Goal: Task Accomplishment & Management: Manage account settings

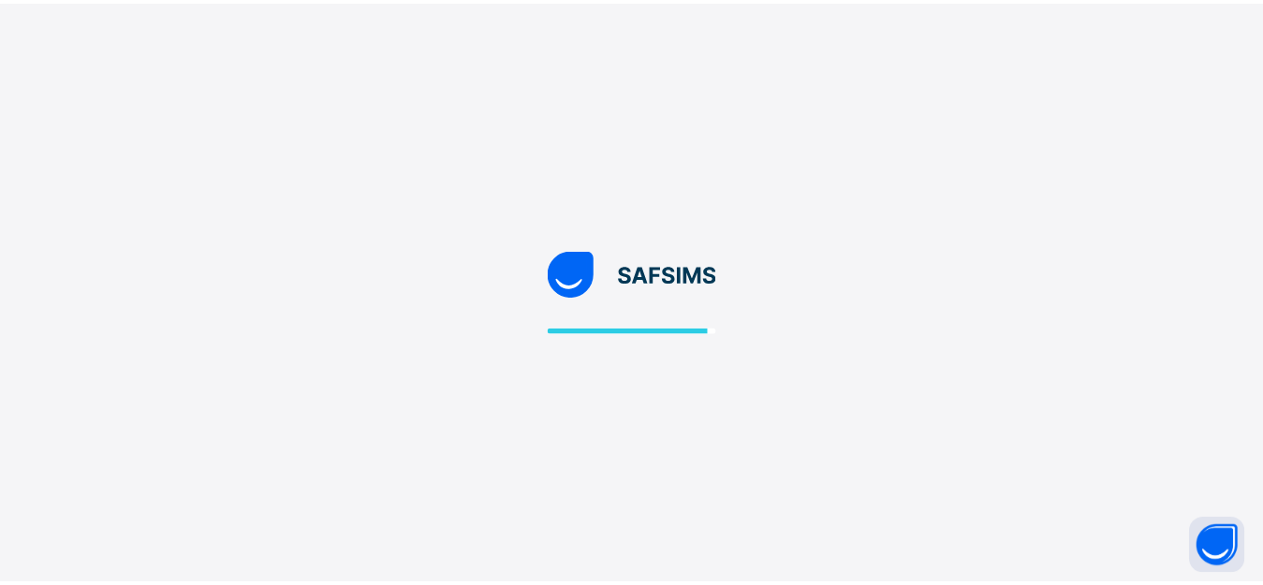
scroll to position [50, 0]
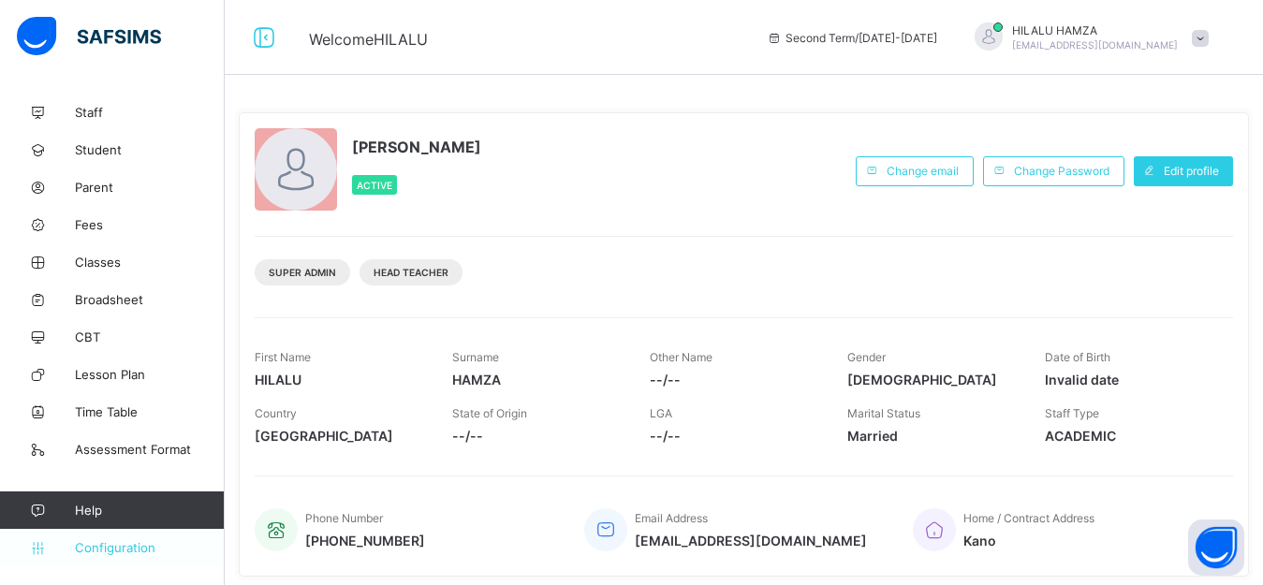
click at [120, 543] on span "Configuration" at bounding box center [149, 547] width 149 height 15
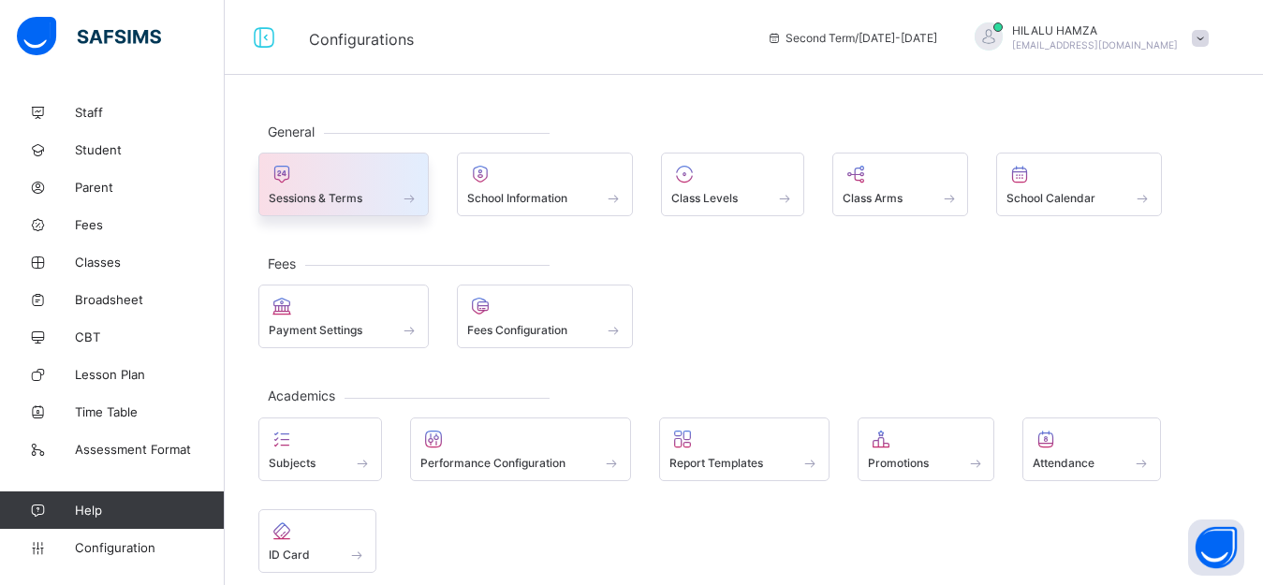
click at [316, 205] on span "Sessions & Terms" at bounding box center [316, 198] width 94 height 14
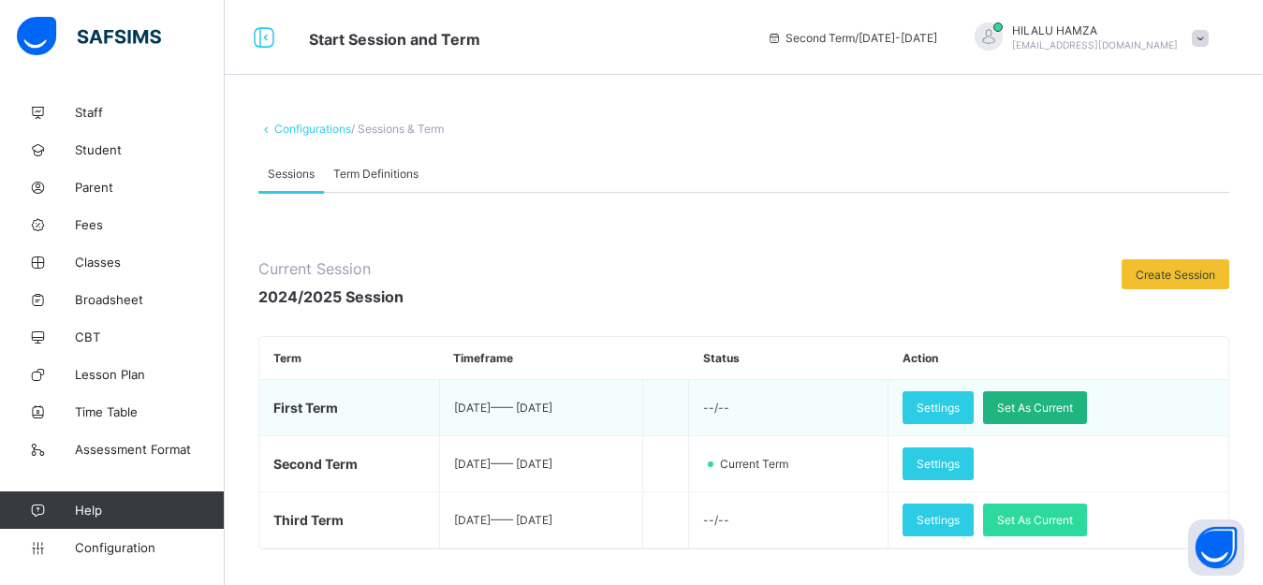
click at [1073, 414] on span "Set As Current" at bounding box center [1035, 408] width 76 height 14
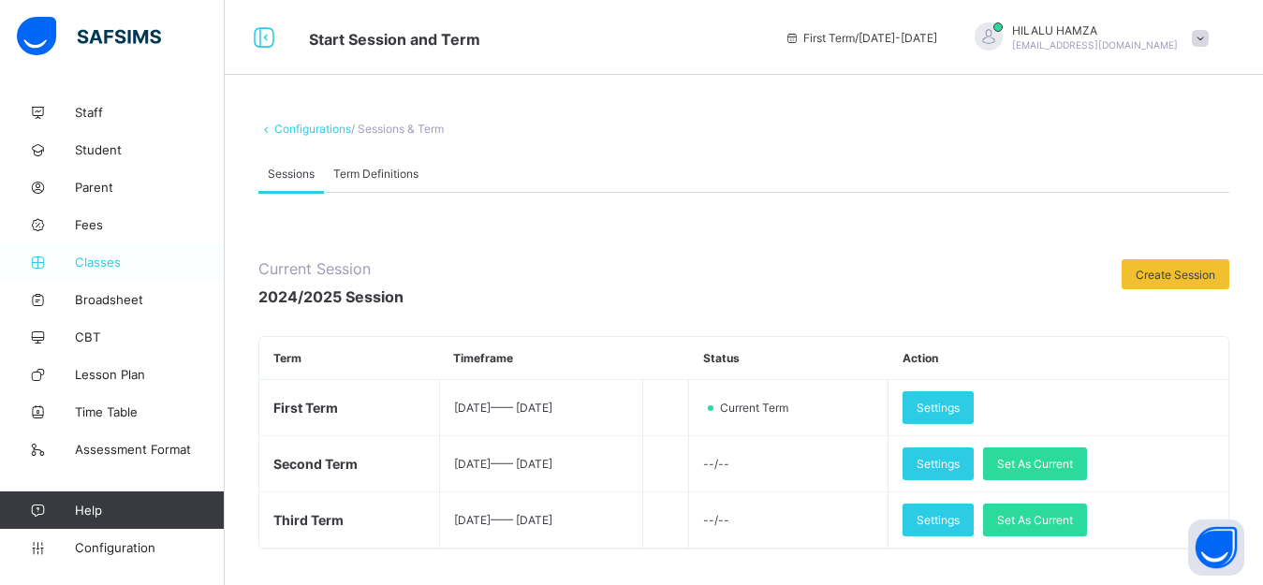
click at [85, 259] on span "Classes" at bounding box center [150, 262] width 150 height 15
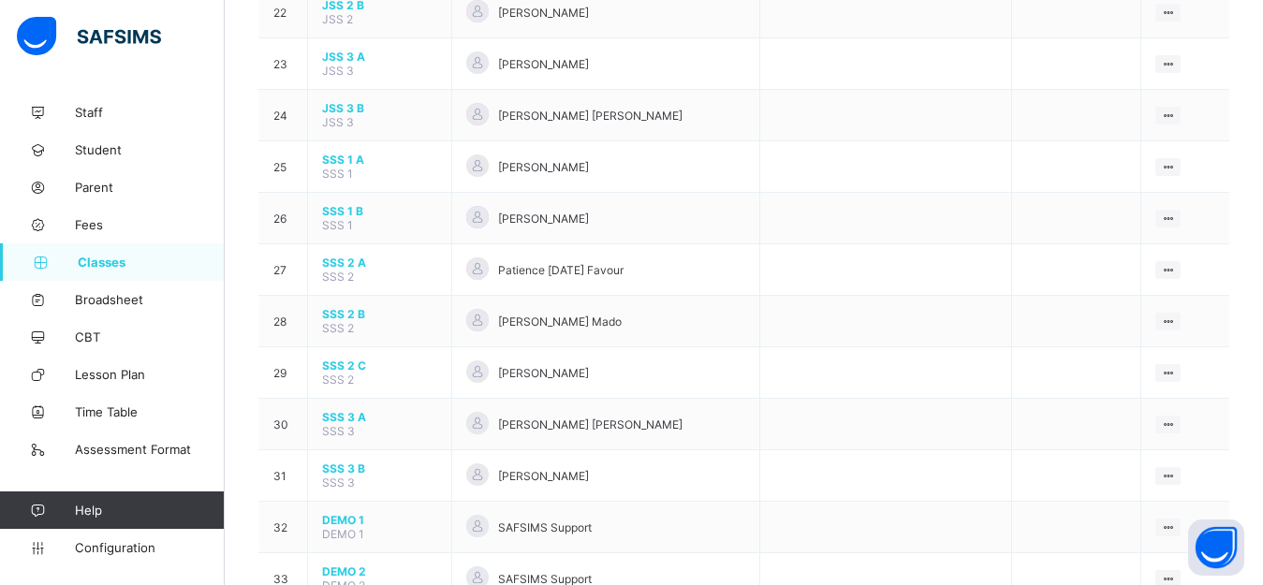
scroll to position [1348, 0]
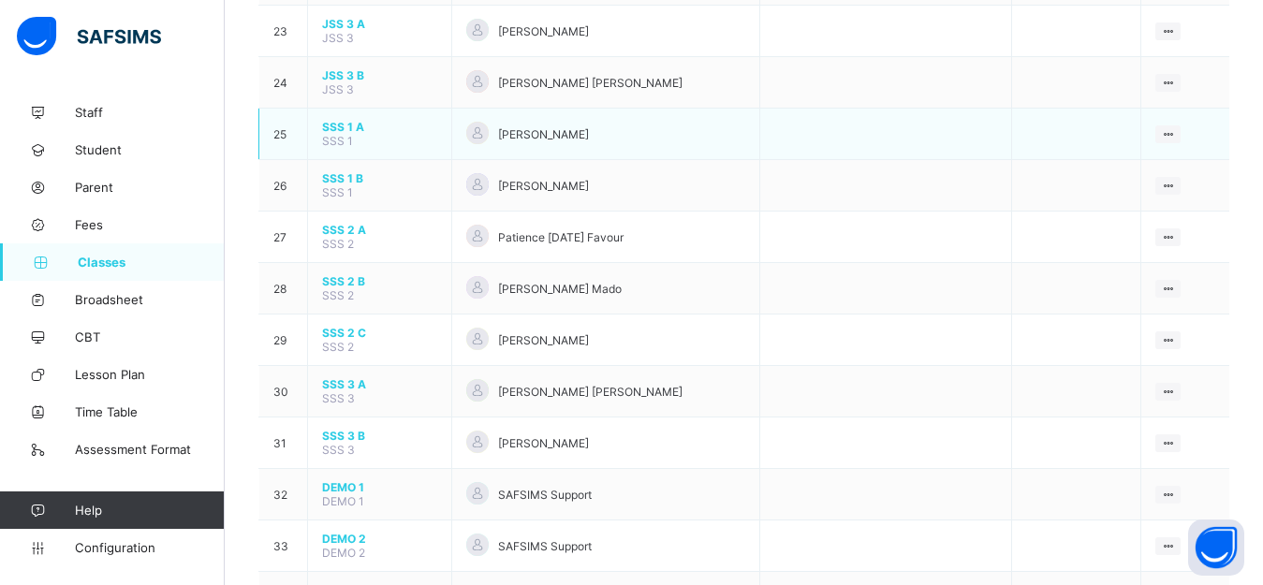
click at [333, 134] on span "SSS 1 A" at bounding box center [379, 127] width 115 height 14
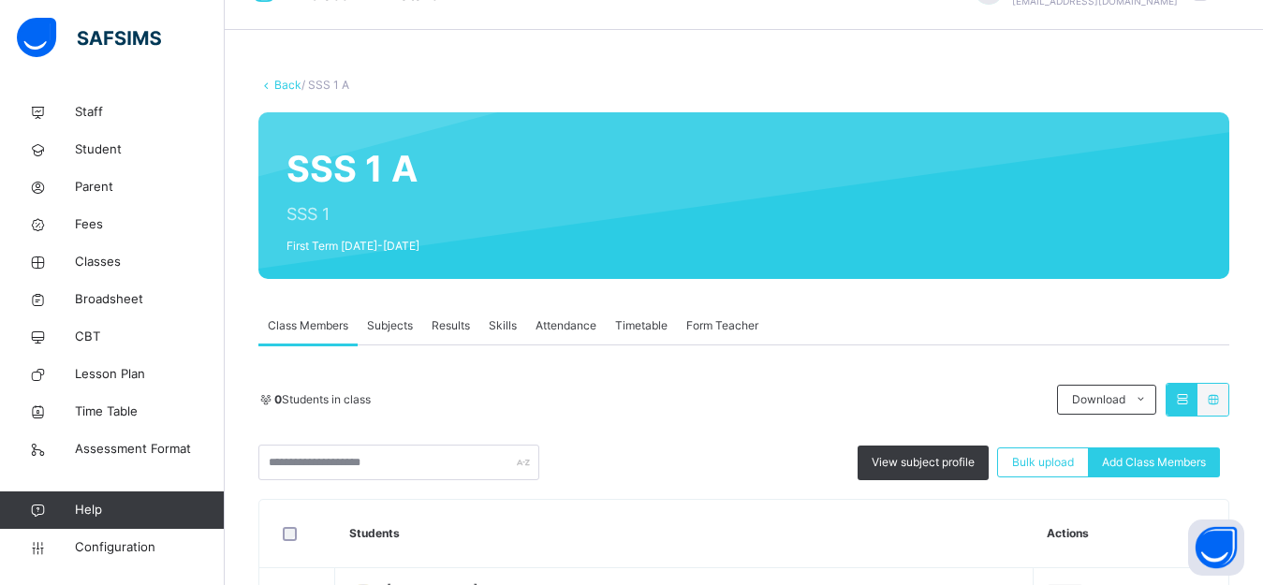
scroll to position [171, 0]
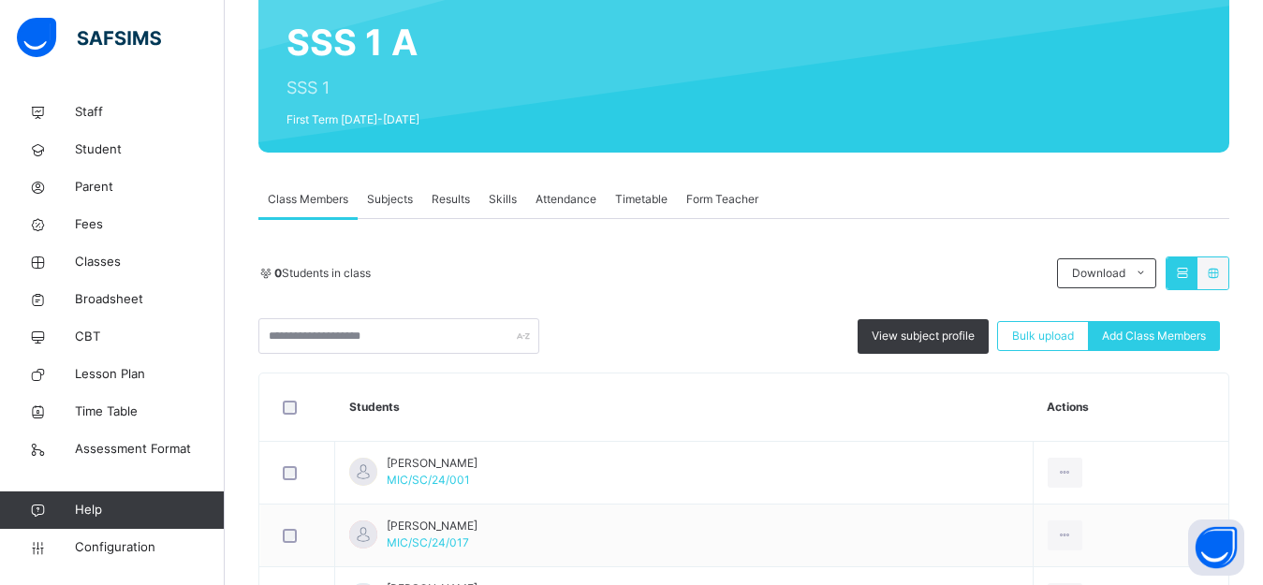
click at [386, 197] on span "Subjects" at bounding box center [390, 199] width 46 height 17
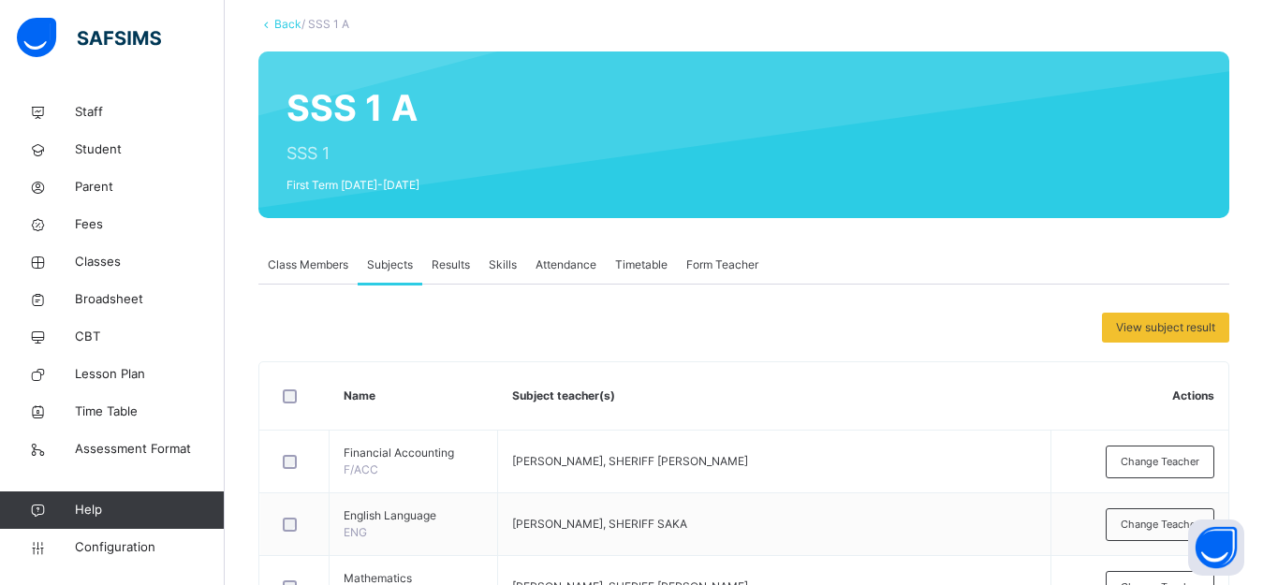
scroll to position [146, 0]
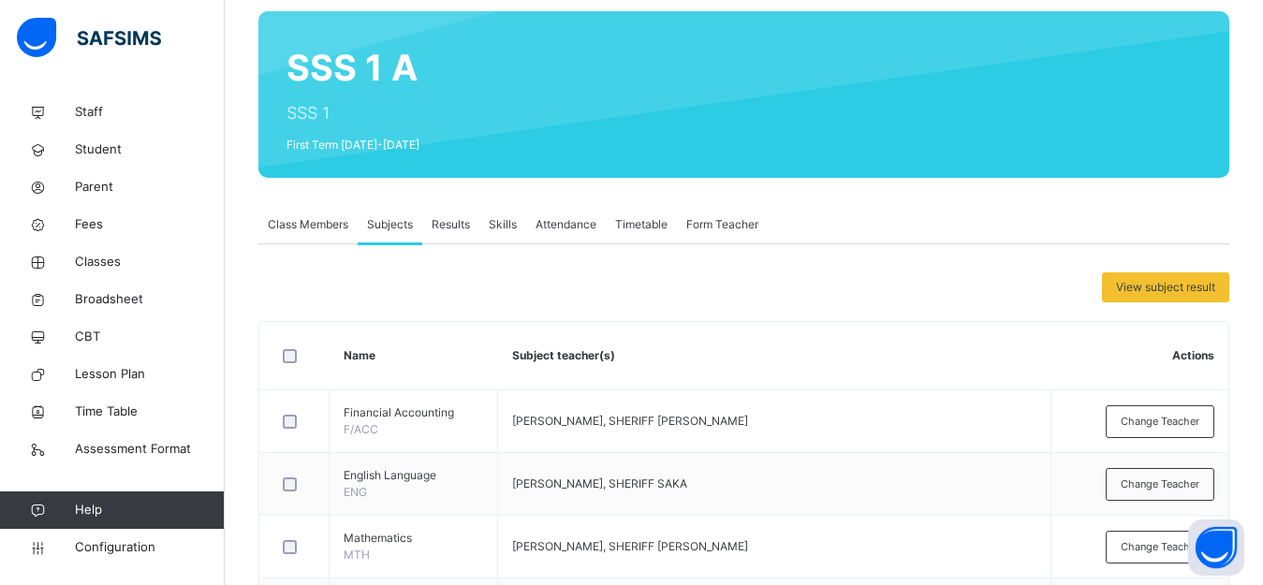
click at [444, 220] on span "Results" at bounding box center [451, 224] width 38 height 17
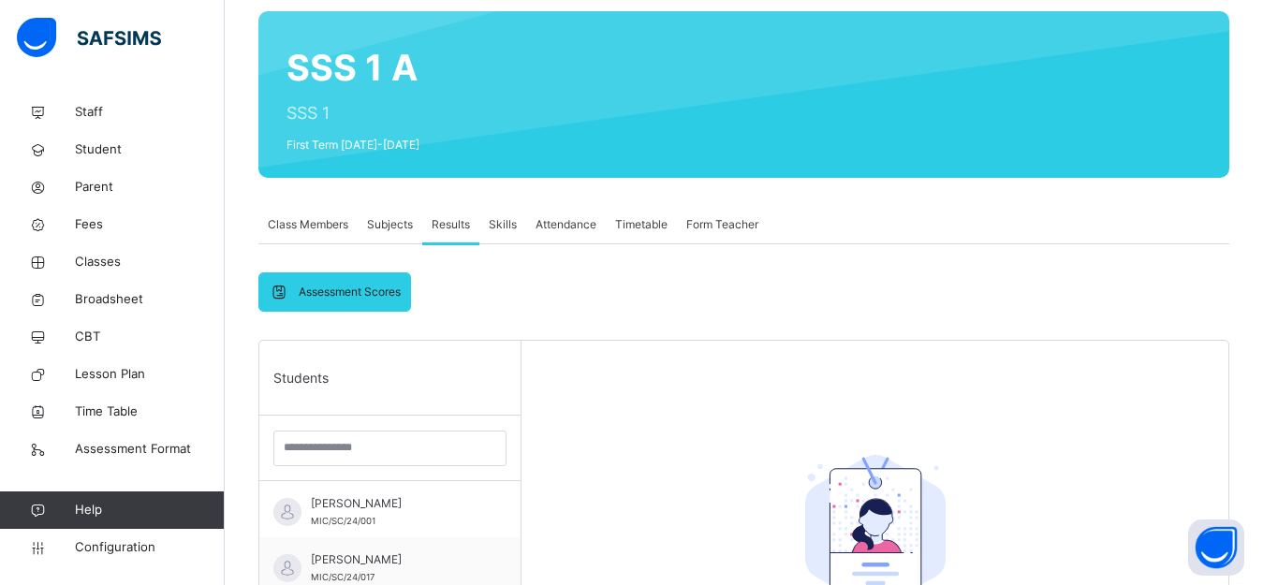
click at [369, 219] on span "Subjects" at bounding box center [390, 224] width 46 height 17
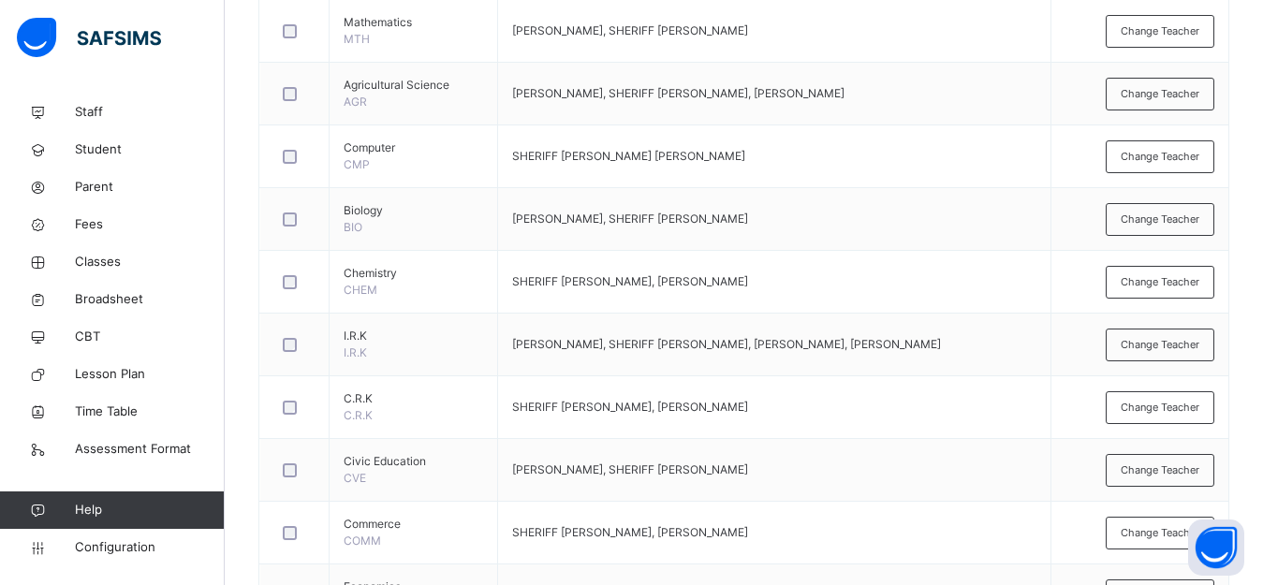
scroll to position [135, 0]
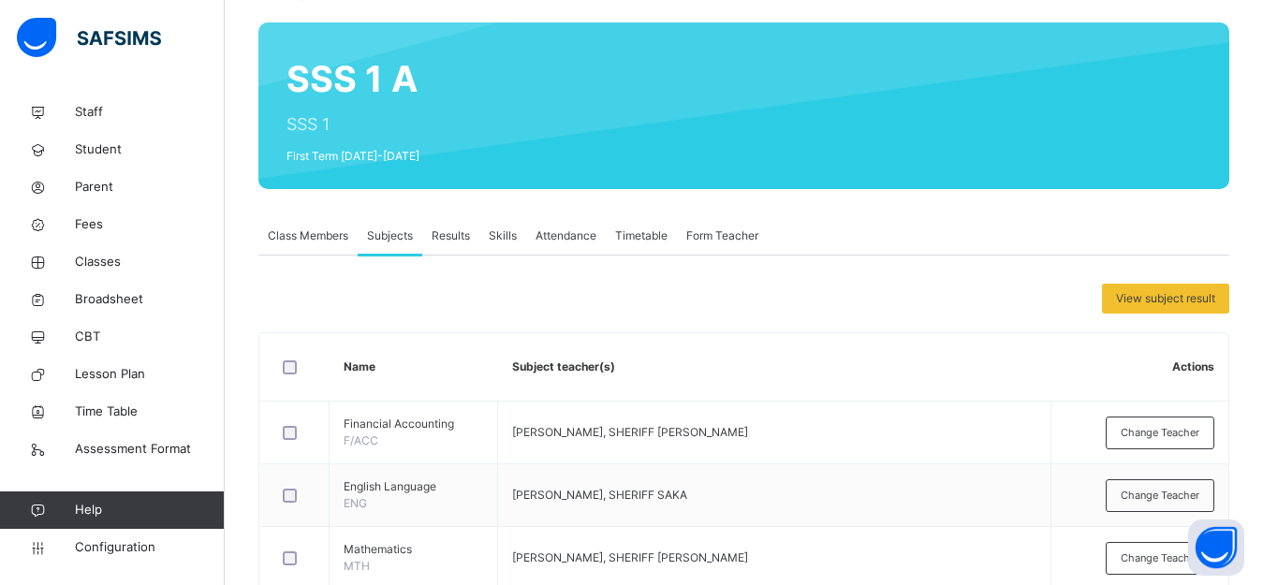
click at [458, 230] on span "Results" at bounding box center [451, 236] width 38 height 17
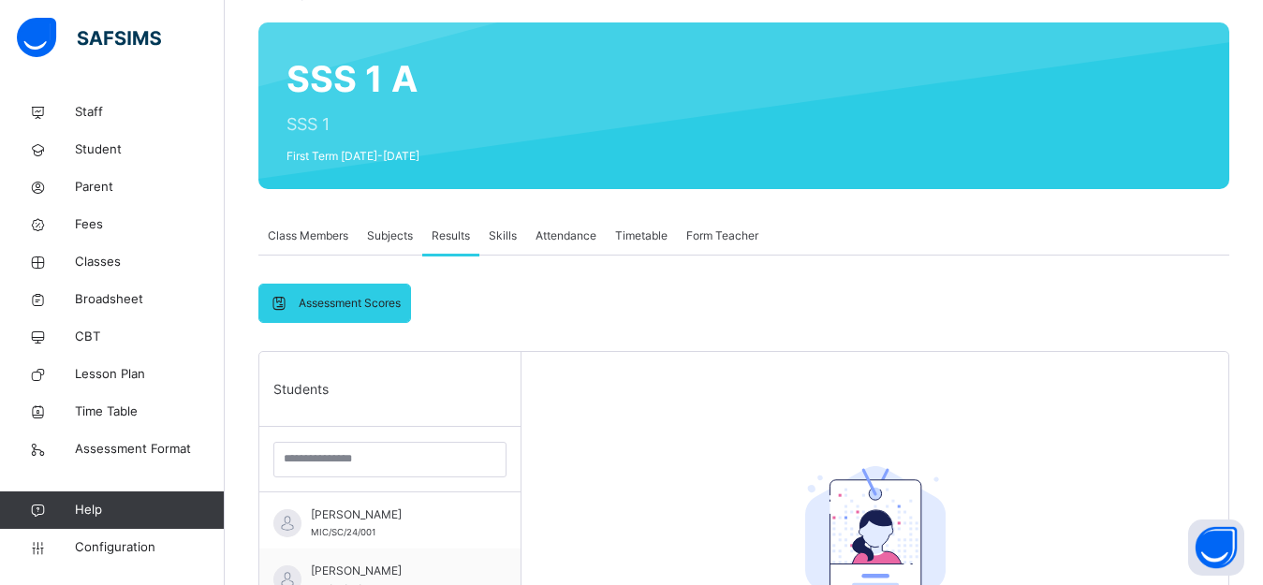
click at [391, 237] on span "Subjects" at bounding box center [390, 236] width 46 height 17
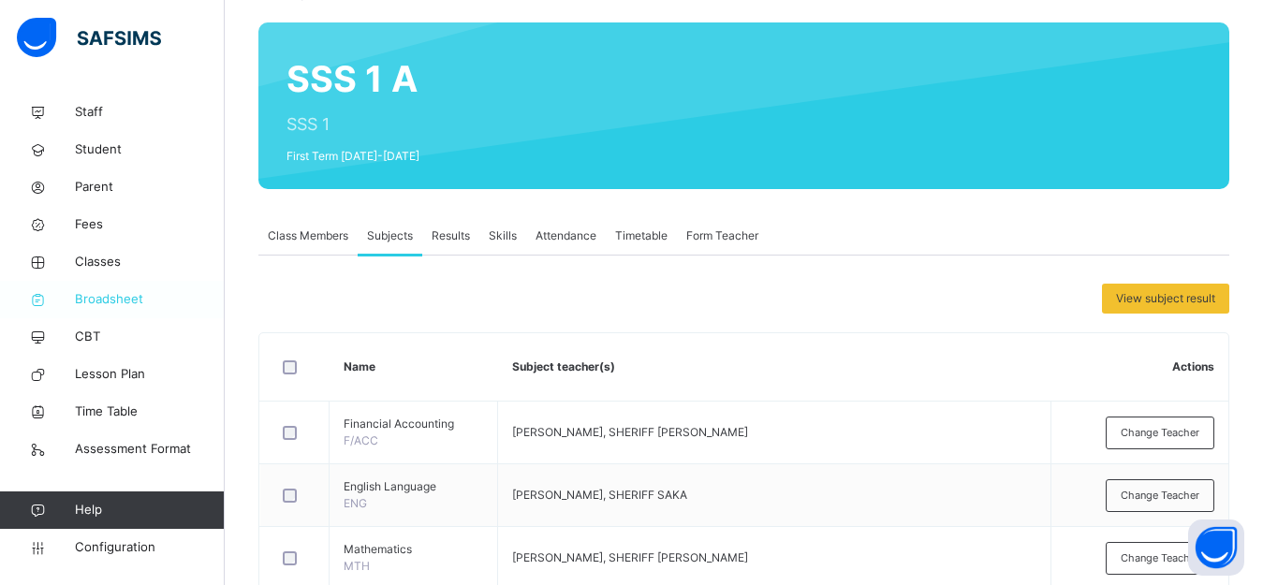
click at [93, 291] on span "Broadsheet" at bounding box center [150, 299] width 150 height 19
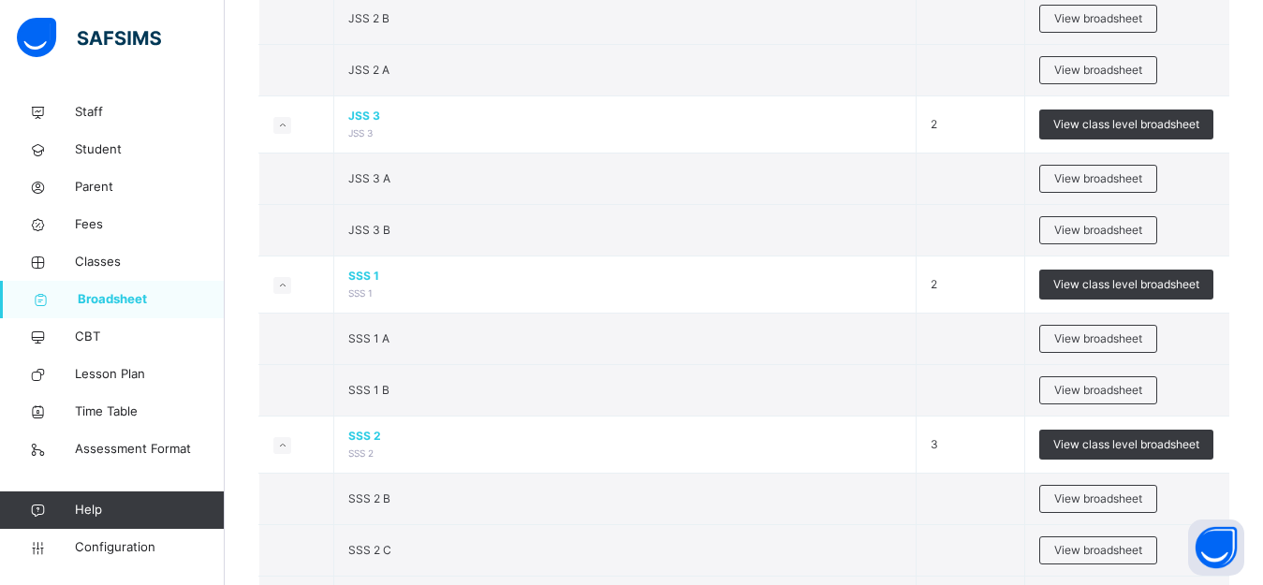
scroll to position [1915, 0]
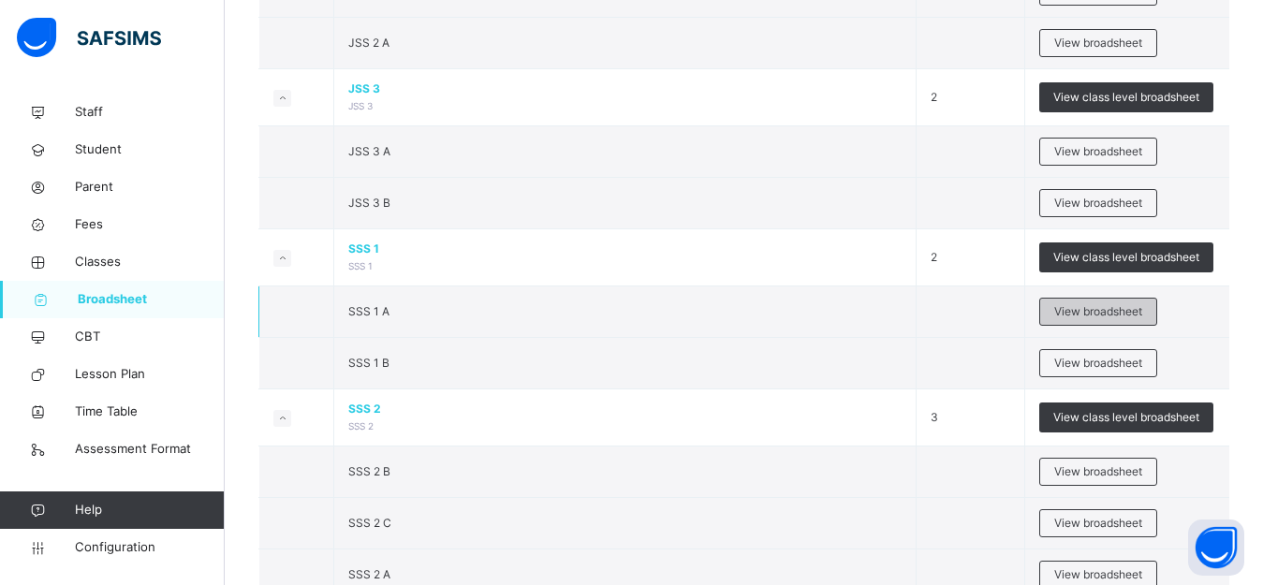
click at [1090, 309] on span "View broadsheet" at bounding box center [1099, 311] width 88 height 17
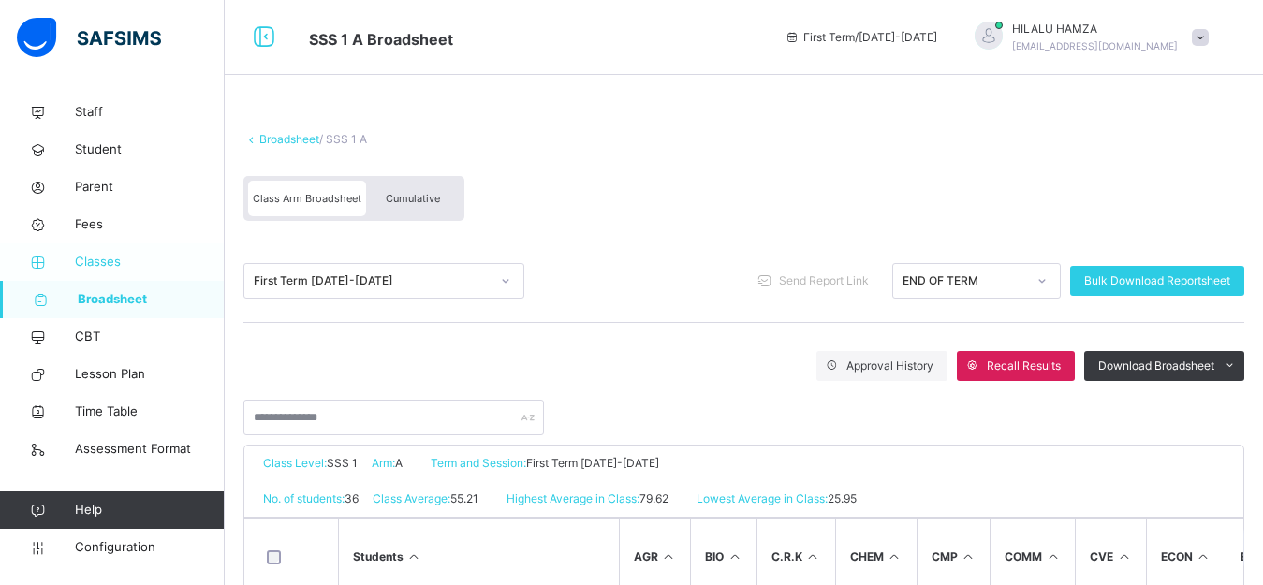
click at [101, 265] on span "Classes" at bounding box center [150, 262] width 150 height 19
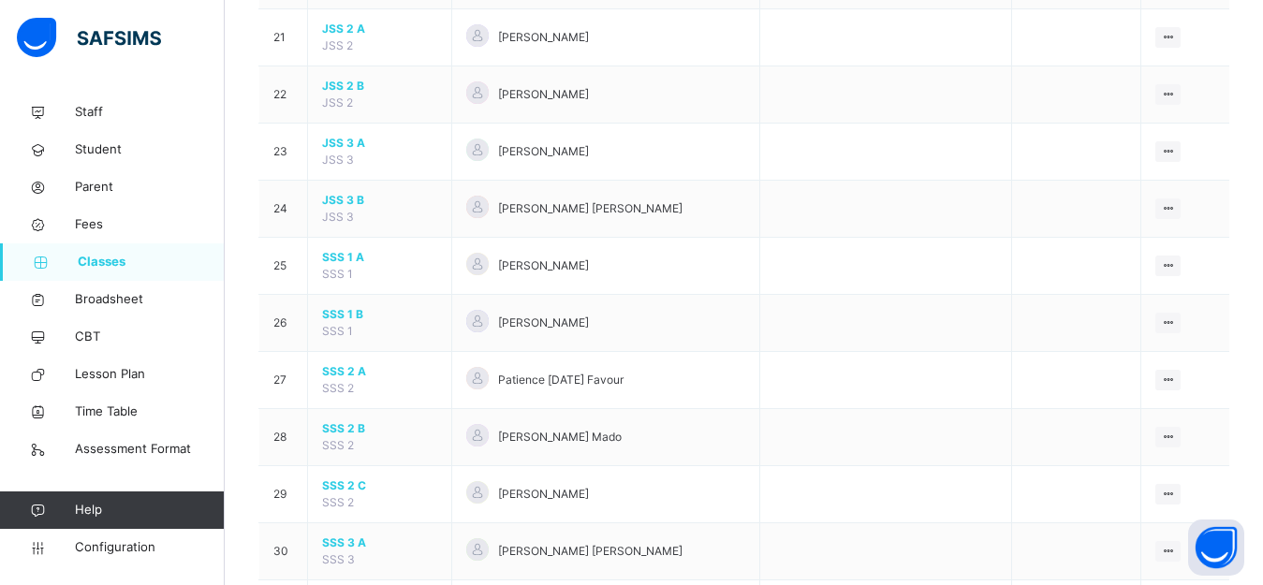
scroll to position [1365, 0]
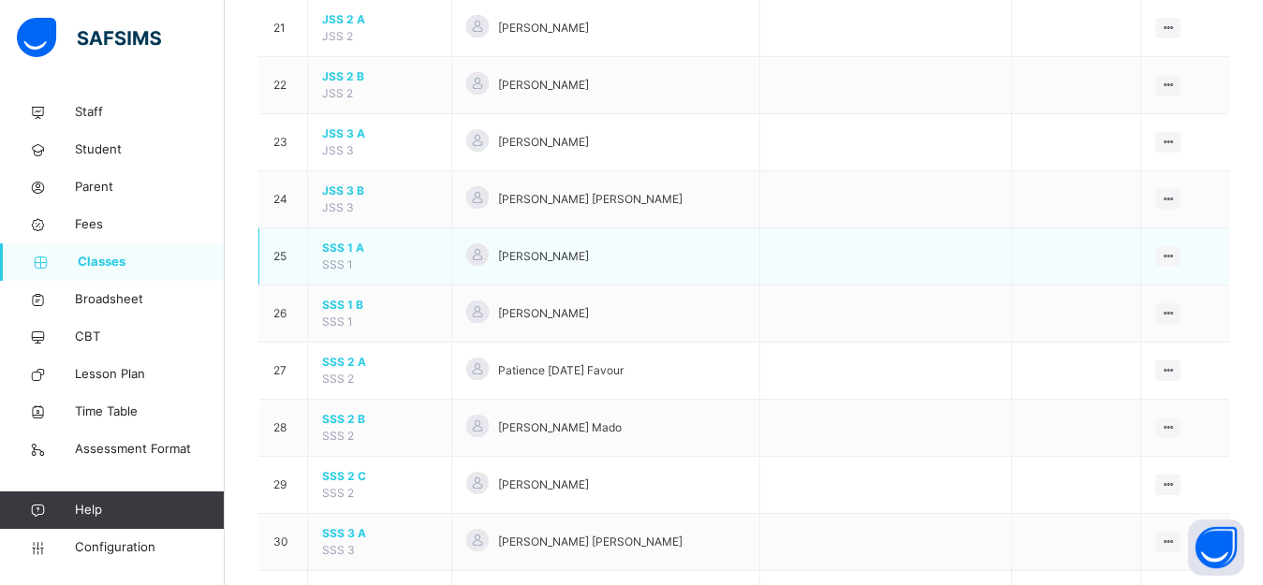
click at [329, 246] on span "SSS 1 A" at bounding box center [379, 248] width 115 height 17
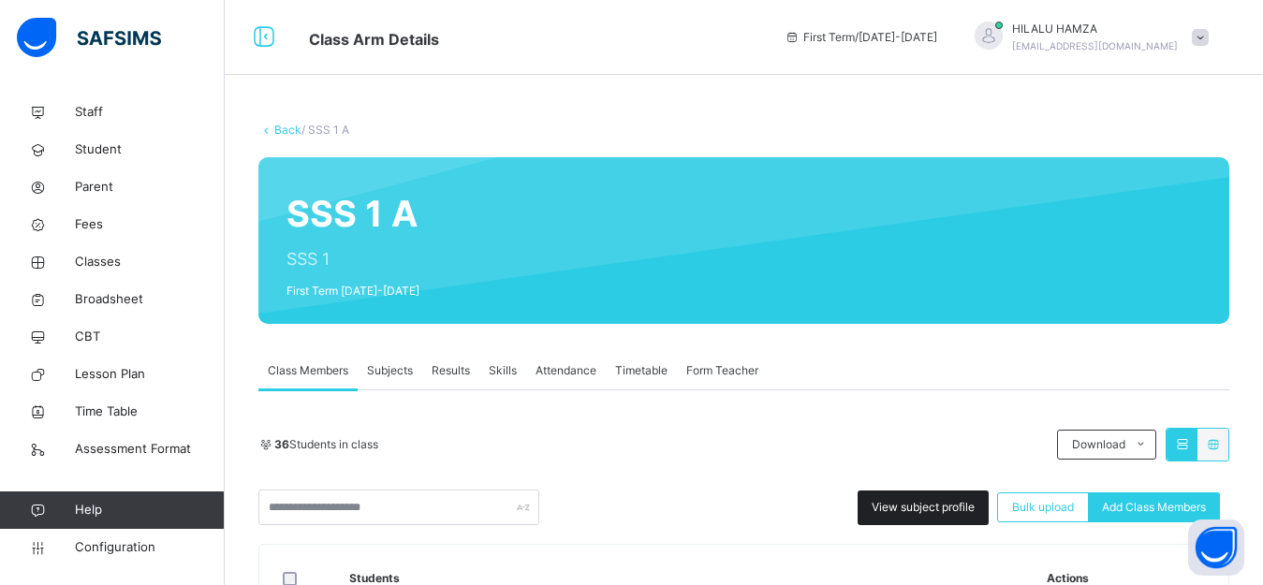
click at [927, 503] on span "View subject profile" at bounding box center [923, 507] width 103 height 17
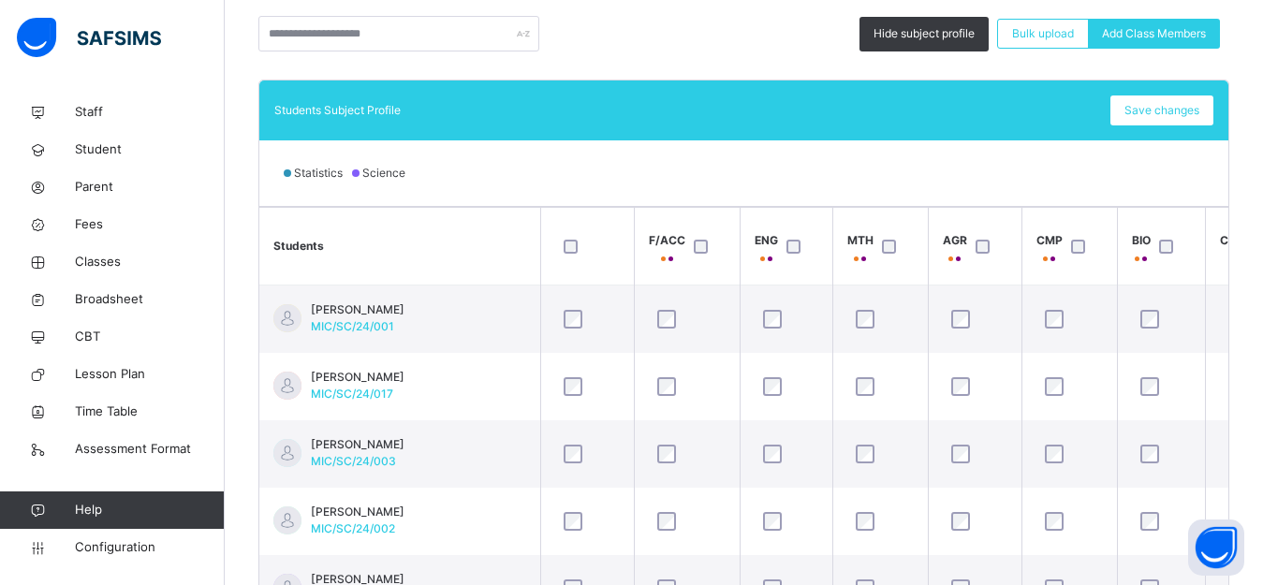
scroll to position [524, 0]
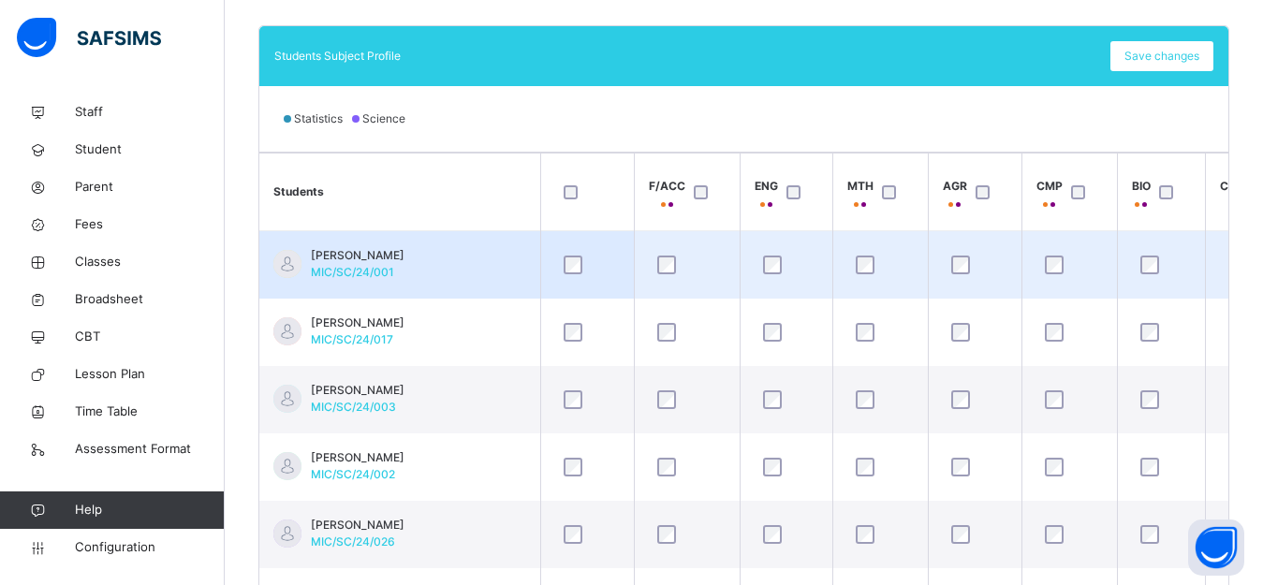
click at [405, 260] on span "[PERSON_NAME]" at bounding box center [358, 255] width 94 height 17
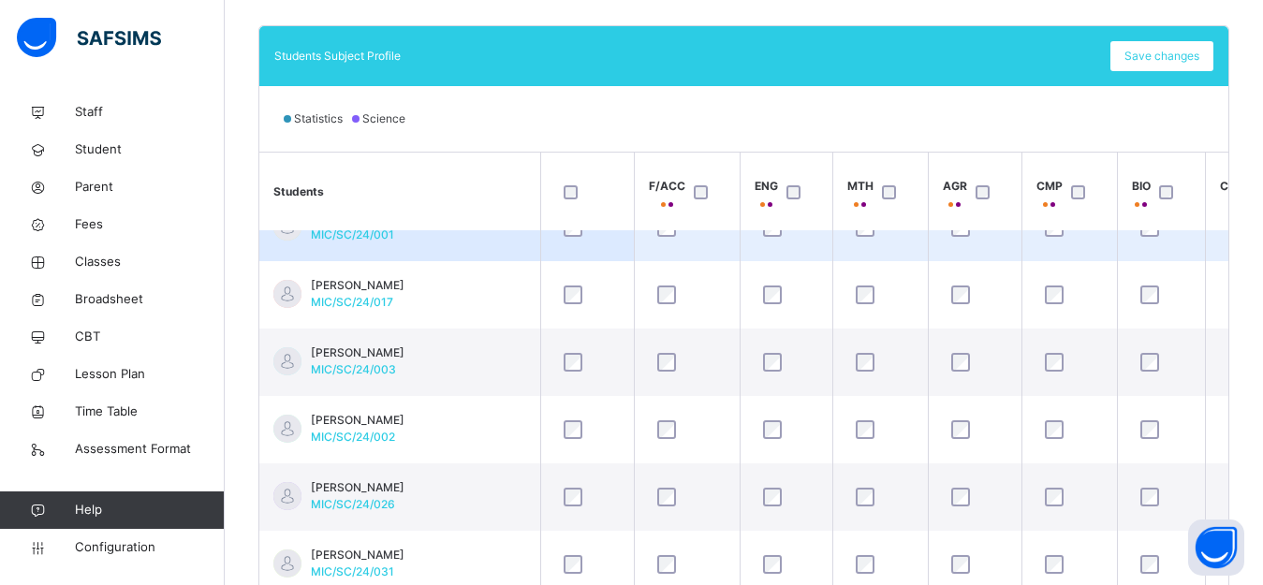
scroll to position [75, 0]
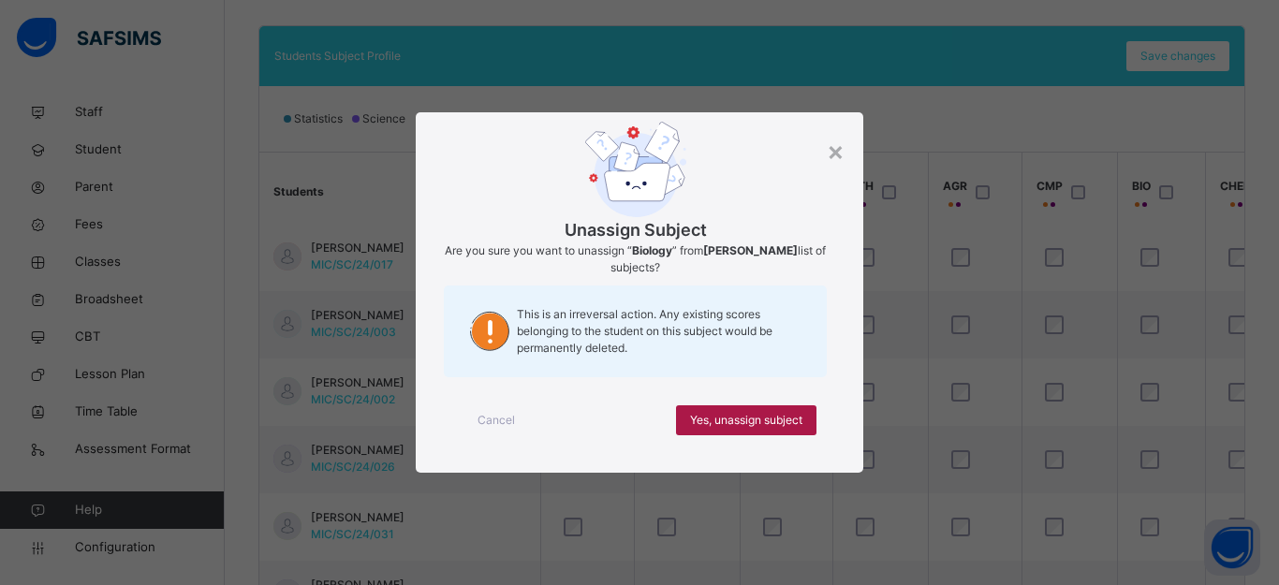
click at [770, 421] on span "Yes, unassign subject" at bounding box center [746, 420] width 112 height 17
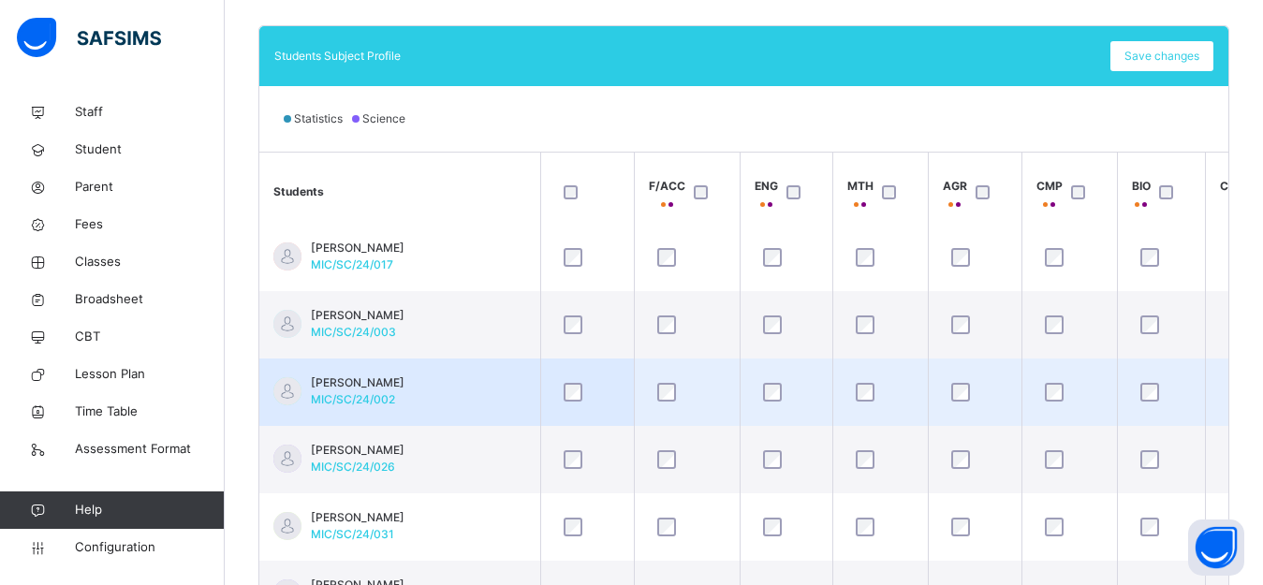
click at [1206, 387] on td at bounding box center [1256, 392] width 103 height 67
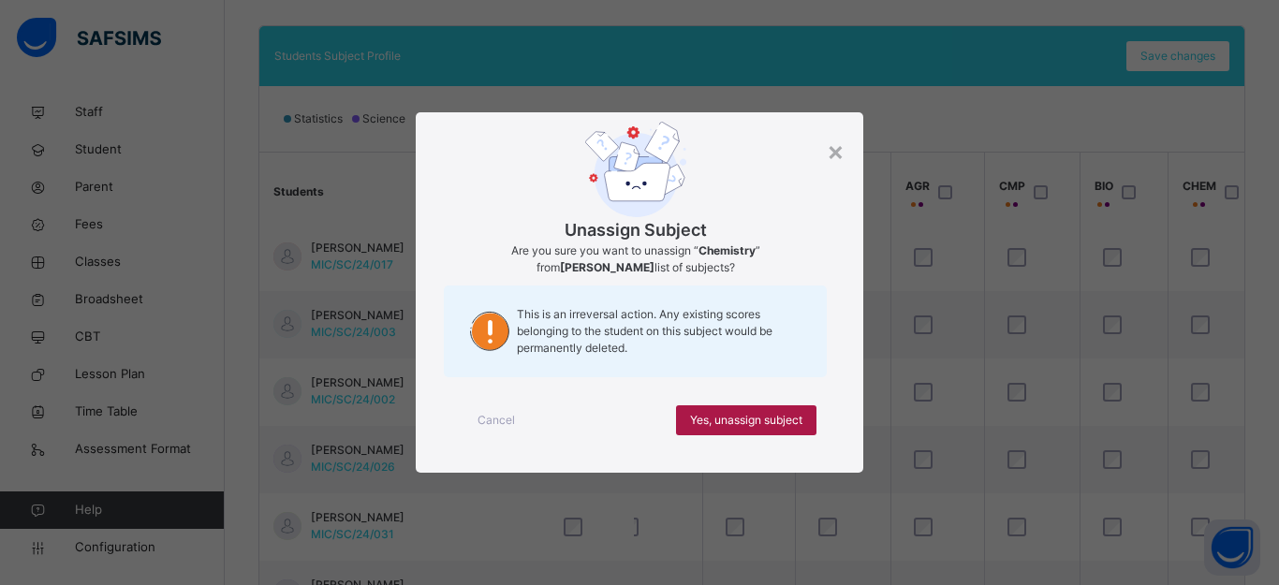
click at [764, 414] on span "Yes, unassign subject" at bounding box center [746, 420] width 112 height 17
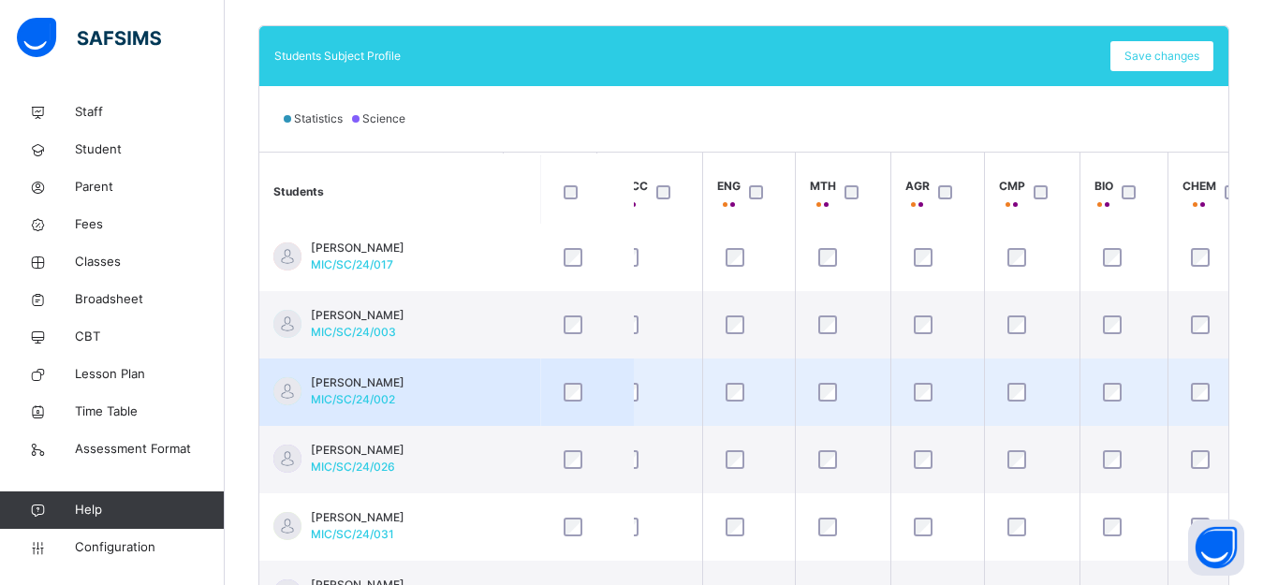
click at [1168, 392] on td at bounding box center [1219, 392] width 103 height 67
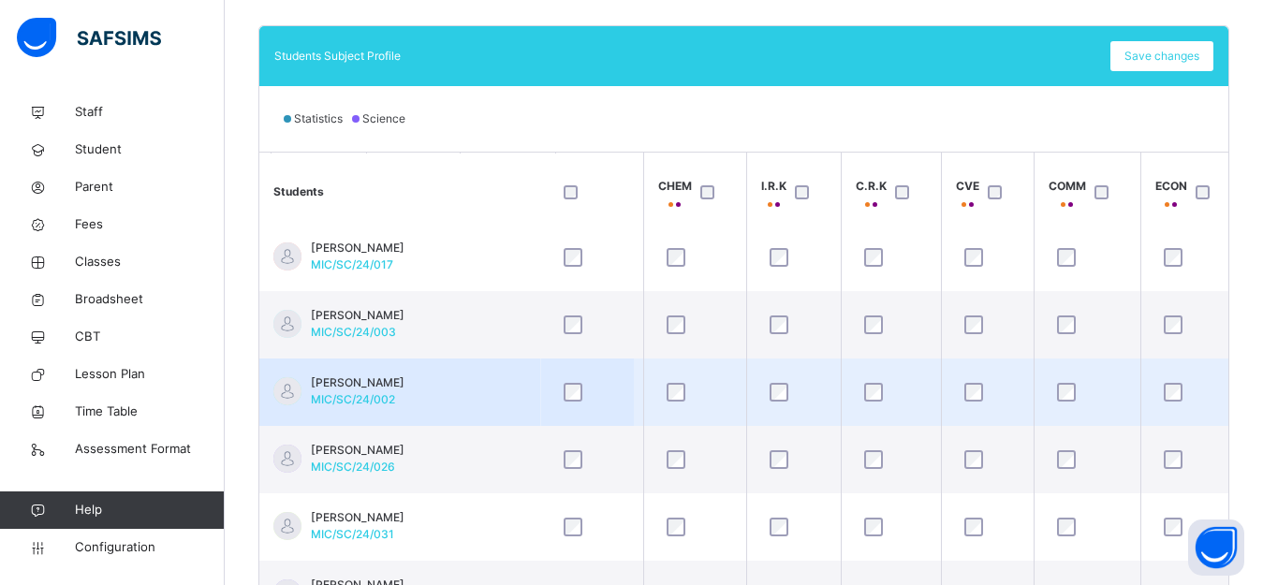
scroll to position [75, 937]
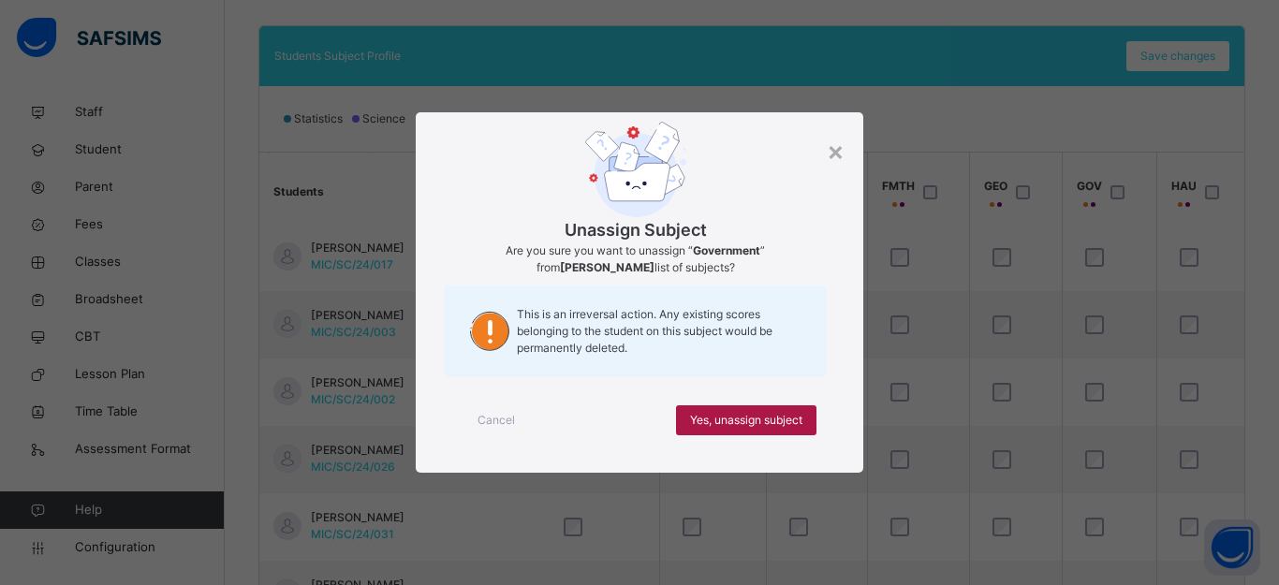
click at [757, 417] on span "Yes, unassign subject" at bounding box center [746, 420] width 112 height 17
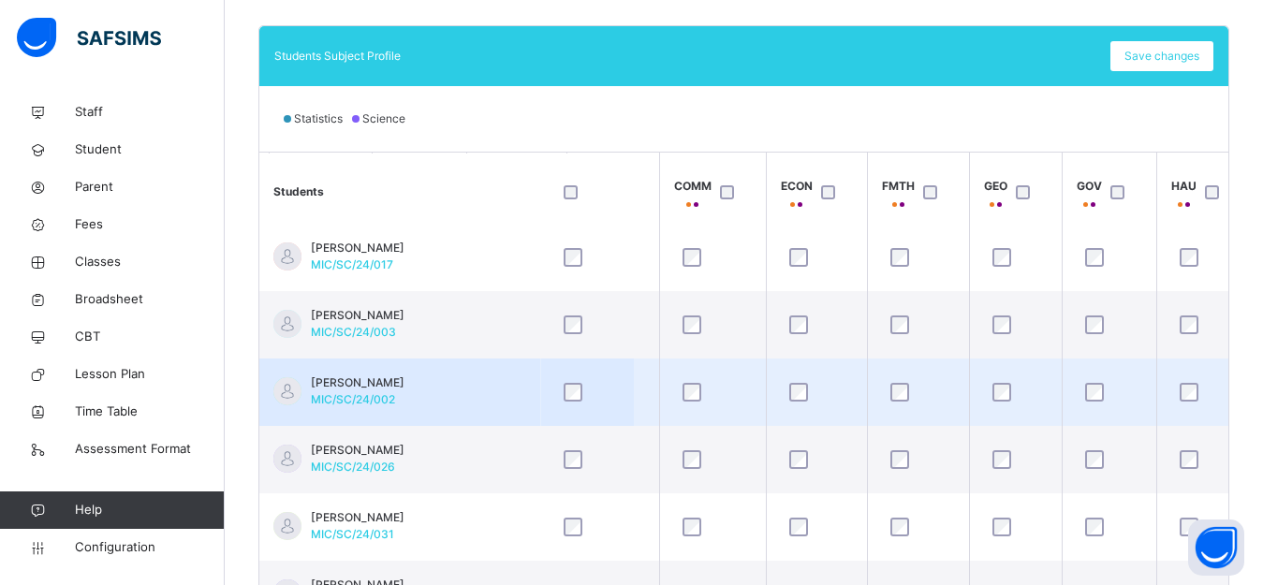
click at [1154, 395] on td at bounding box center [1109, 392] width 95 height 67
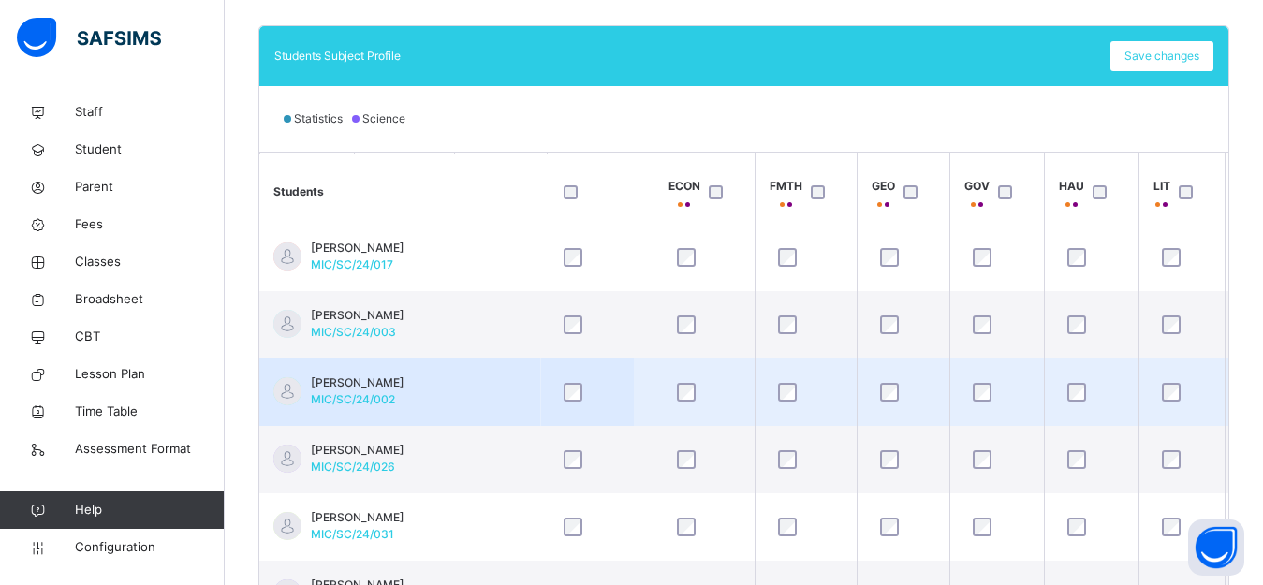
scroll to position [75, 1086]
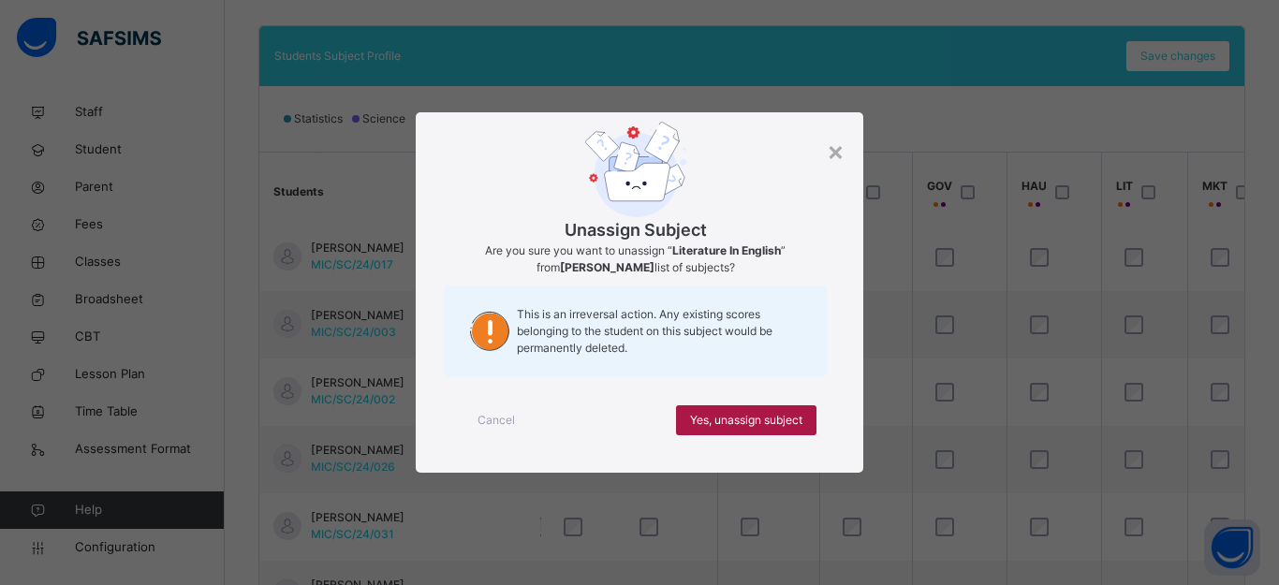
click at [774, 421] on span "Yes, unassign subject" at bounding box center [746, 420] width 112 height 17
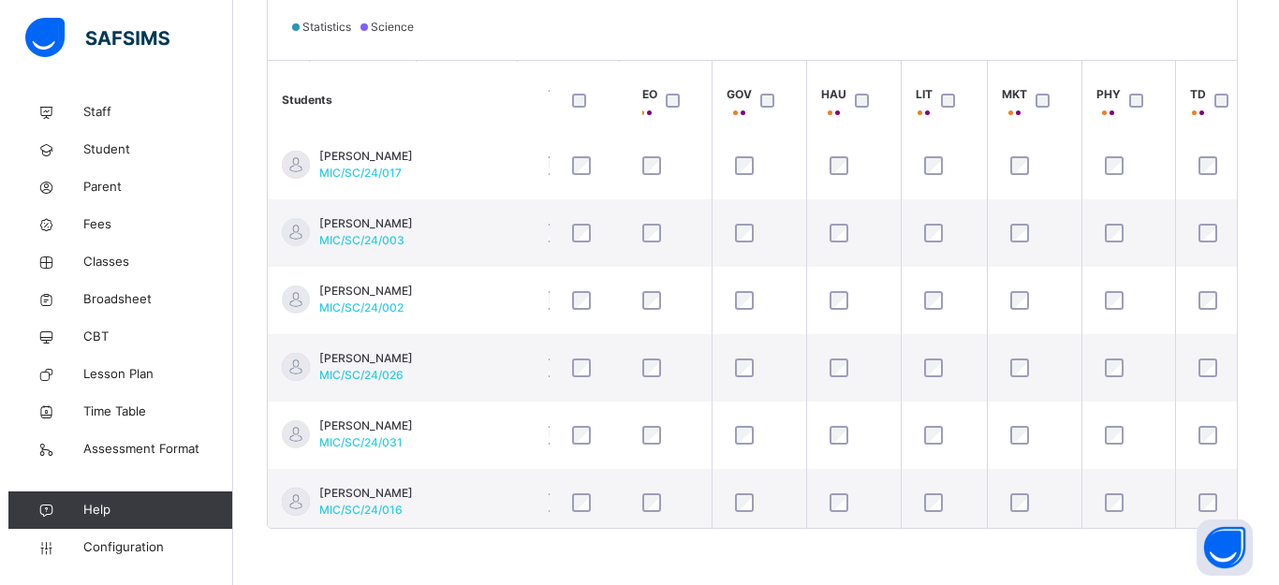
scroll to position [75, 1308]
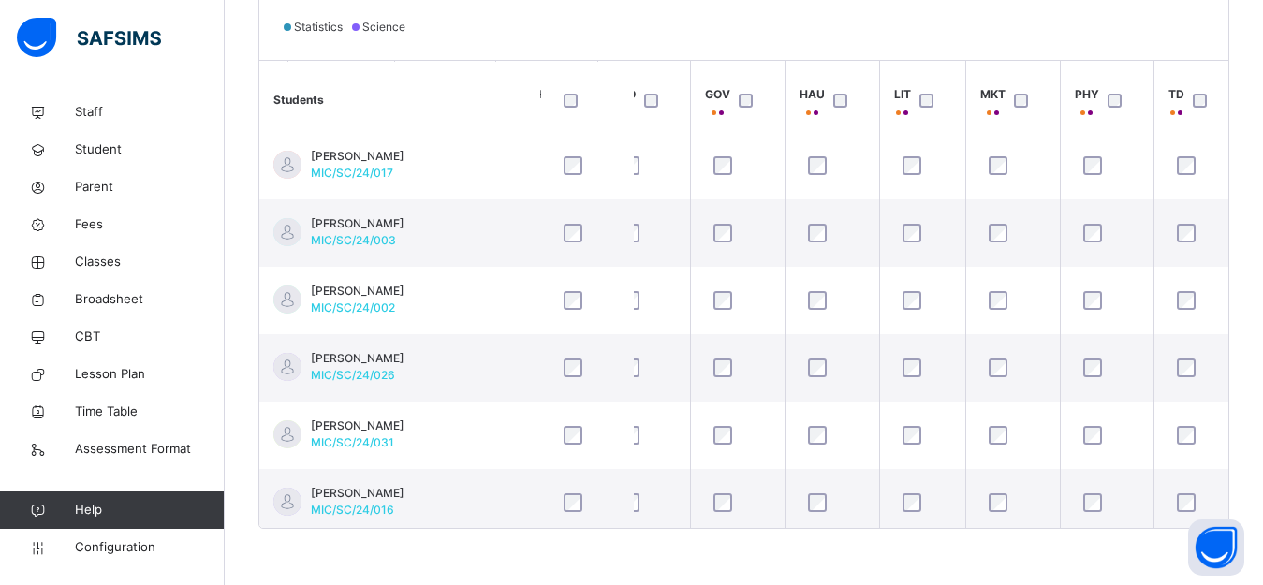
click at [0, 0] on div "× Cancel Done" at bounding box center [0, 0] width 0 height 0
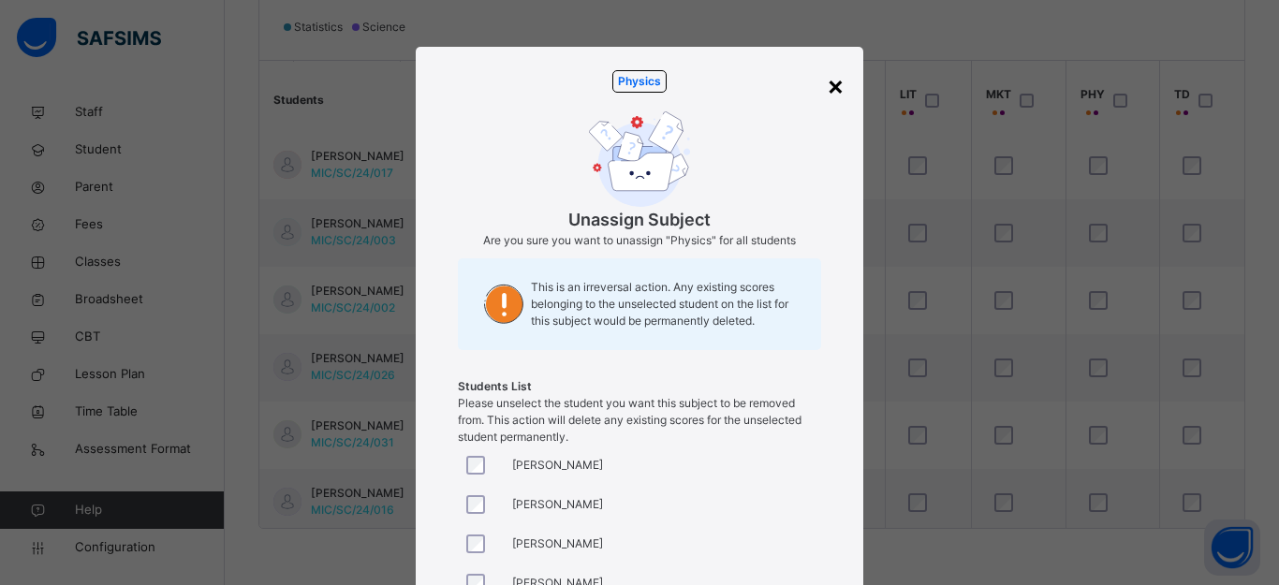
click at [833, 86] on div "×" at bounding box center [836, 85] width 18 height 39
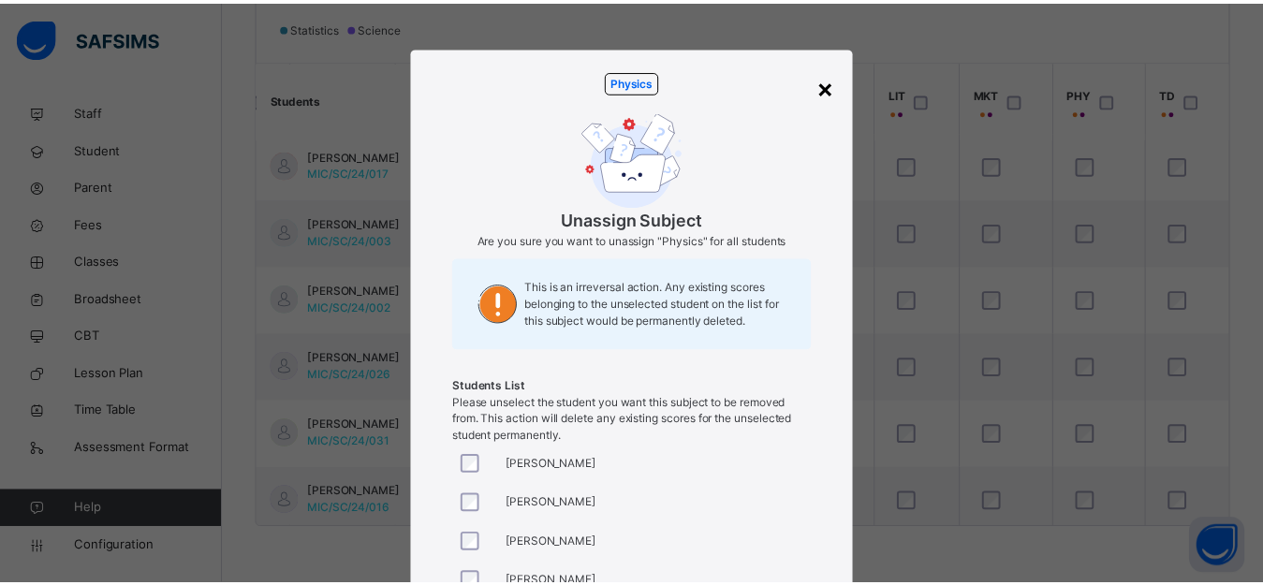
scroll to position [924, 0]
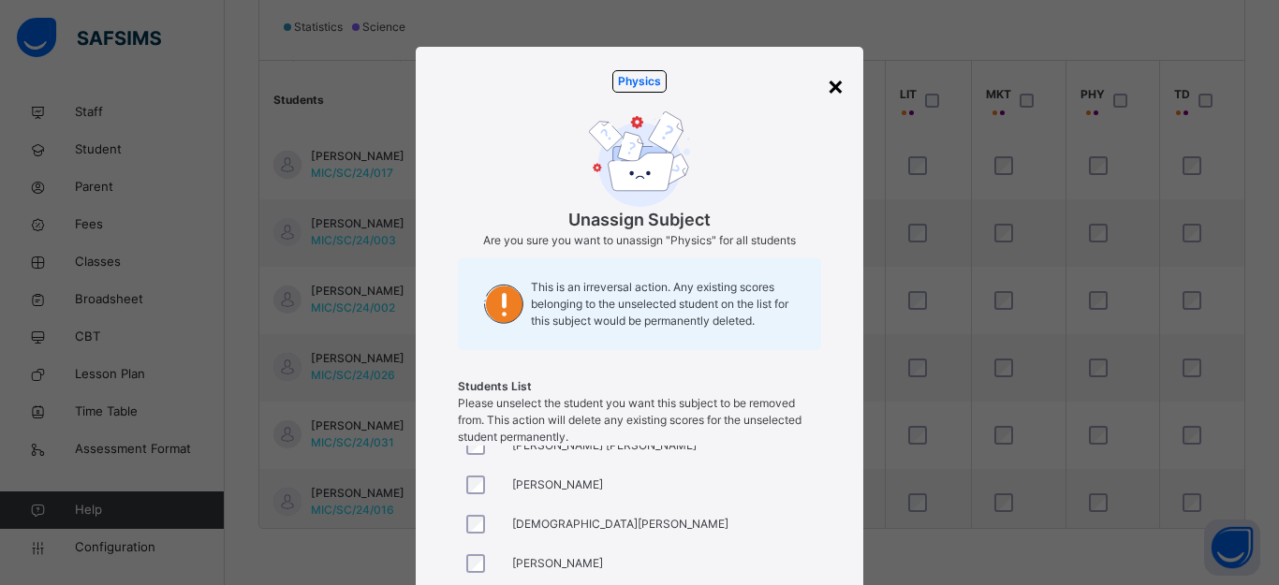
click at [831, 88] on div "×" at bounding box center [836, 85] width 18 height 39
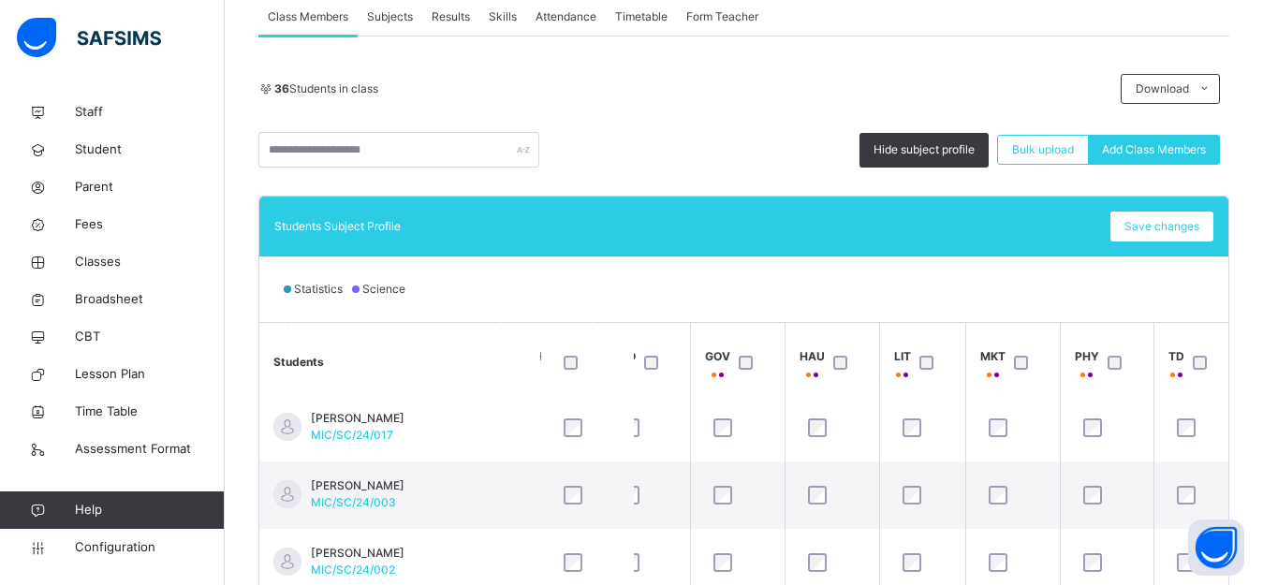
scroll to position [288, 0]
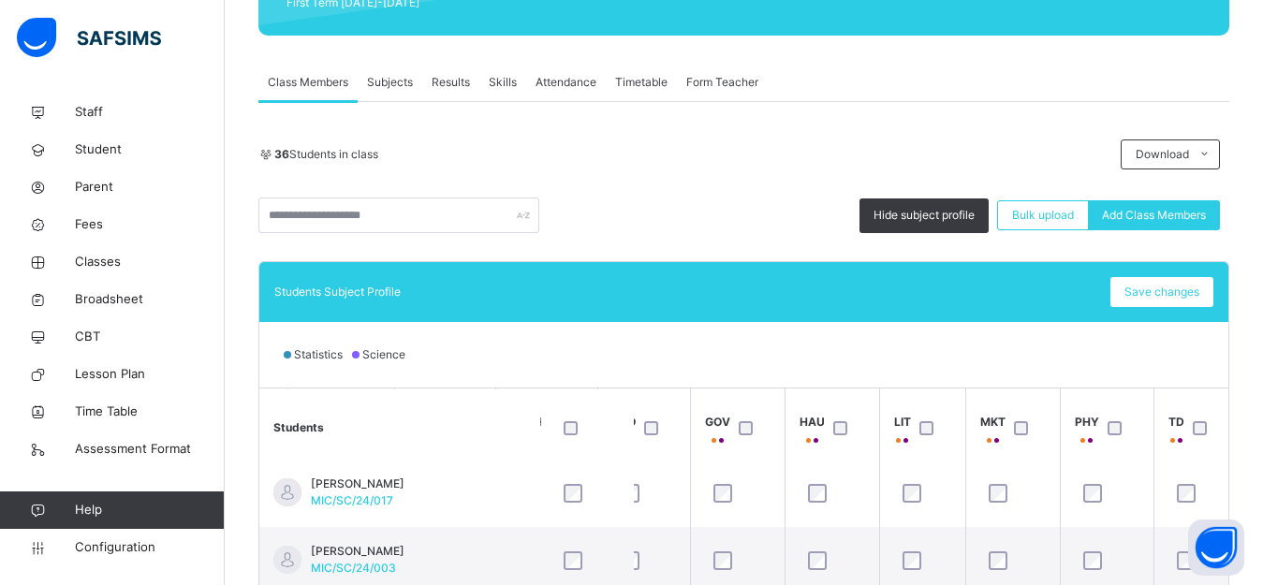
click at [1179, 288] on span "Save changes" at bounding box center [1162, 292] width 75 height 17
click at [1166, 288] on span "Save changes" at bounding box center [1162, 292] width 75 height 17
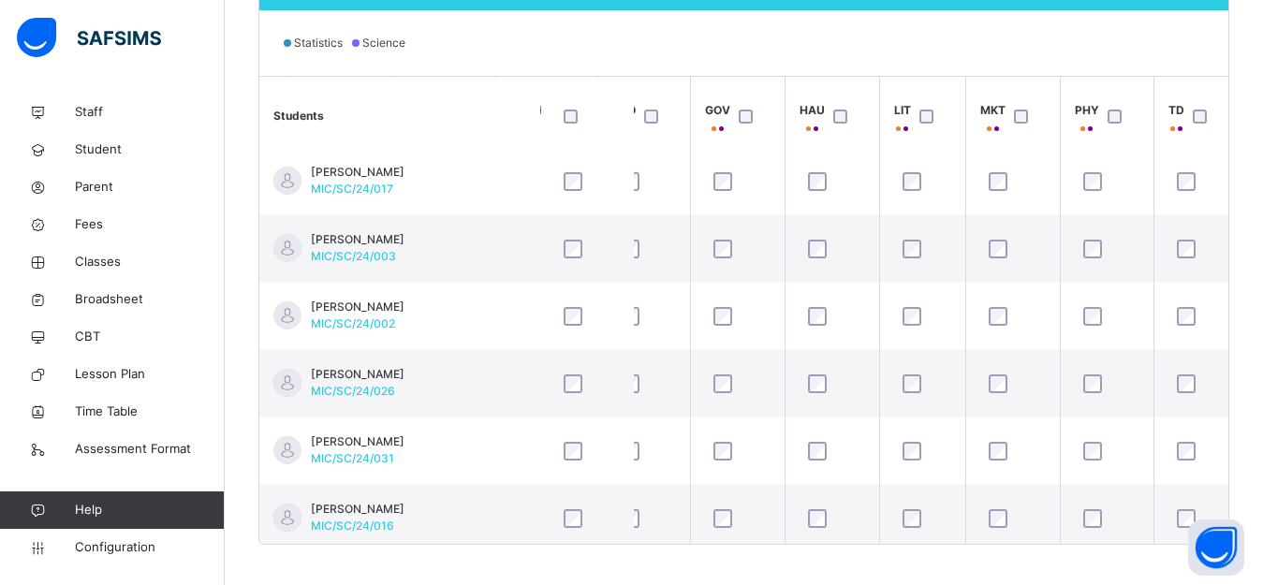
scroll to position [602, 0]
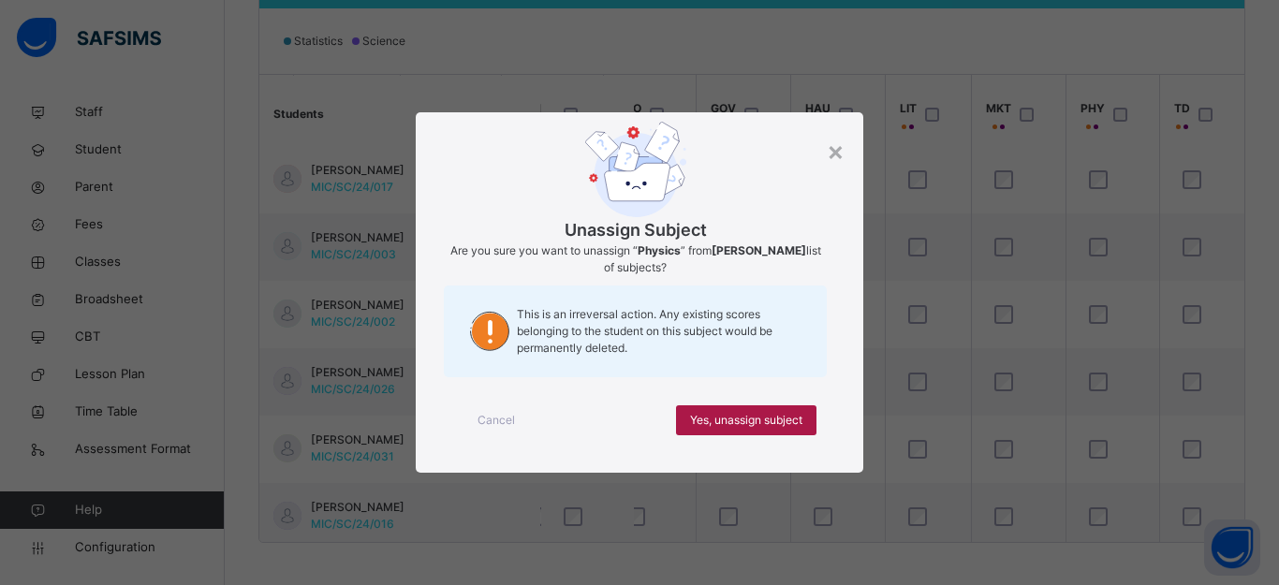
click at [751, 415] on span "Yes, unassign subject" at bounding box center [746, 420] width 112 height 17
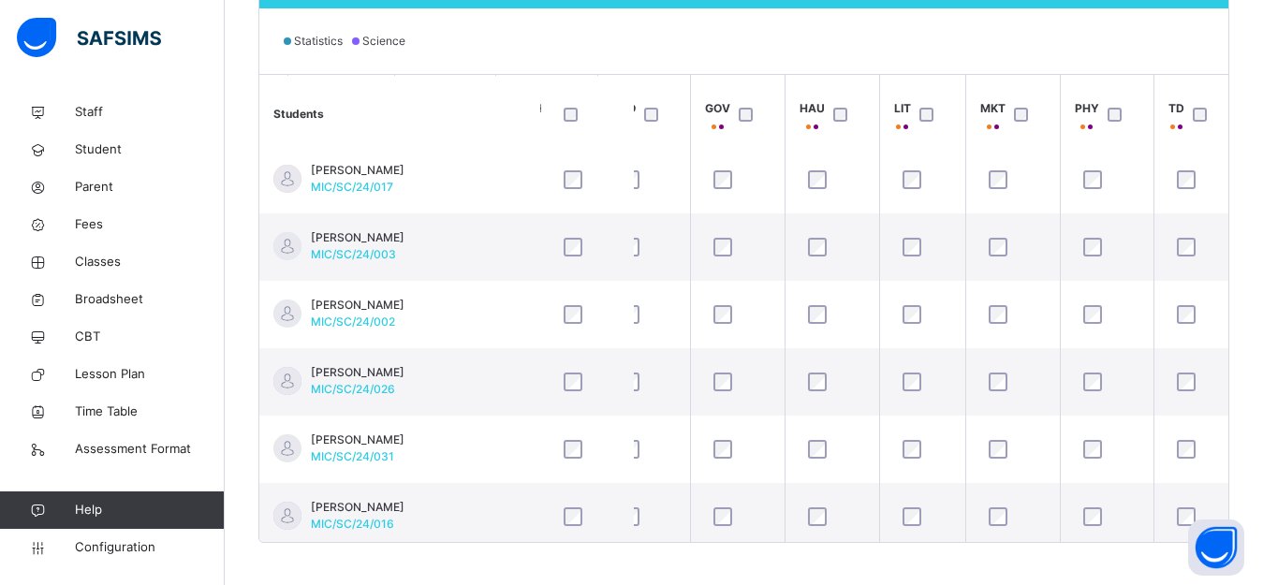
scroll to position [419, 1308]
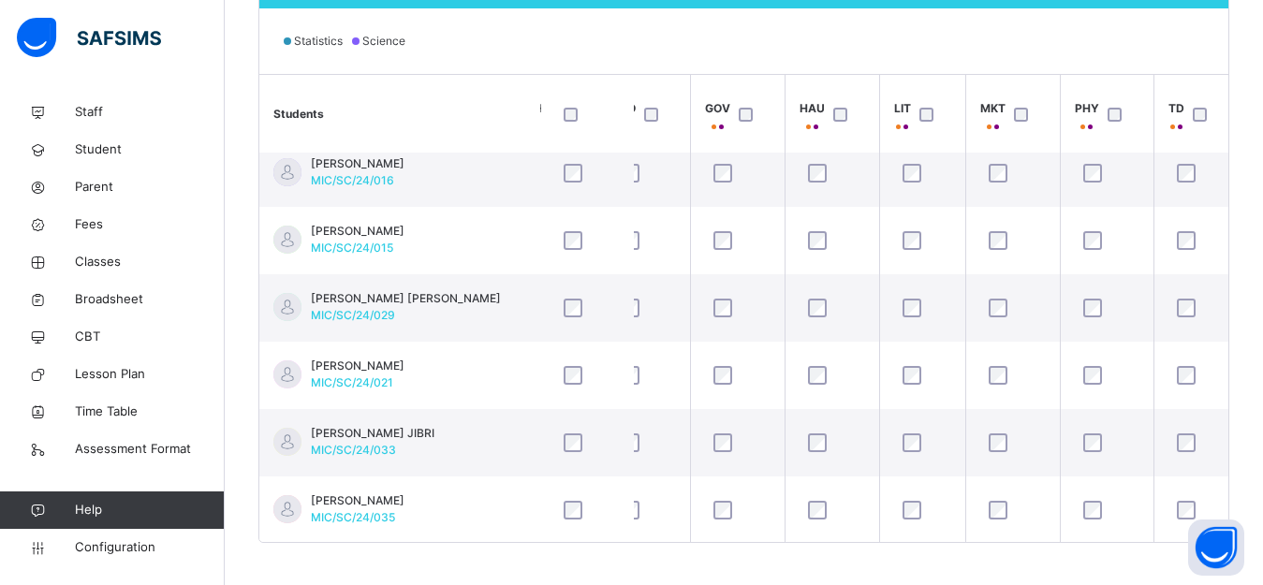
drag, startPoint x: 1245, startPoint y: 206, endPoint x: 1253, endPoint y: 249, distance: 43.9
click at [1253, 249] on div "Back / SSS 1 A SSS 1 A SSS 1 First Term 2024-2025 Class Members Subjects Result…" at bounding box center [744, 45] width 1039 height 1108
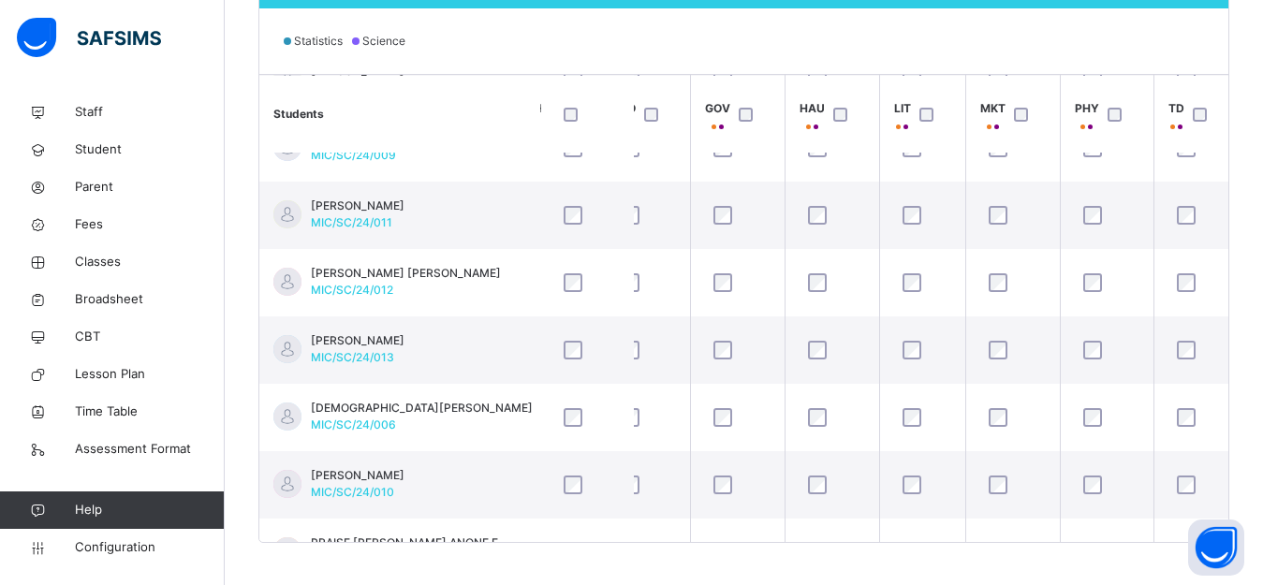
scroll to position [1909, 1308]
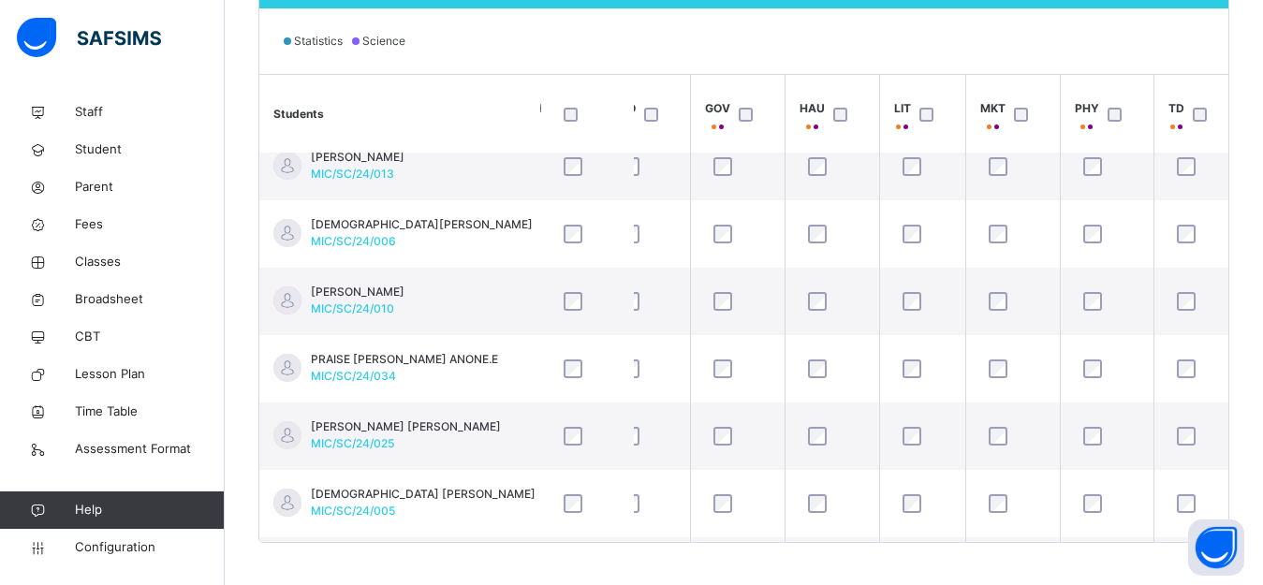
click at [734, 543] on div "Back / SSS 1 A SSS 1 A SSS 1 First Term 2024-2025 Class Members Subjects Result…" at bounding box center [744, 45] width 1039 height 1108
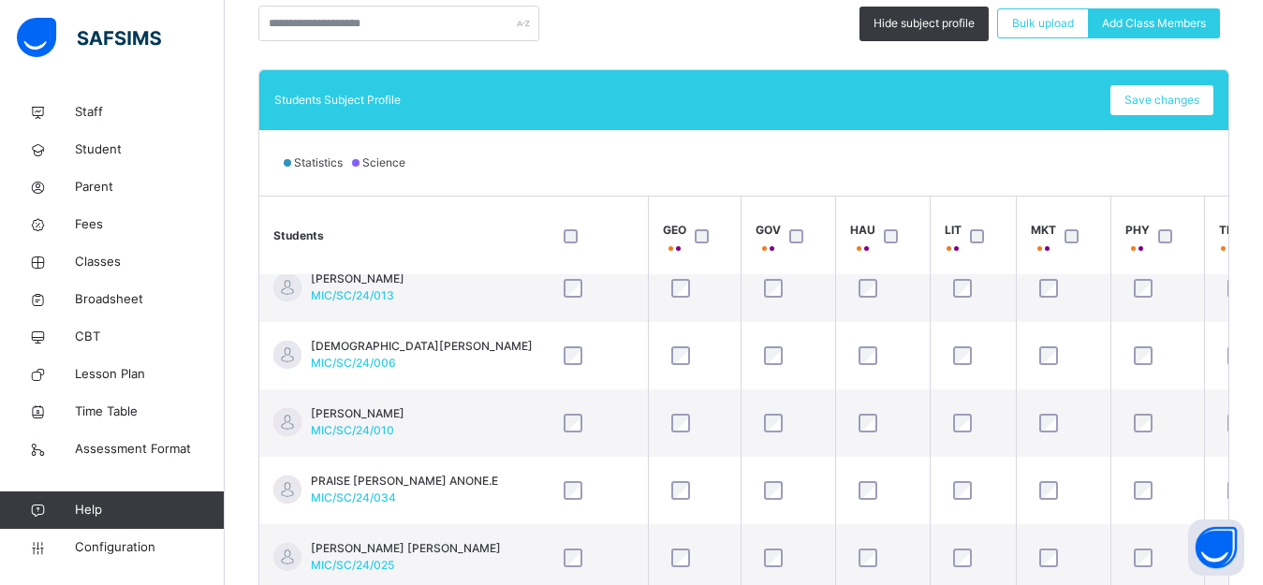
scroll to position [484, 0]
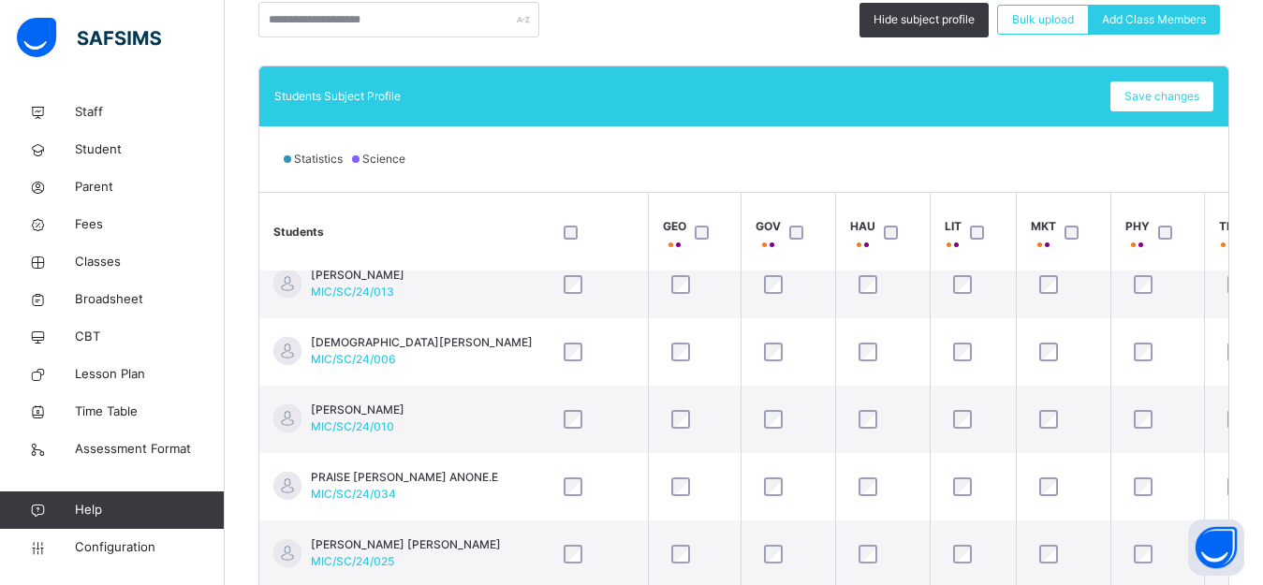
drag, startPoint x: 1254, startPoint y: 304, endPoint x: 1258, endPoint y: 238, distance: 66.6
type textarea "**********"
click at [1258, 238] on div "Back / SSS 1 A SSS 1 A SSS 1 First Term 2024-2025 Class Members Subjects Result…" at bounding box center [744, 163] width 1039 height 1108
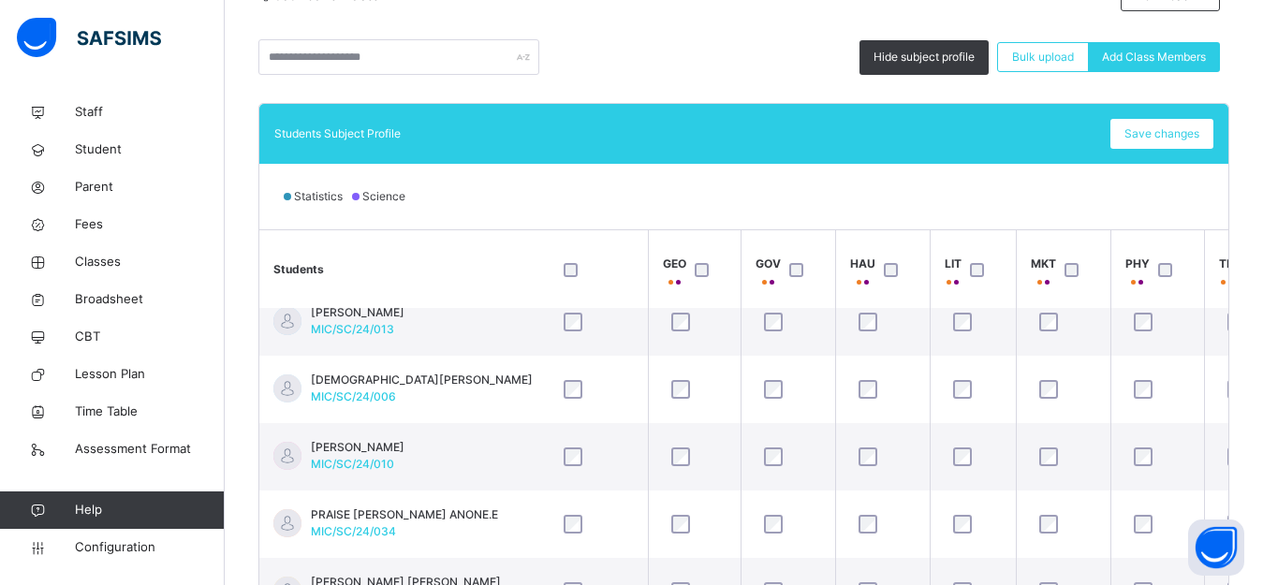
click at [1229, 226] on div "Statistics Science" at bounding box center [743, 197] width 969 height 66
drag, startPoint x: 1243, startPoint y: 226, endPoint x: 1240, endPoint y: 192, distance: 33.8
click at [1229, 192] on div "Statistics Science" at bounding box center [743, 197] width 969 height 66
click at [1259, 257] on div "Back / SSS 1 A SSS 1 A SSS 1 First Term 2024-2025 Class Members Subjects Result…" at bounding box center [744, 201] width 1039 height 1108
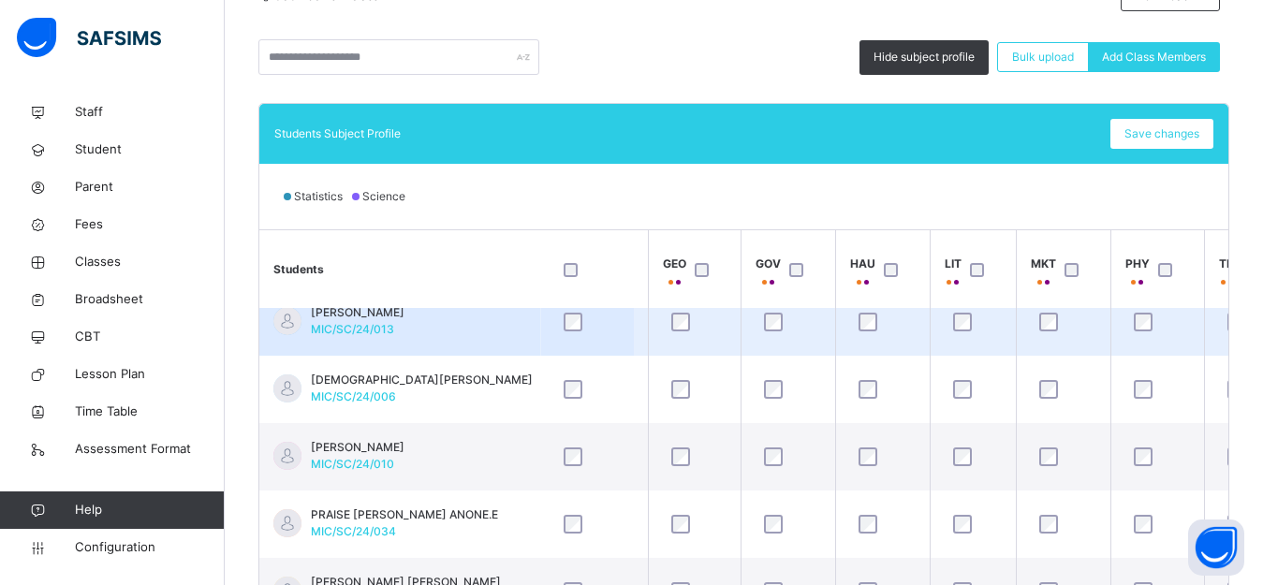
drag, startPoint x: 1259, startPoint y: 257, endPoint x: 739, endPoint y: 346, distance: 527.3
click at [1248, 214] on div "Back / SSS 1 A SSS 1 A SSS 1 First Term 2024-2025 Class Members Subjects Result…" at bounding box center [744, 201] width 1039 height 1108
click at [604, 261] on div at bounding box center [587, 269] width 65 height 39
click at [739, 346] on td at bounding box center [694, 321] width 93 height 67
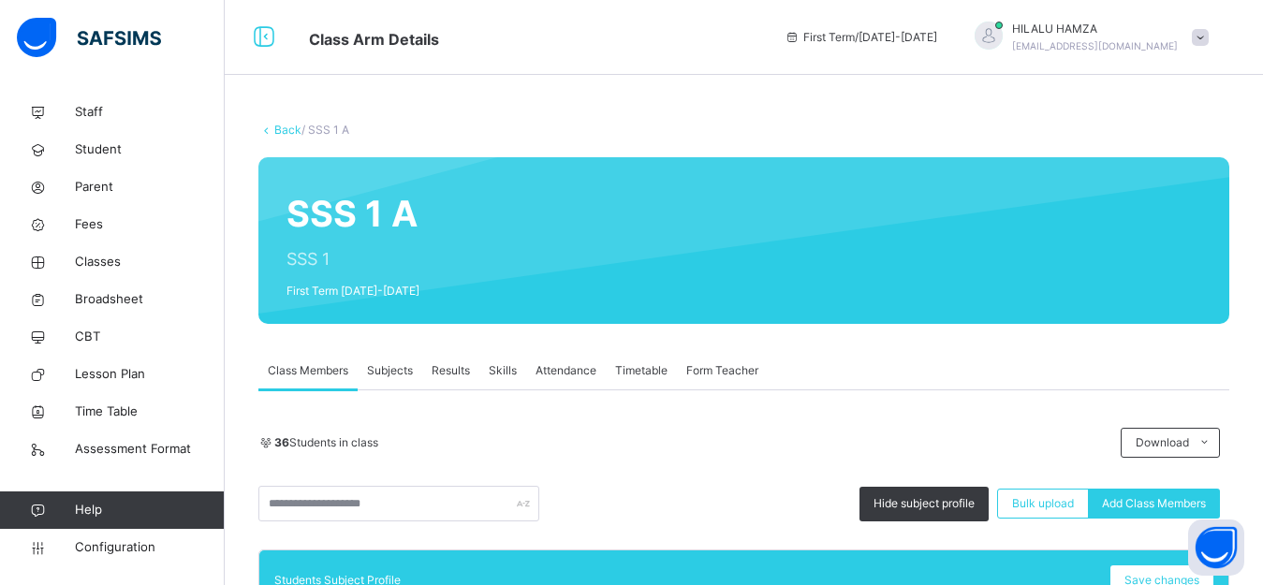
scroll to position [0, 1308]
drag, startPoint x: 1260, startPoint y: 216, endPoint x: 1276, endPoint y: 231, distance: 21.9
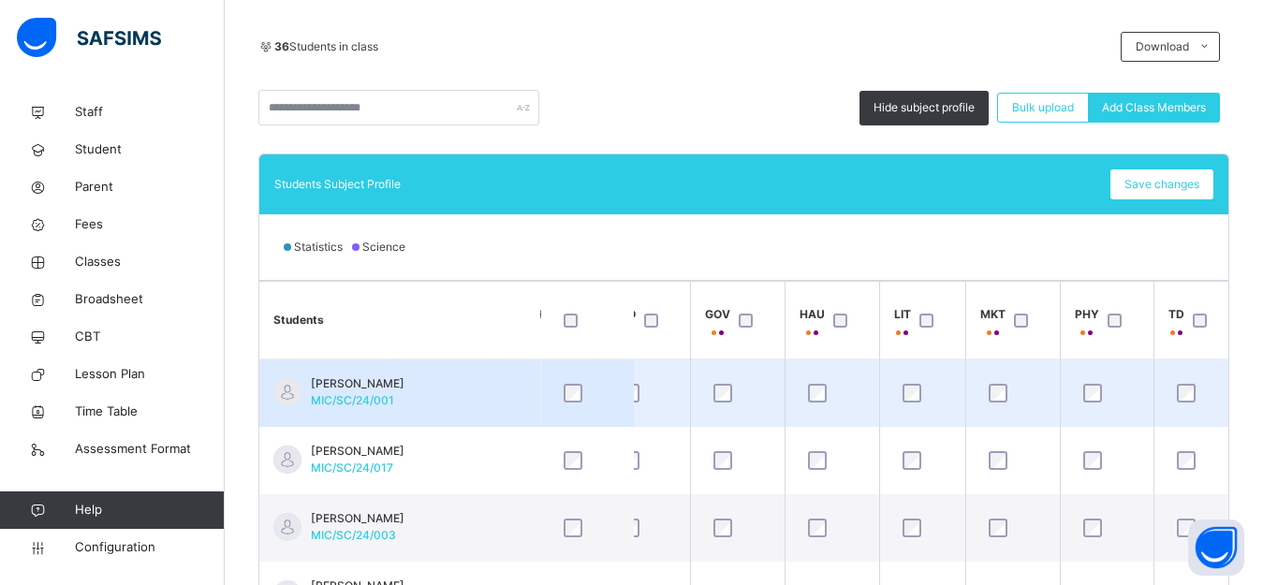
click at [370, 367] on td "ABDULHAKEEM GWAMNA ABUBAKAR MIC/SC/24/001" at bounding box center [399, 394] width 281 height 68
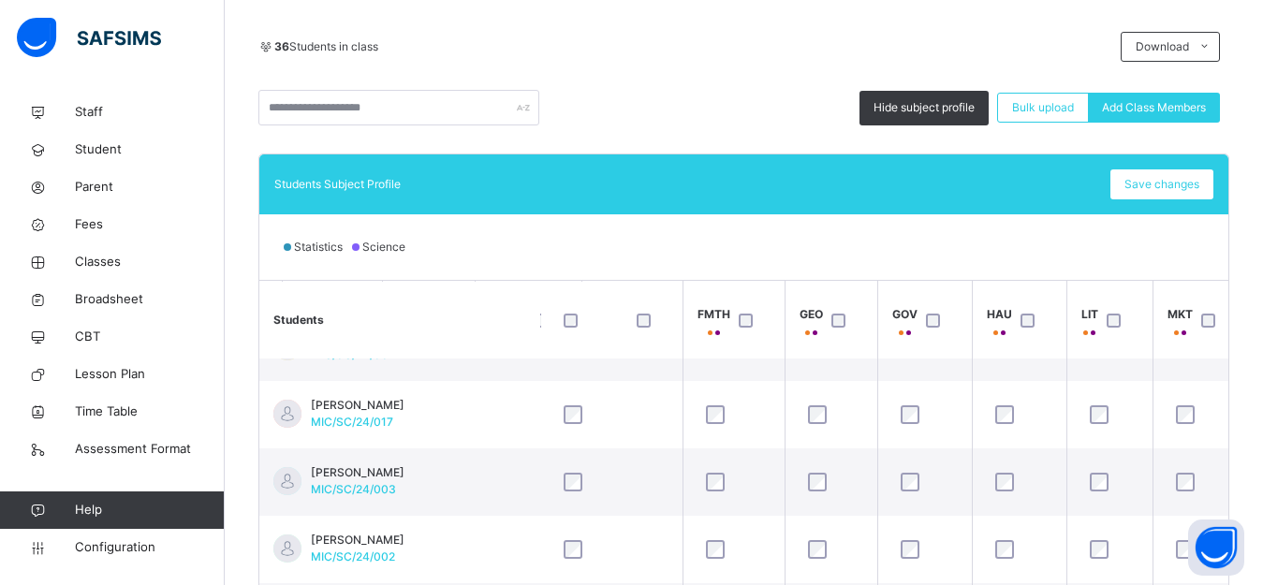
scroll to position [0, 1121]
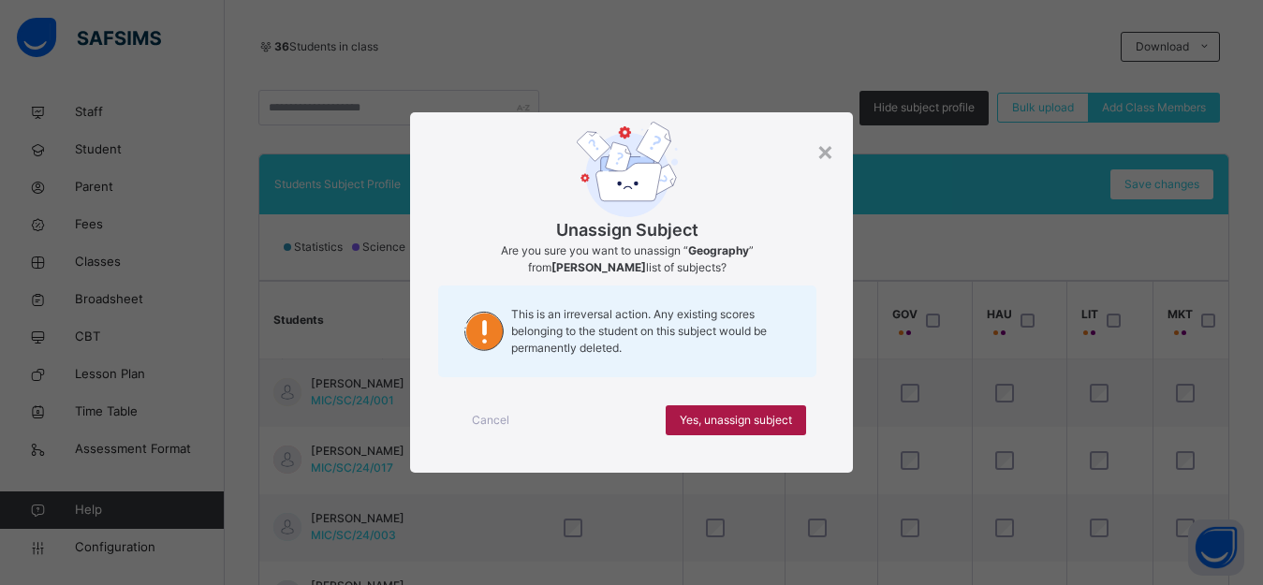
click at [775, 423] on span "Yes, unassign subject" at bounding box center [736, 420] width 112 height 17
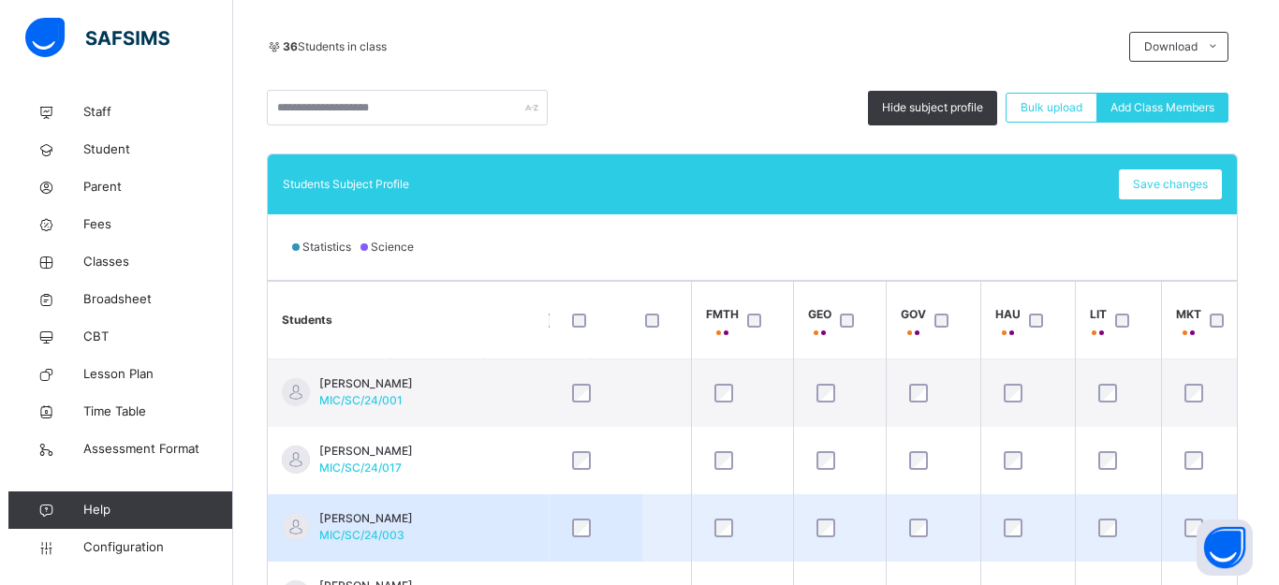
scroll to position [596, 0]
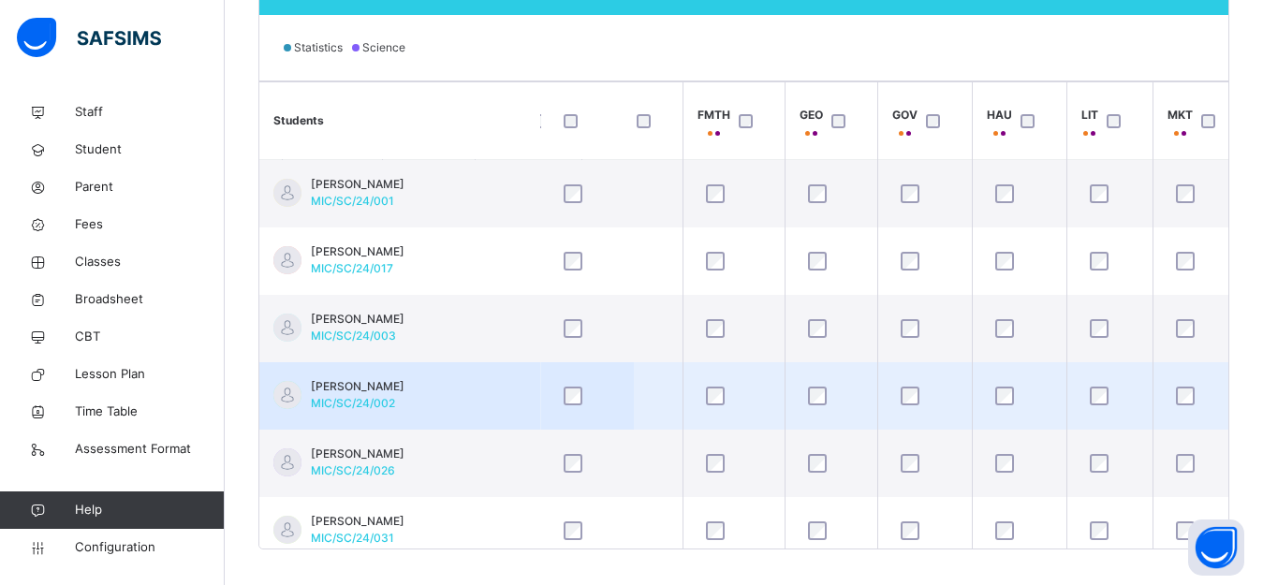
drag, startPoint x: 816, startPoint y: 325, endPoint x: 822, endPoint y: 406, distance: 81.7
click at [812, 318] on div at bounding box center [832, 328] width 64 height 39
click at [822, 406] on div at bounding box center [832, 395] width 64 height 39
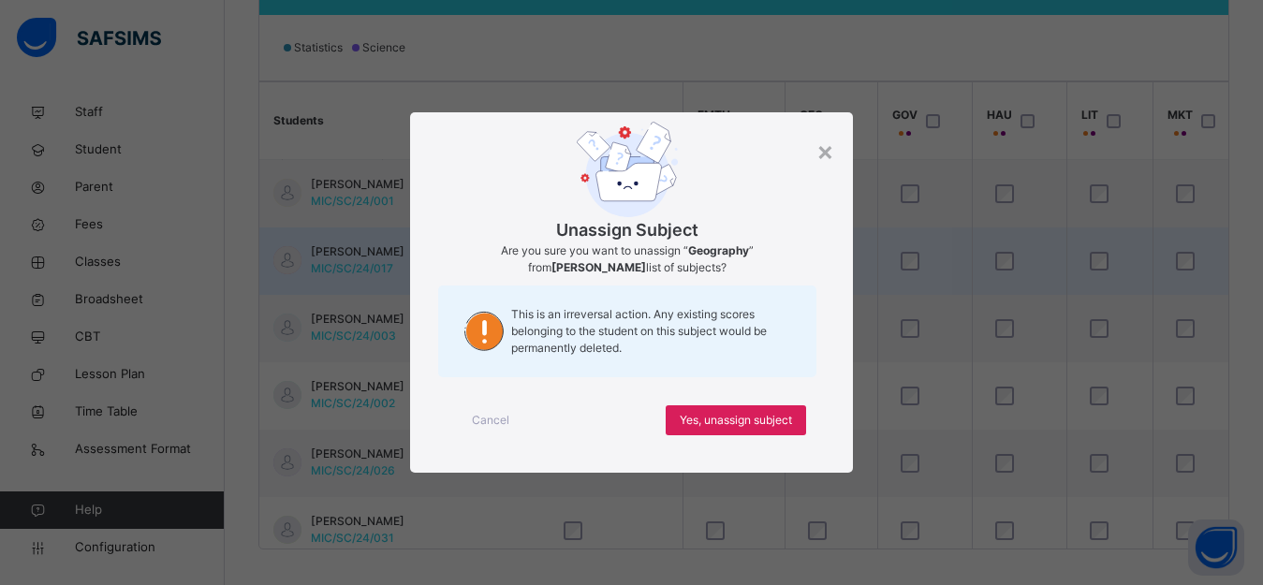
click at [812, 331] on div "This is an irreversal action. Any existing scores belonging to the student on t…" at bounding box center [626, 332] width 377 height 92
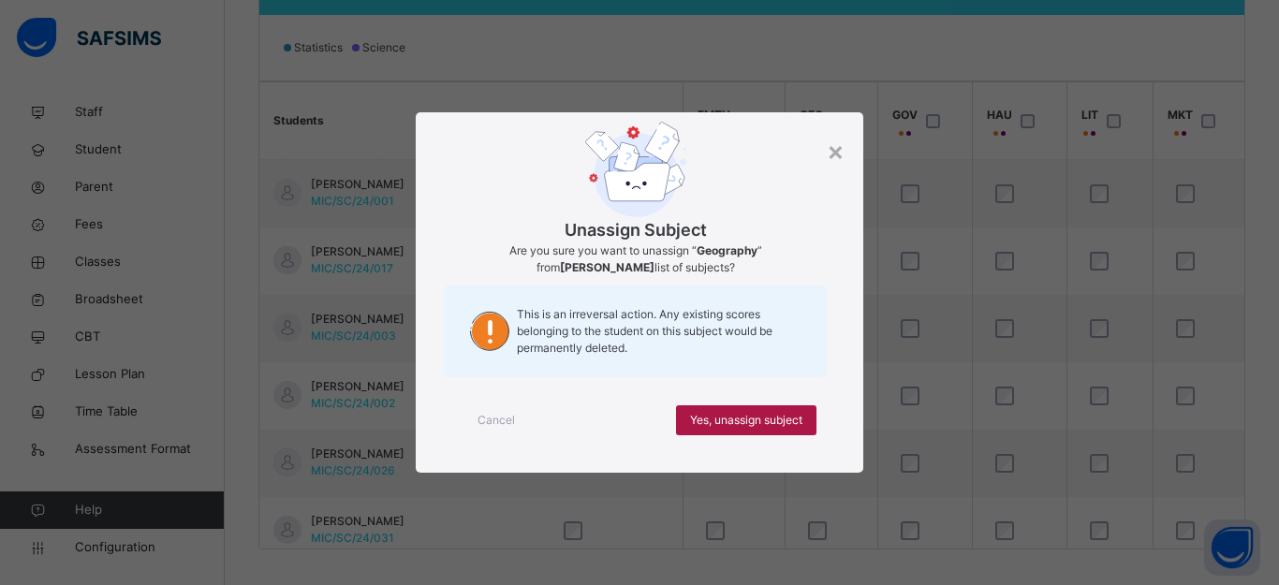
click at [759, 419] on span "Yes, unassign subject" at bounding box center [746, 420] width 112 height 17
click at [756, 420] on span "Yes, unassign subject" at bounding box center [746, 420] width 112 height 17
click at [768, 413] on span "Yes, unassign subject" at bounding box center [746, 420] width 112 height 17
click at [760, 417] on span "Yes, unassign subject" at bounding box center [746, 420] width 112 height 17
click at [762, 415] on span "Yes, unassign subject" at bounding box center [746, 420] width 112 height 17
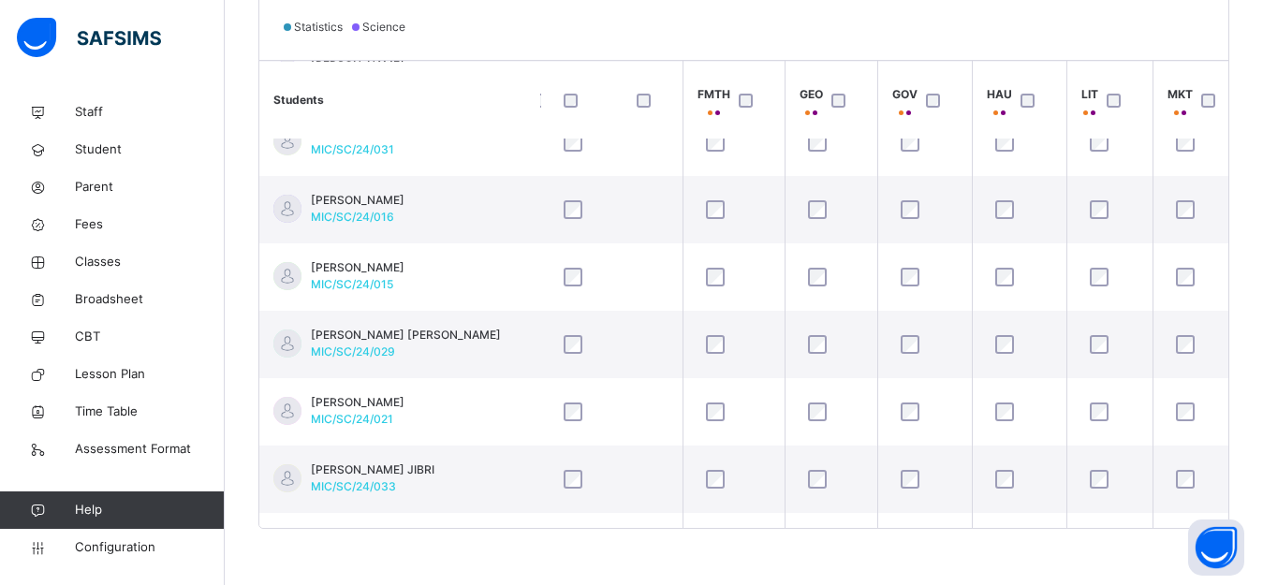
scroll to position [372, 1121]
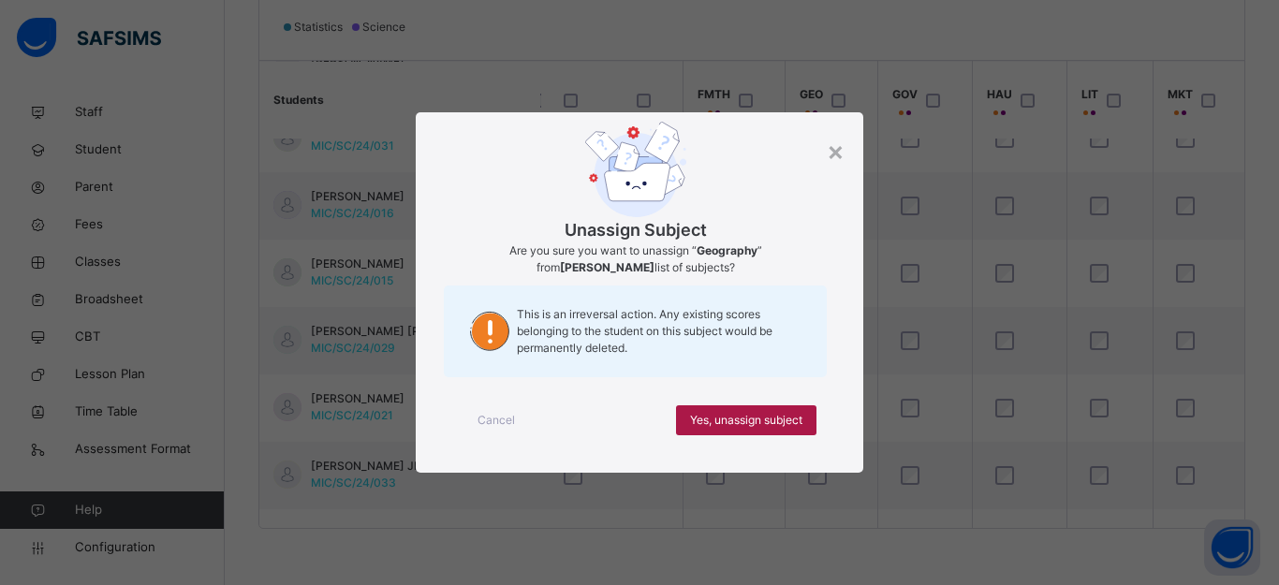
click at [760, 412] on span "Yes, unassign subject" at bounding box center [746, 420] width 112 height 17
click at [741, 418] on span "Yes, unassign subject" at bounding box center [746, 420] width 112 height 17
click at [757, 416] on span "Yes, unassign subject" at bounding box center [746, 420] width 112 height 17
click at [787, 423] on span "Yes, unassign subject" at bounding box center [746, 420] width 112 height 17
click at [790, 417] on span "Yes, unassign subject" at bounding box center [746, 420] width 112 height 17
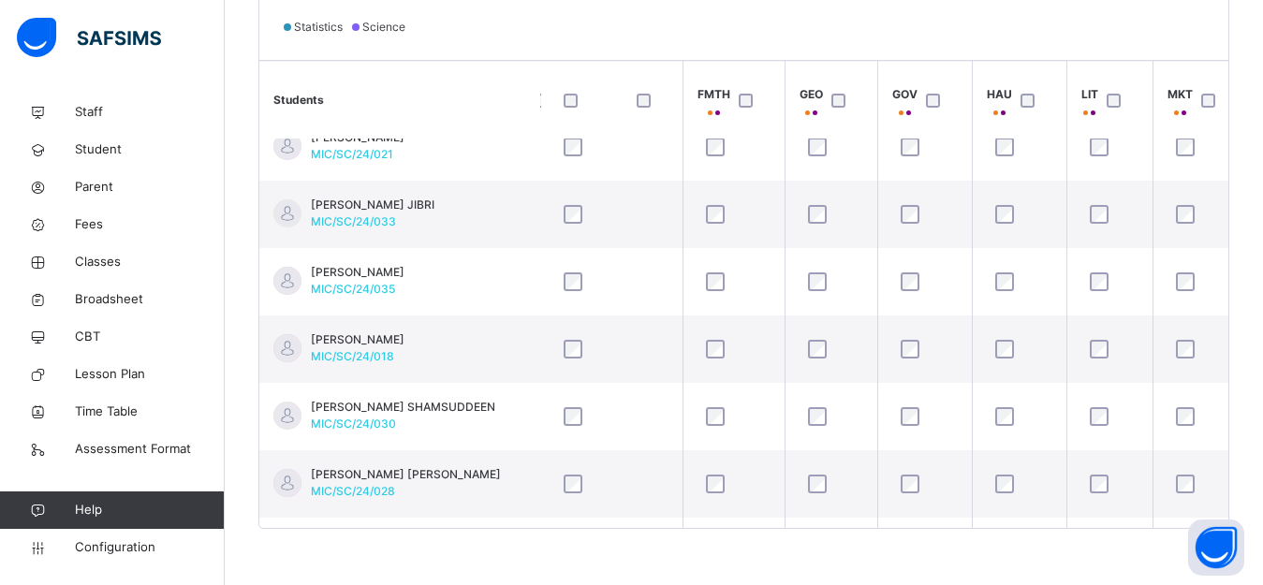
scroll to position [735, 1121]
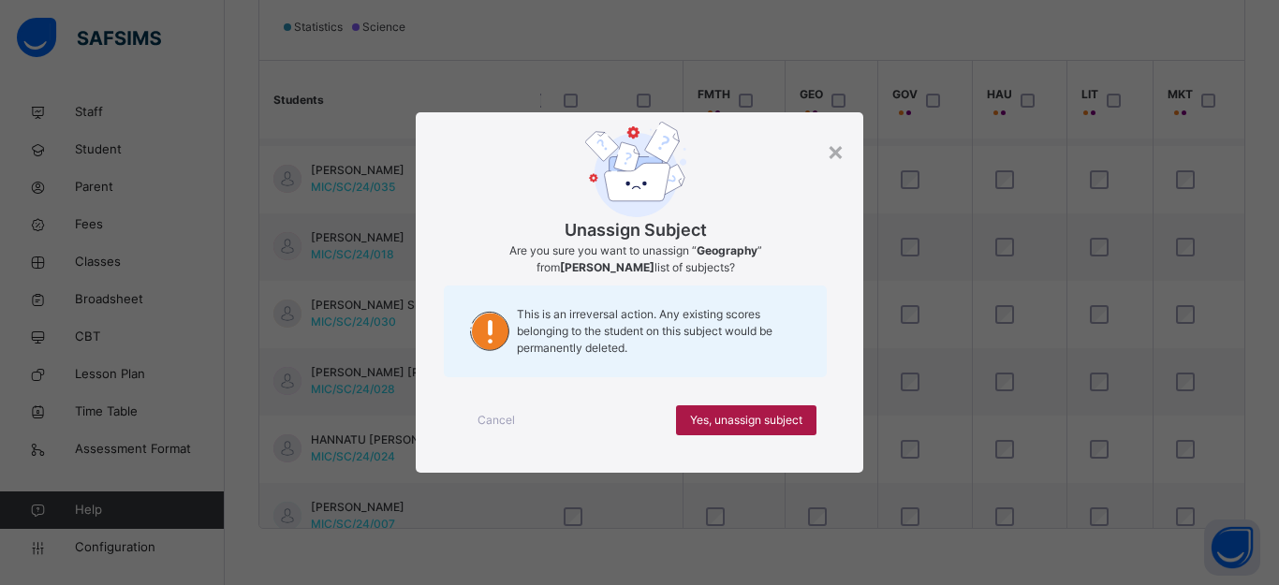
click at [768, 418] on span "Yes, unassign subject" at bounding box center [746, 420] width 112 height 17
click at [745, 413] on span "Yes, unassign subject" at bounding box center [746, 420] width 112 height 17
click at [773, 420] on span "Yes, unassign subject" at bounding box center [746, 420] width 112 height 17
click at [784, 422] on span "Yes, unassign subject" at bounding box center [746, 420] width 112 height 17
click at [792, 412] on span "Yes, unassign subject" at bounding box center [746, 420] width 112 height 17
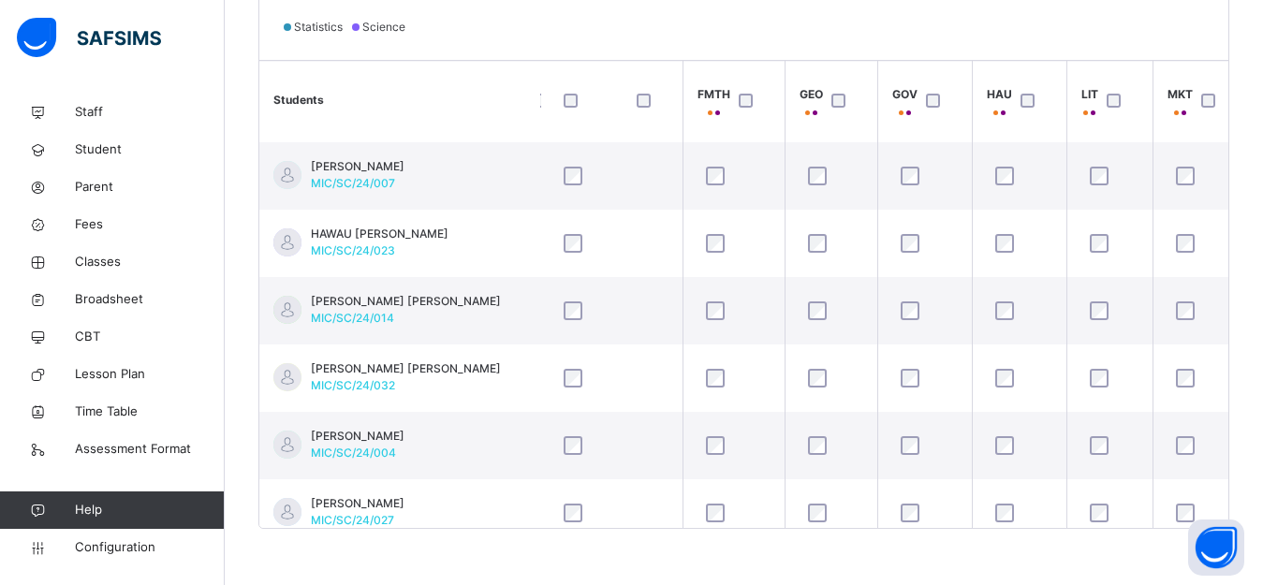
scroll to position [1083, 1121]
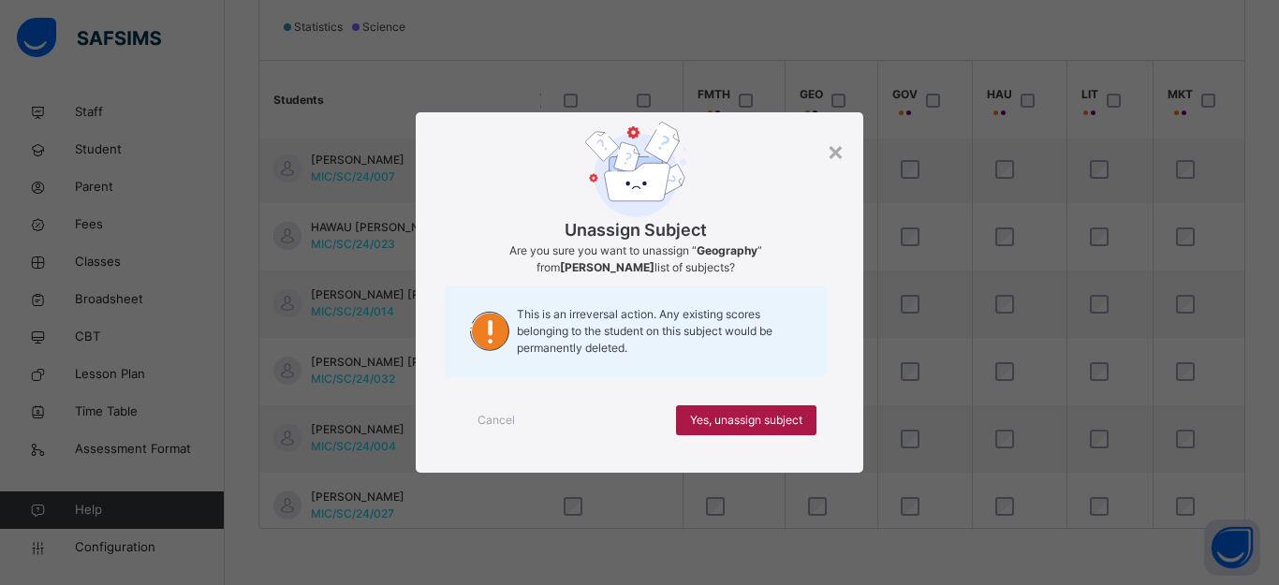
click at [760, 422] on span "Yes, unassign subject" at bounding box center [746, 420] width 112 height 17
click at [775, 422] on span "Yes, unassign subject" at bounding box center [746, 420] width 112 height 17
click at [757, 409] on div "Yes, unassign subject" at bounding box center [746, 421] width 140 height 30
click at [786, 423] on span "Yes, unassign subject" at bounding box center [746, 420] width 112 height 17
click at [775, 426] on span "Yes, unassign subject" at bounding box center [746, 420] width 112 height 17
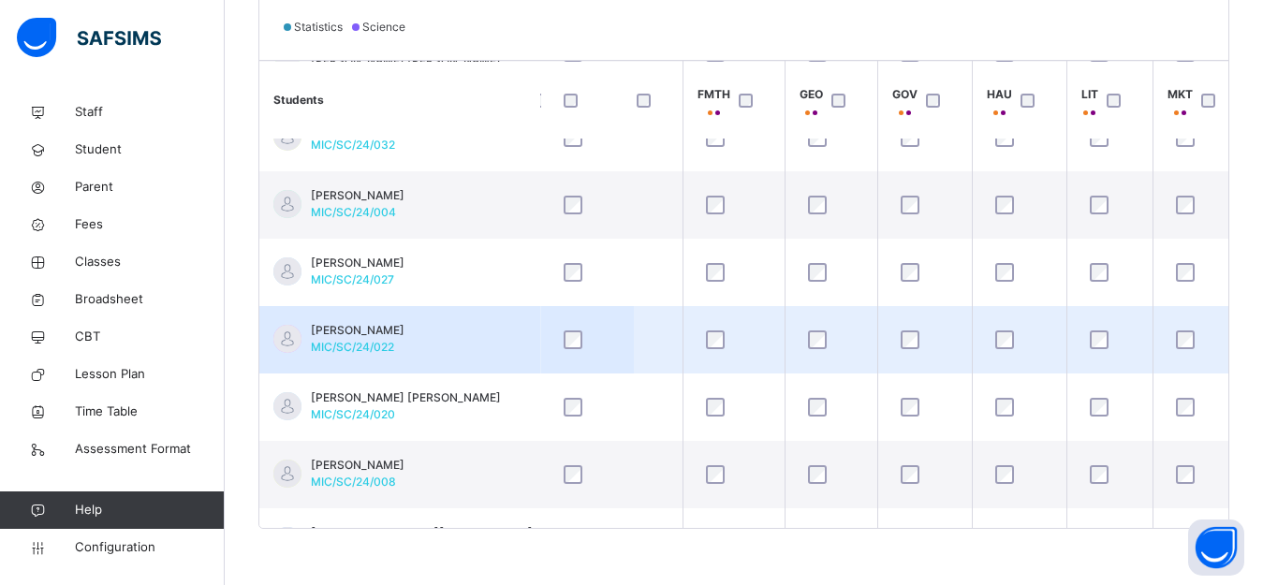
scroll to position [1310, 1121]
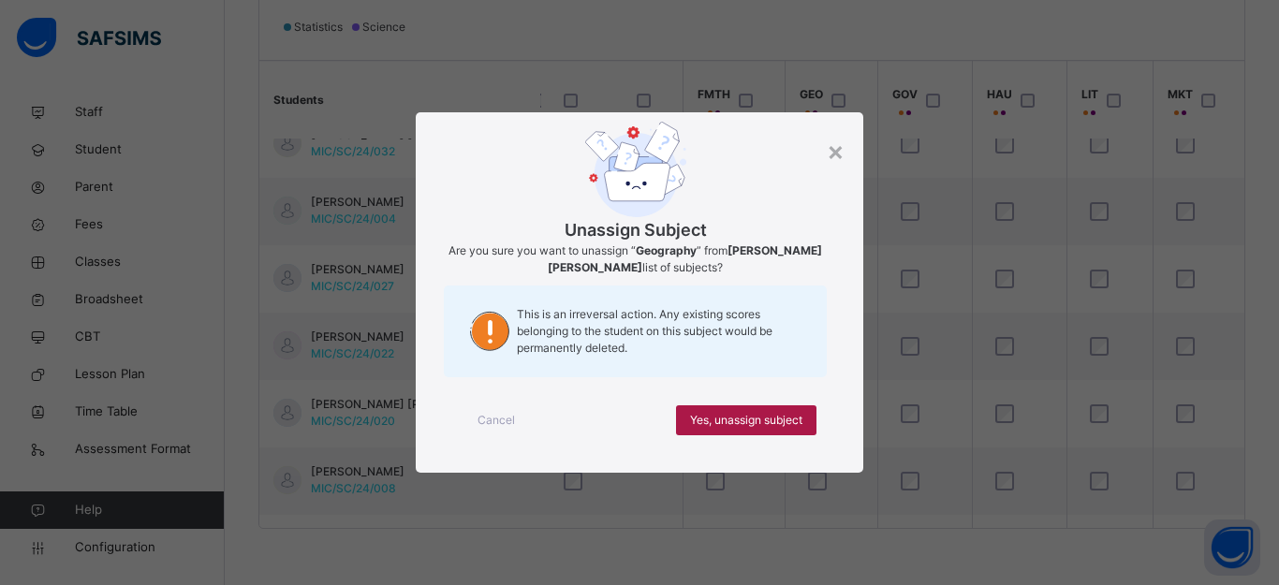
click at [785, 416] on span "Yes, unassign subject" at bounding box center [746, 420] width 112 height 17
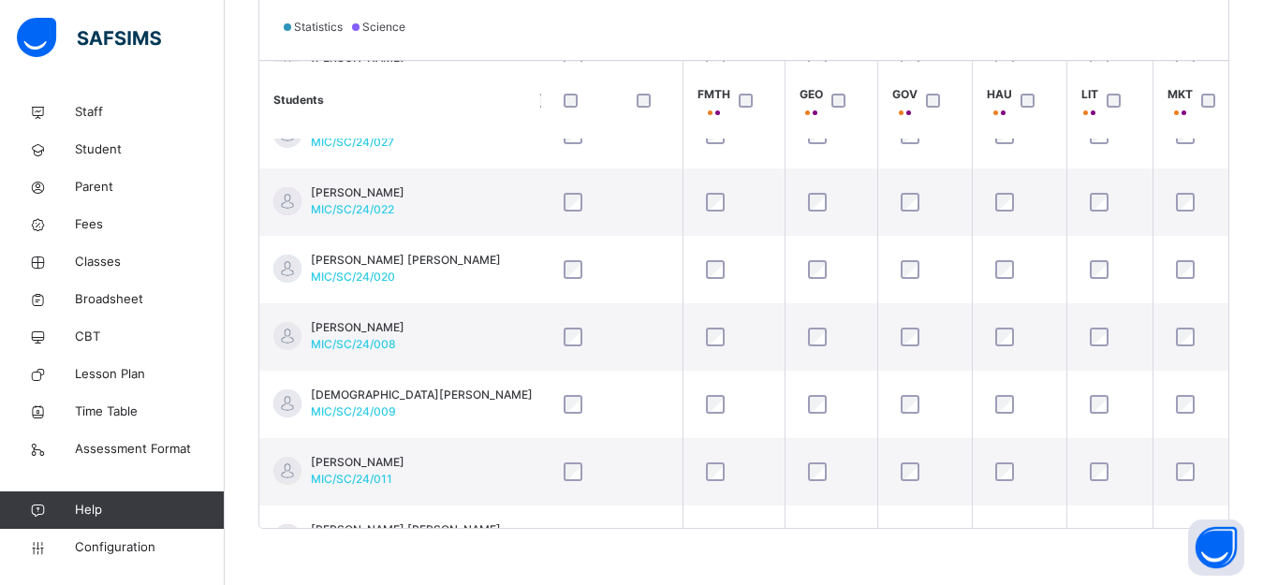
scroll to position [1460, 1121]
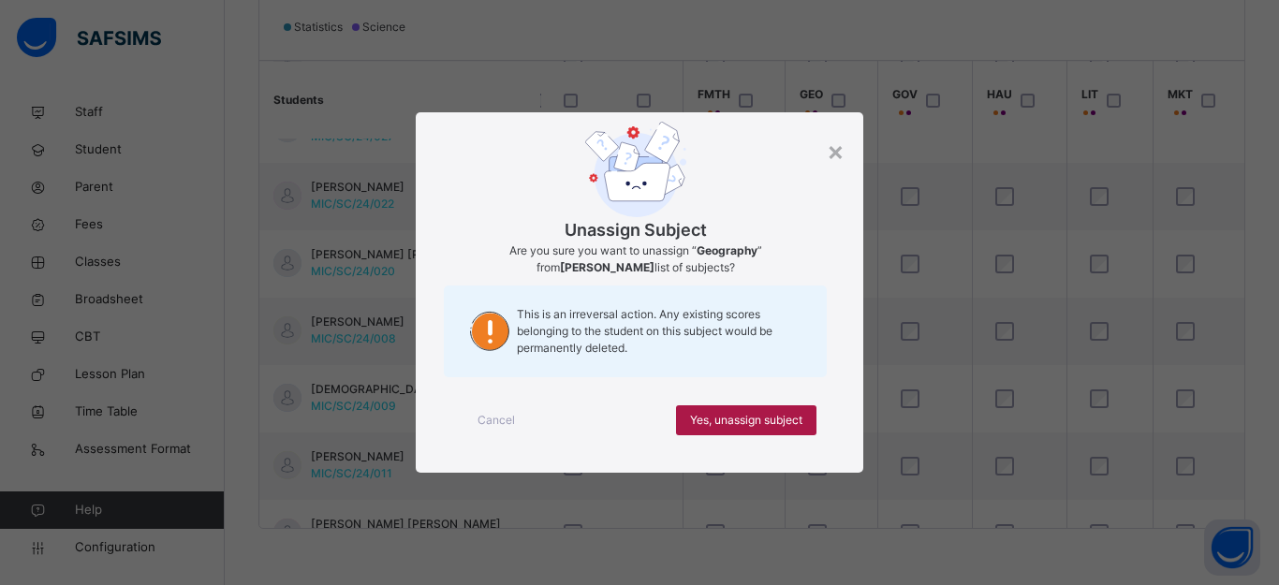
click at [758, 416] on span "Yes, unassign subject" at bounding box center [746, 420] width 112 height 17
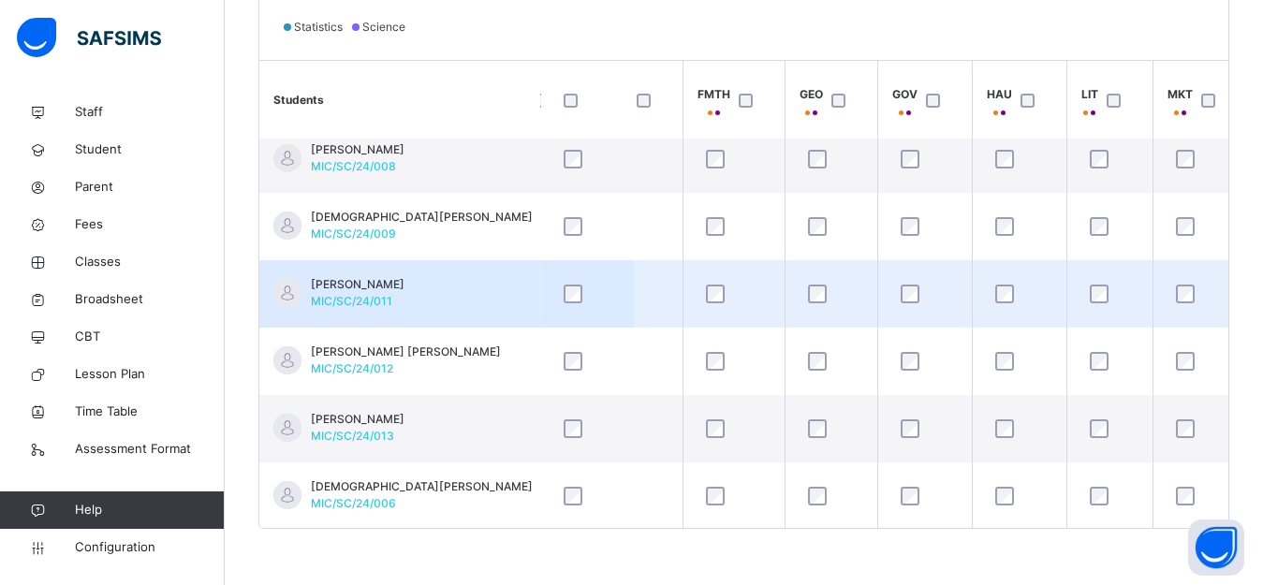
scroll to position [1638, 1121]
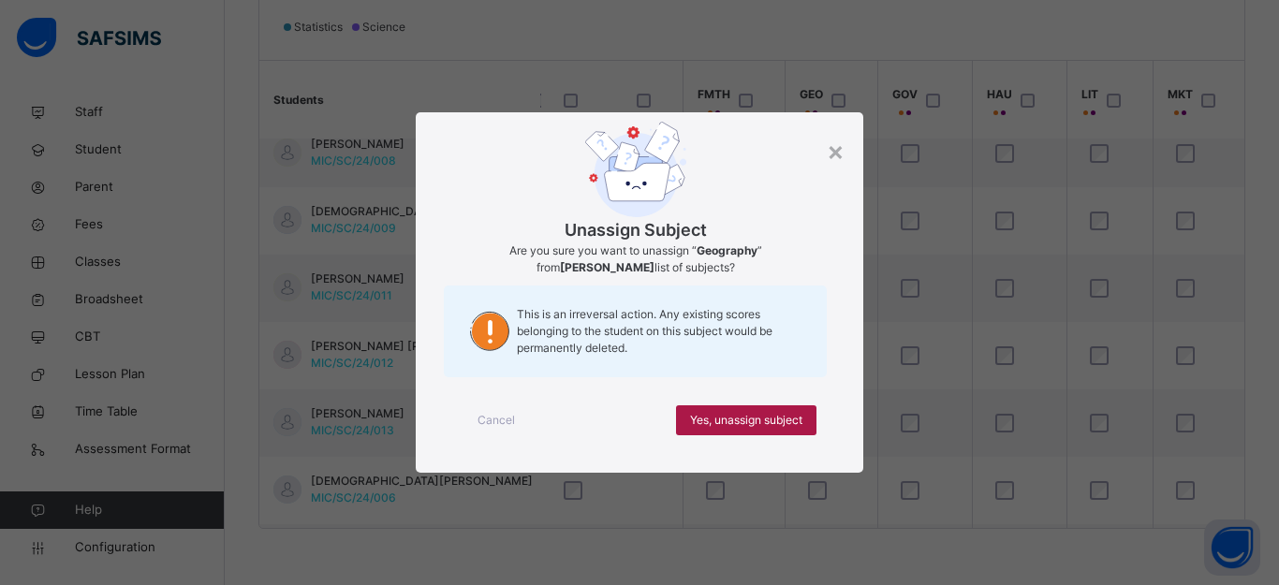
click at [761, 424] on span "Yes, unassign subject" at bounding box center [746, 420] width 112 height 17
click at [769, 412] on span "Yes, unassign subject" at bounding box center [746, 420] width 112 height 17
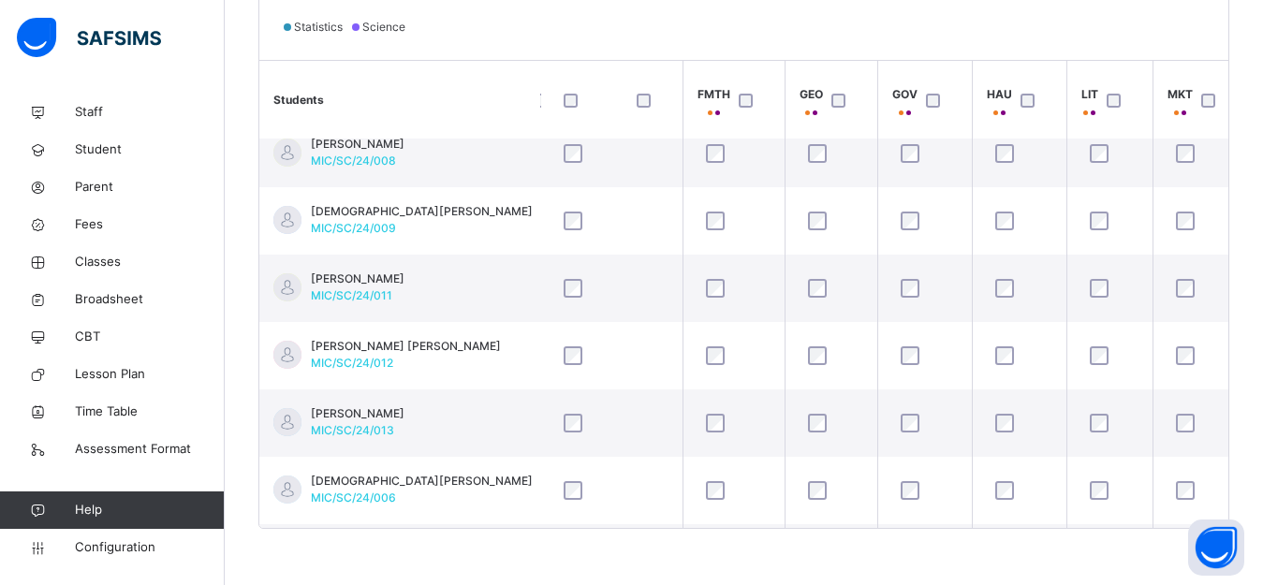
scroll to position [1923, 1121]
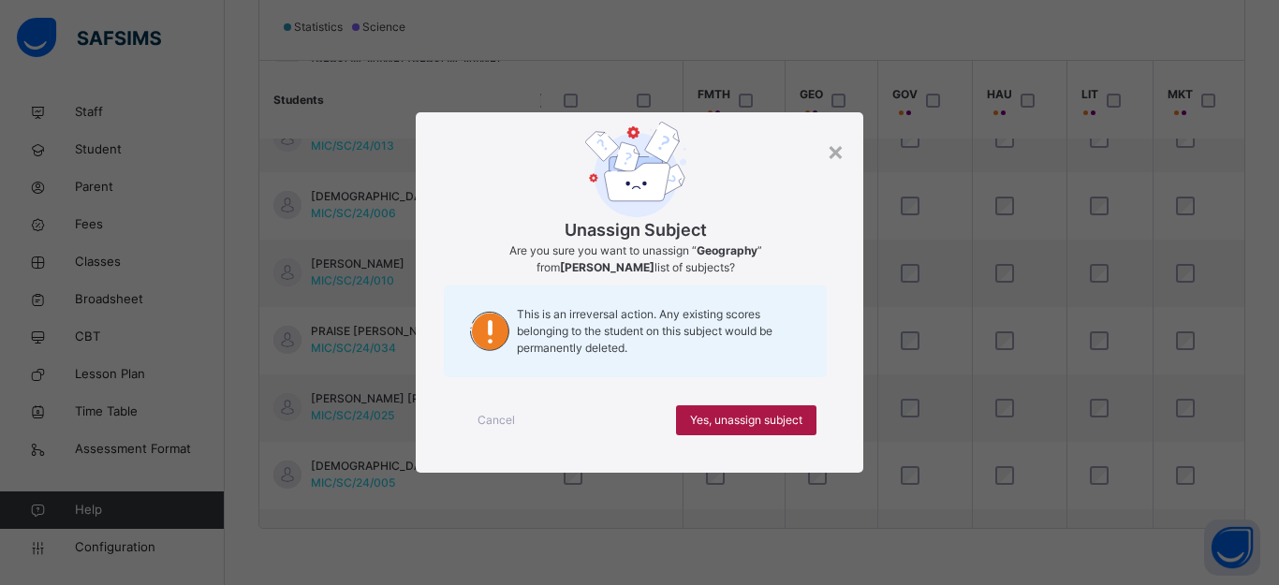
click at [778, 412] on span "Yes, unassign subject" at bounding box center [746, 420] width 112 height 17
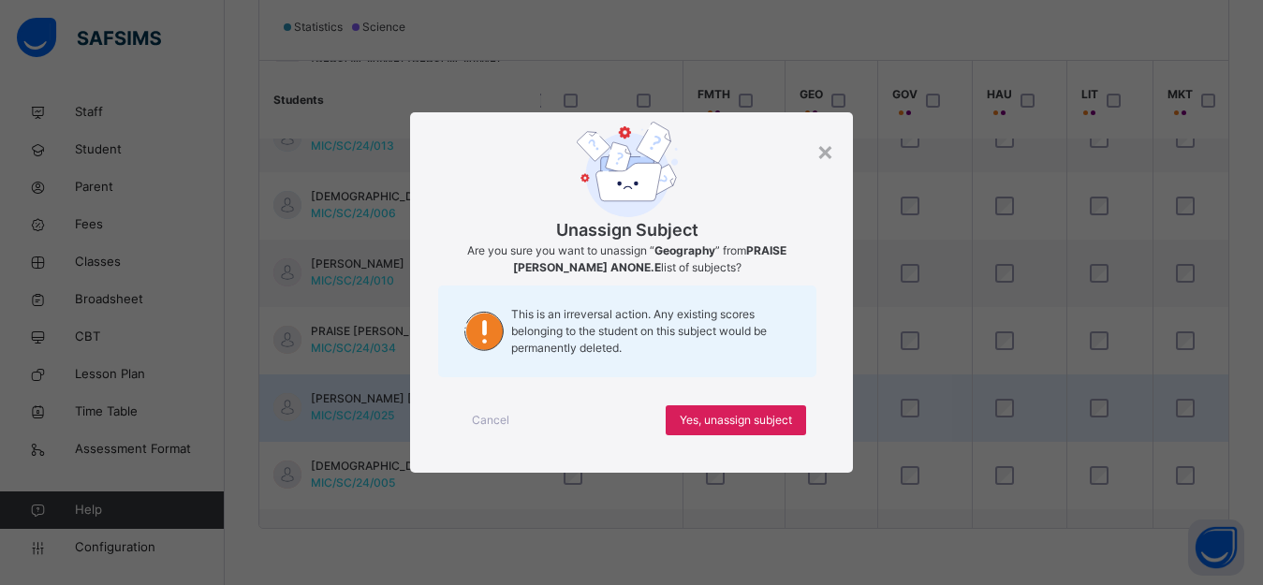
click at [816, 337] on div "This is an irreversal action. Any existing scores belonging to the student on t…" at bounding box center [626, 332] width 377 height 92
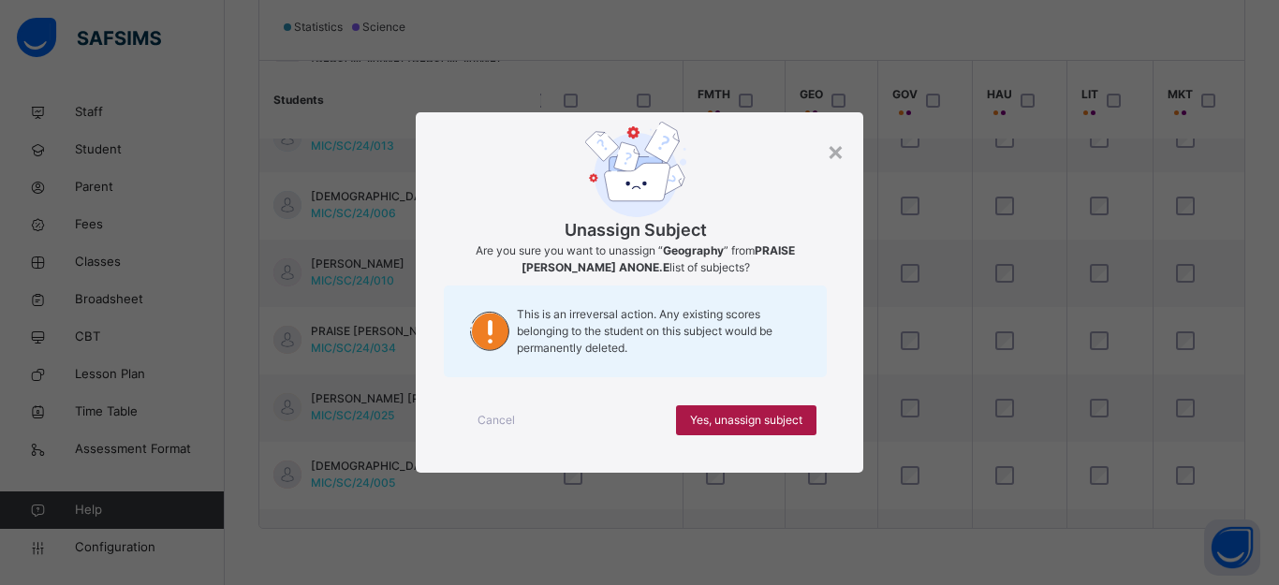
click at [760, 421] on span "Yes, unassign subject" at bounding box center [746, 420] width 112 height 17
click at [794, 417] on span "Yes, unassign subject" at bounding box center [746, 420] width 112 height 17
click at [763, 420] on span "Yes, unassign subject" at bounding box center [746, 420] width 112 height 17
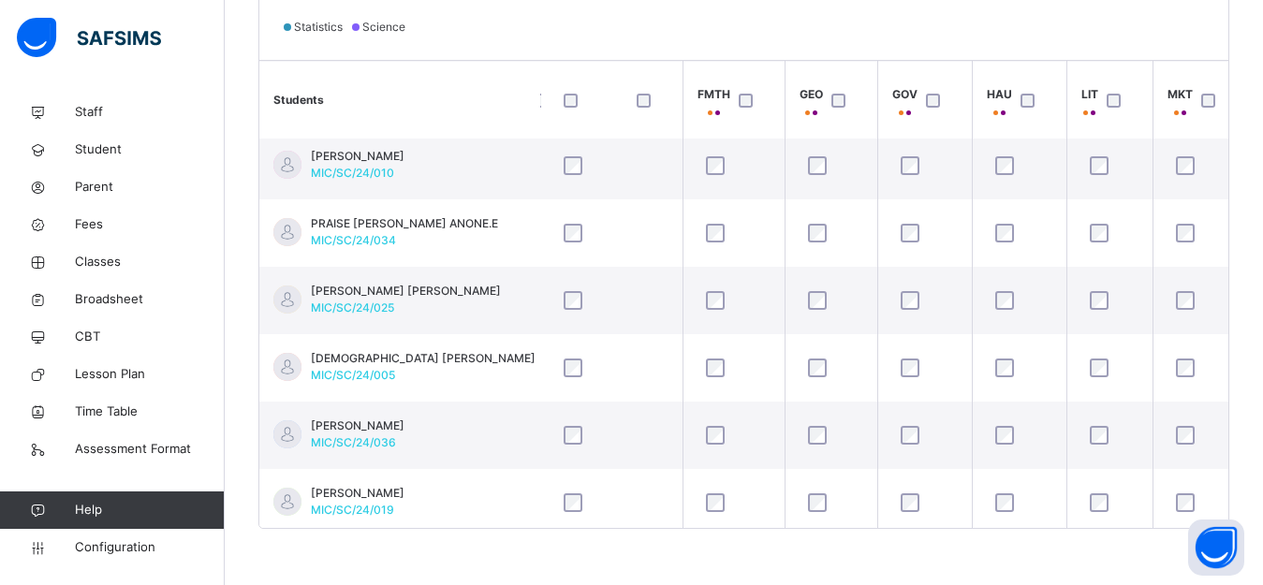
scroll to position [455, 0]
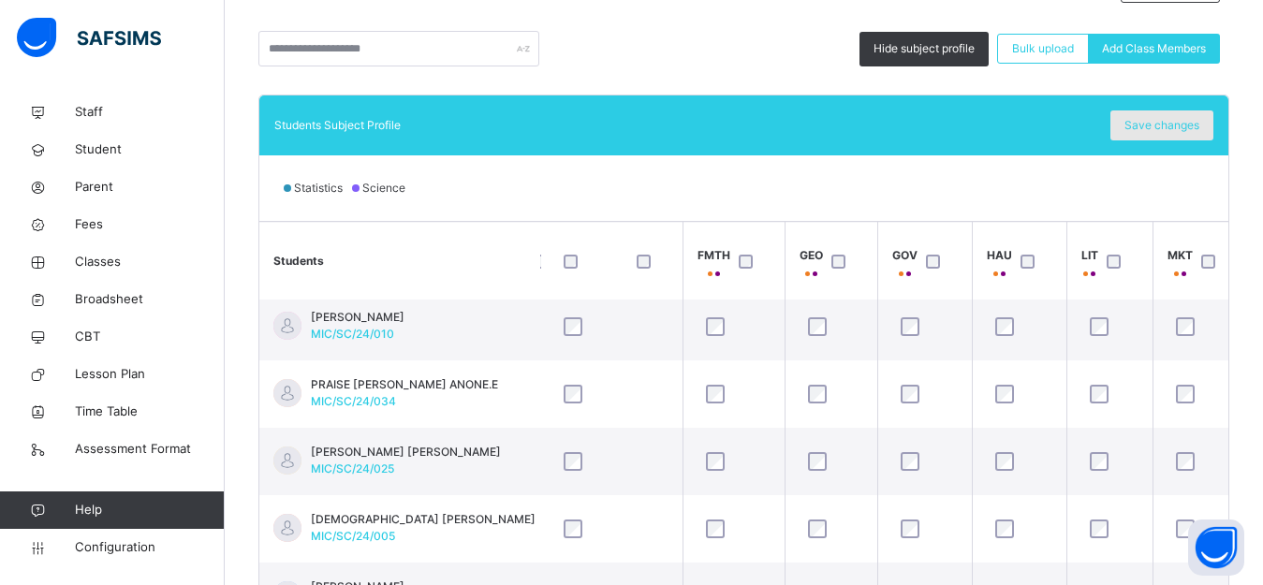
click at [1177, 126] on span "Save changes" at bounding box center [1162, 125] width 75 height 17
click at [1166, 123] on span "Save changes" at bounding box center [1162, 125] width 75 height 17
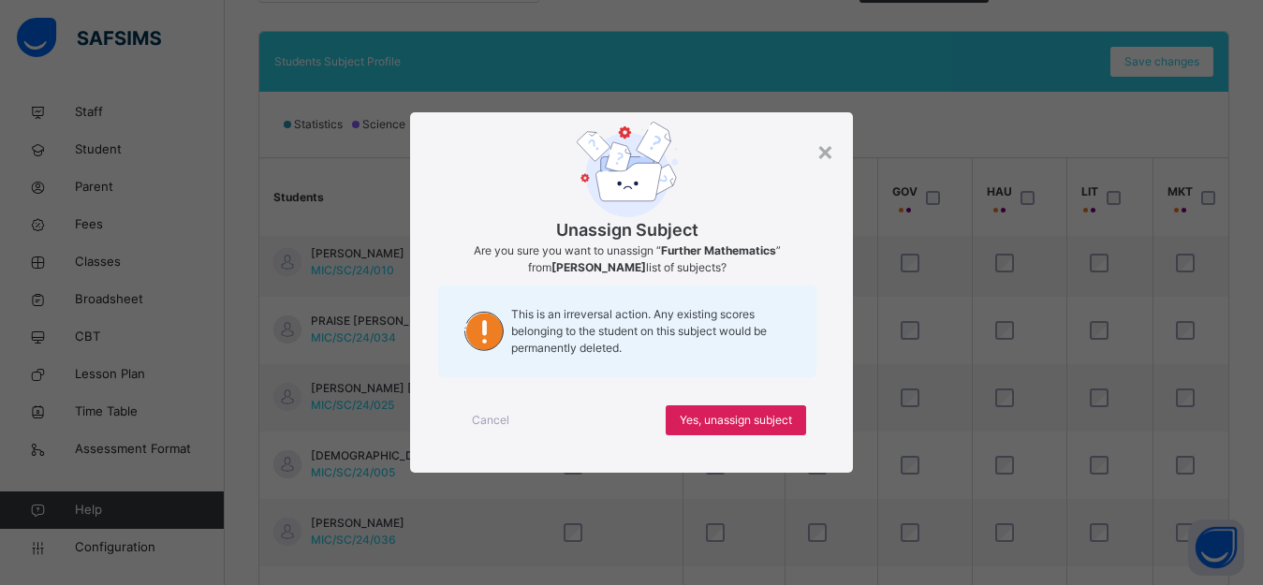
scroll to position [523, 0]
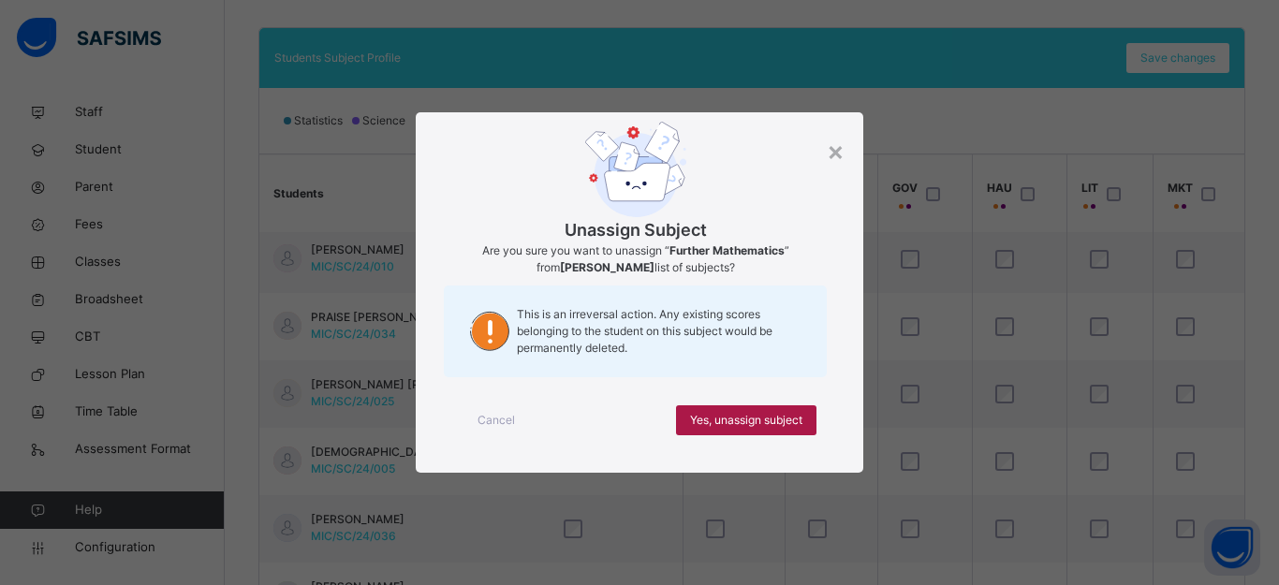
click at [726, 423] on span "Yes, unassign subject" at bounding box center [746, 420] width 112 height 17
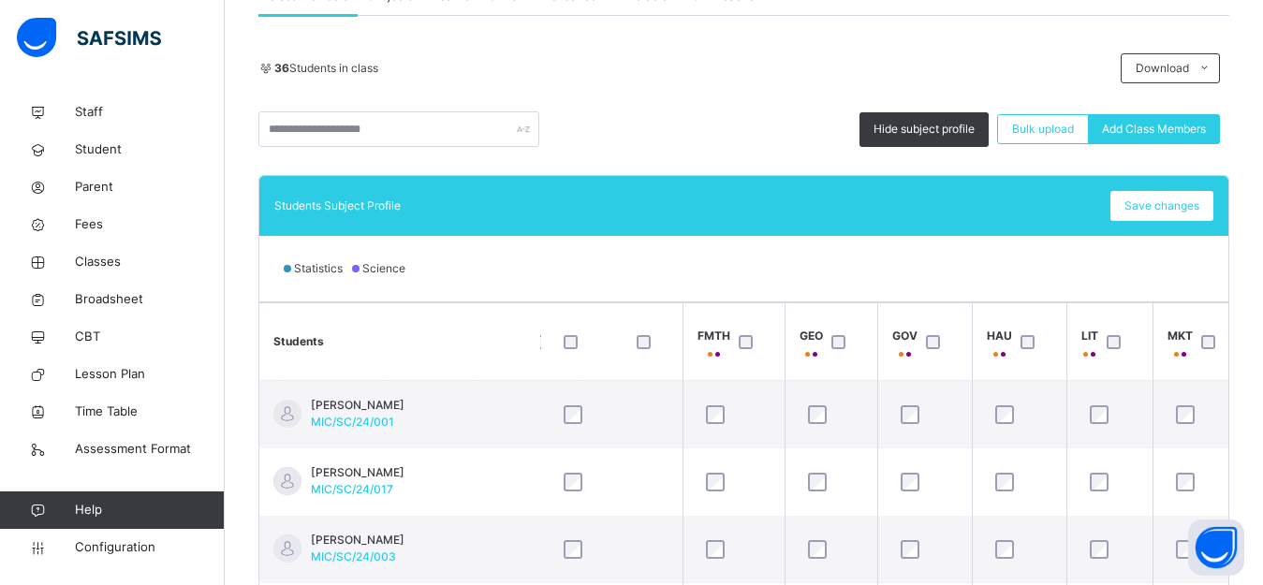
scroll to position [418, 0]
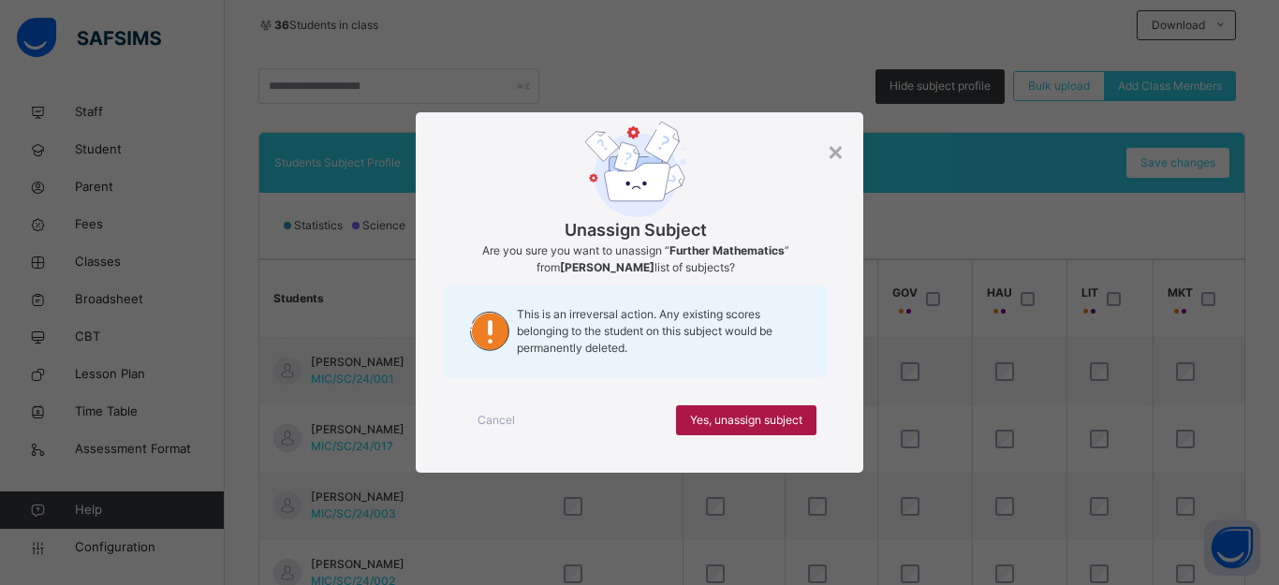
click at [779, 413] on span "Yes, unassign subject" at bounding box center [746, 420] width 112 height 17
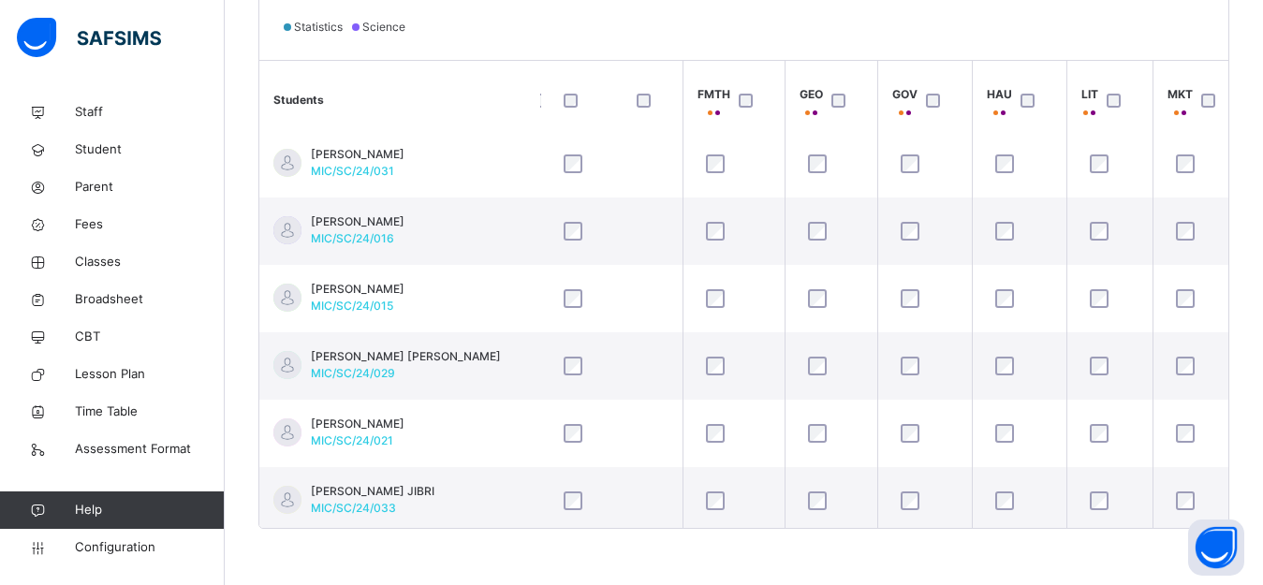
scroll to position [337, 1121]
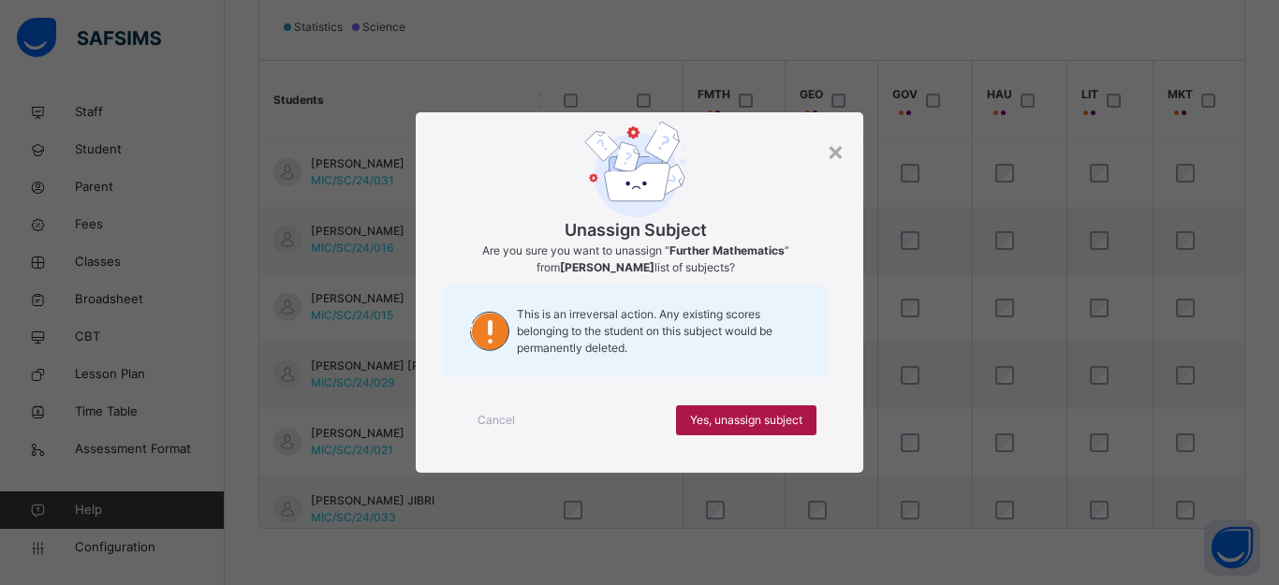
click at [724, 421] on span "Yes, unassign subject" at bounding box center [746, 420] width 112 height 17
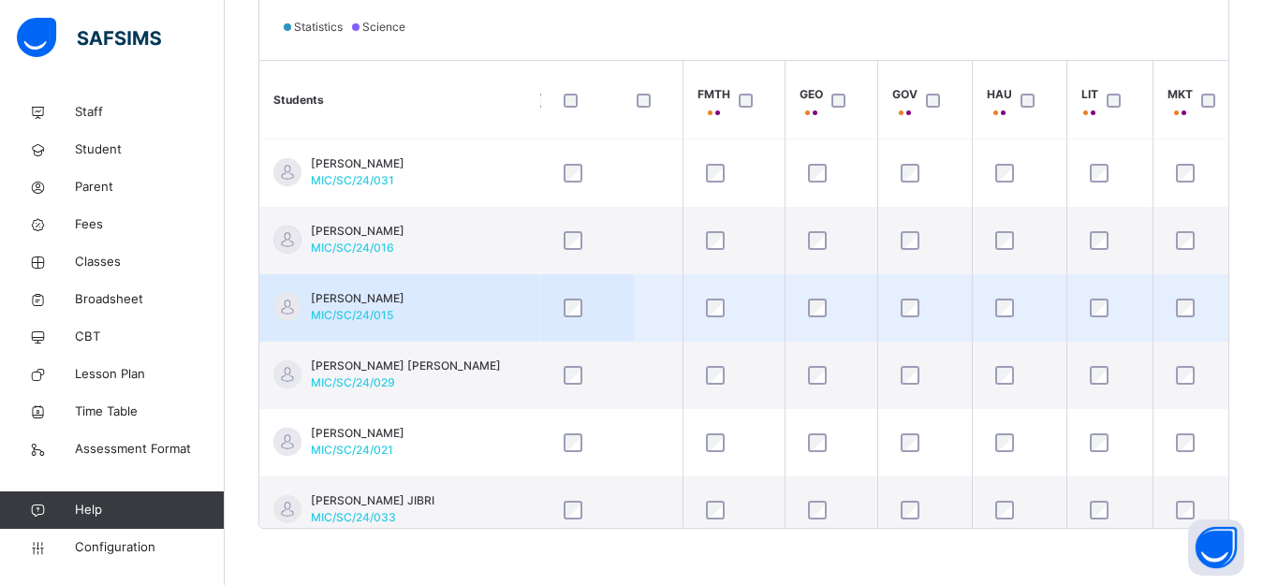
click at [405, 313] on div "ALIYU SALEH FATIMA MIC/SC/24/015" at bounding box center [358, 307] width 94 height 34
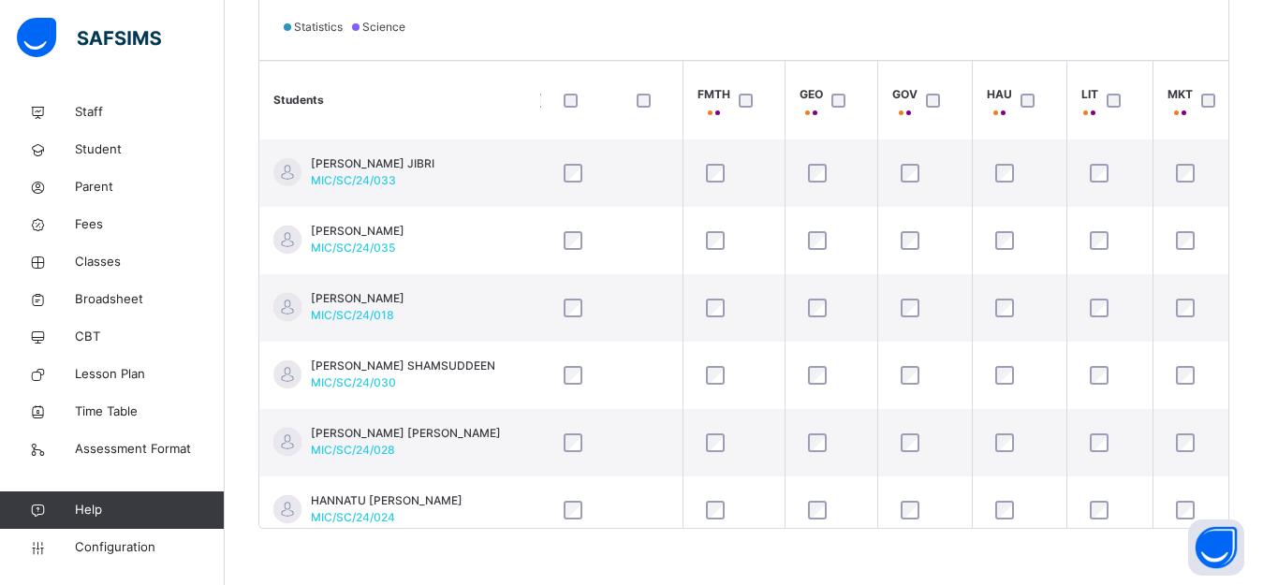
scroll to position [712, 1121]
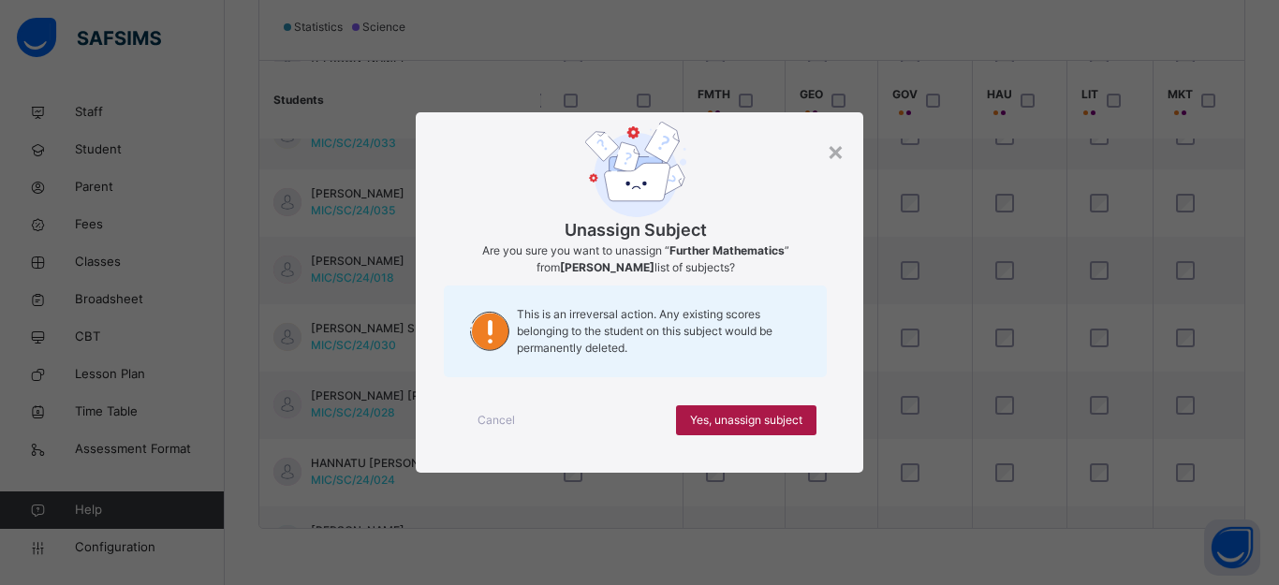
click at [746, 420] on span "Yes, unassign subject" at bounding box center [746, 420] width 112 height 17
click at [713, 425] on span "Yes, unassign subject" at bounding box center [746, 420] width 112 height 17
click at [756, 418] on span "Yes, unassign subject" at bounding box center [746, 420] width 112 height 17
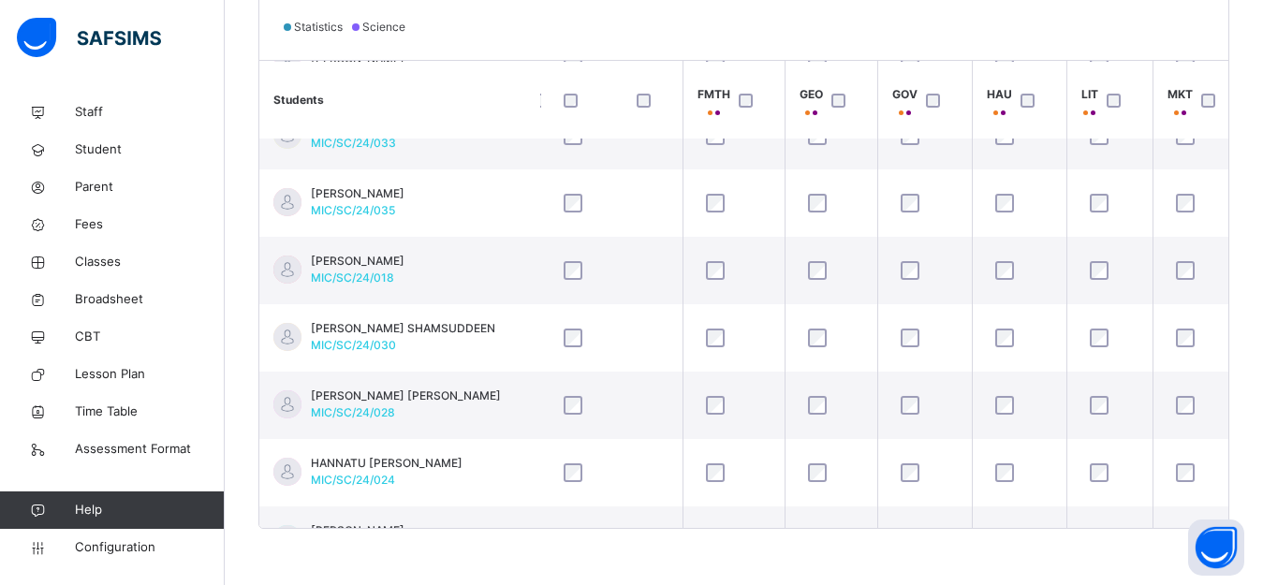
scroll to position [811, 1121]
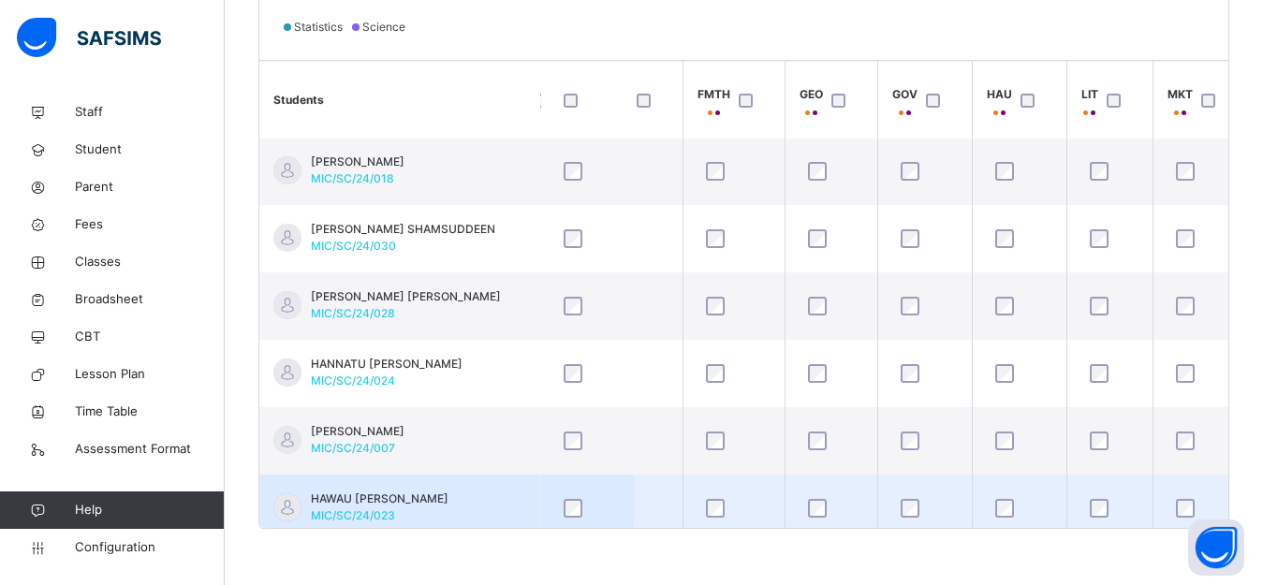
click at [730, 504] on div at bounding box center [734, 508] width 64 height 19
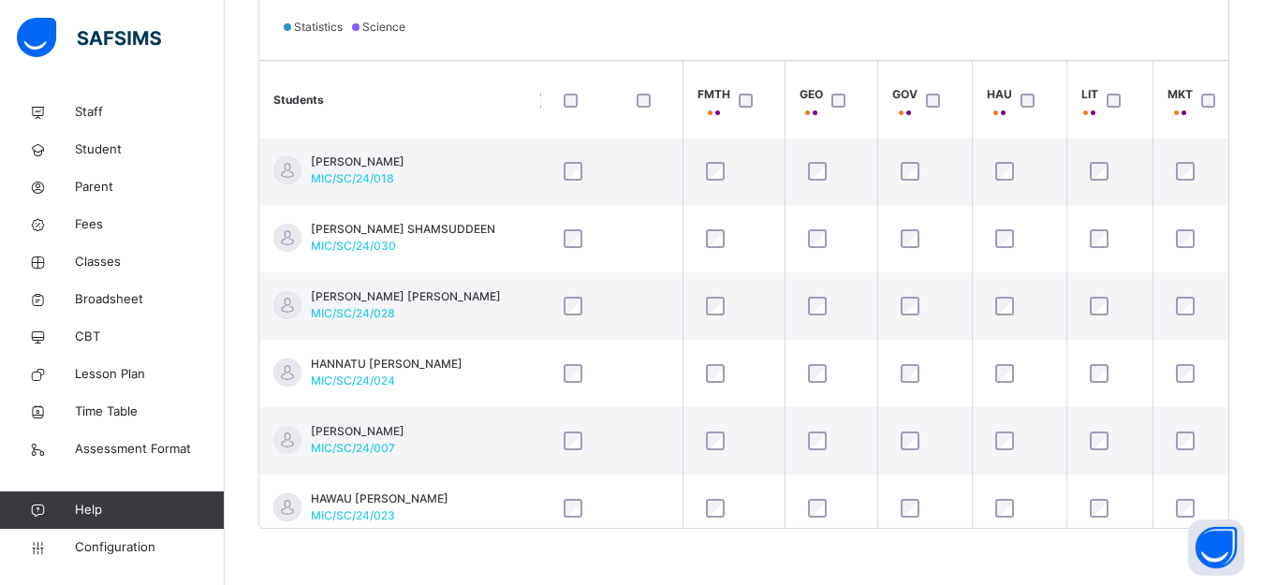
click at [0, 0] on div "× Cancel Done" at bounding box center [0, 0] width 0 height 0
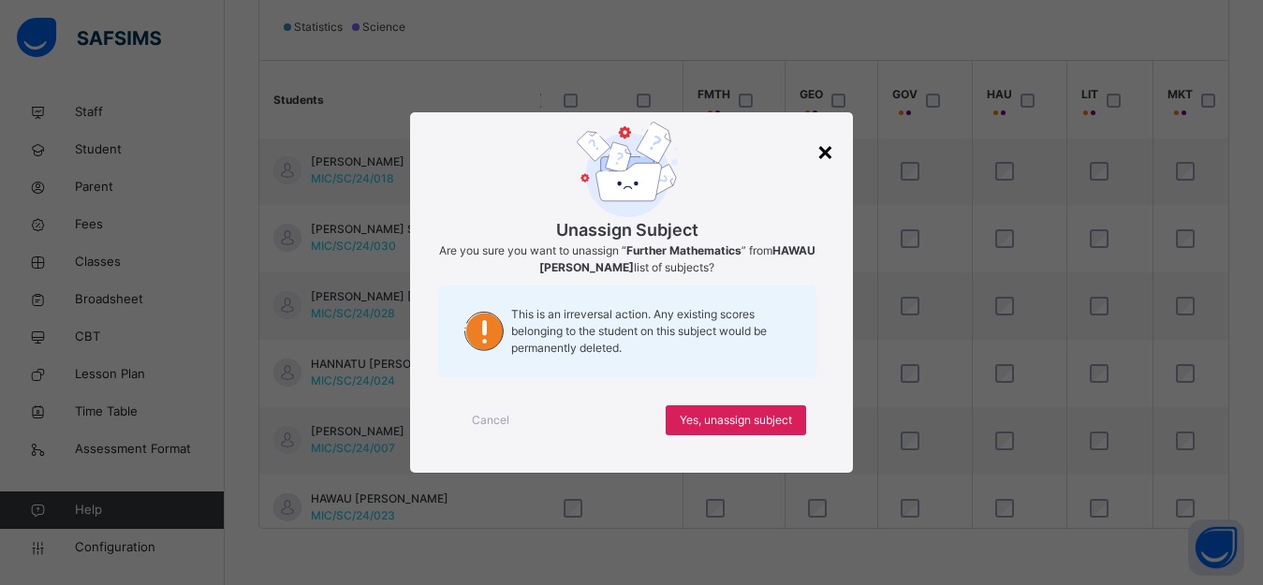
click at [829, 151] on div "×" at bounding box center [826, 150] width 18 height 39
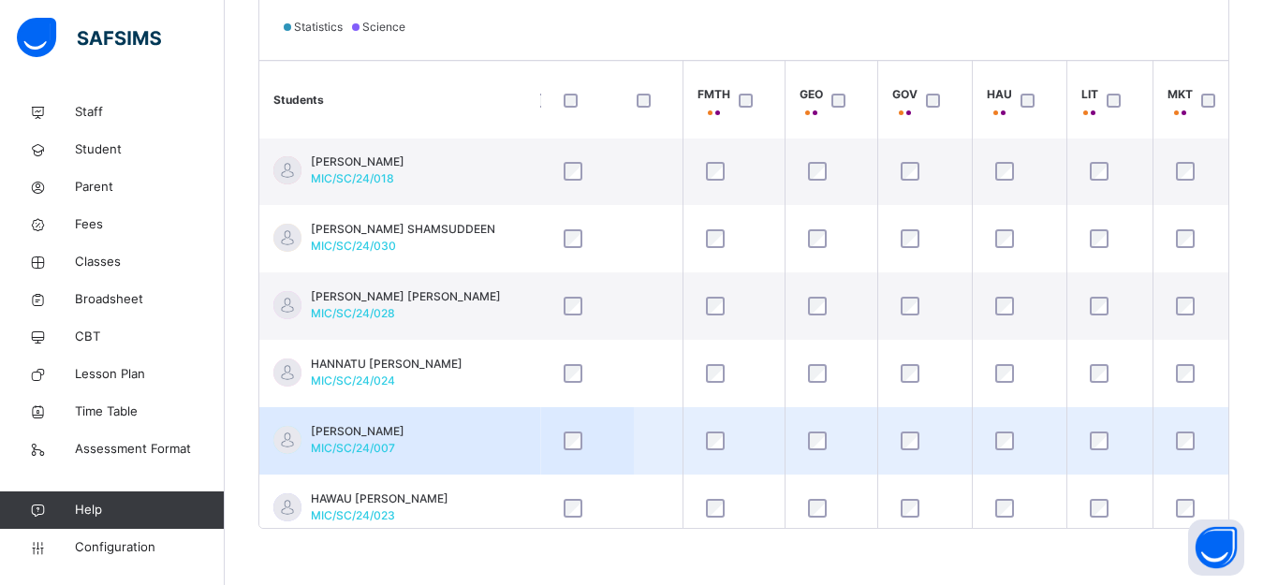
scroll to position [809, 1121]
click at [362, 447] on span "MIC/SC/24/007" at bounding box center [353, 450] width 84 height 14
click at [364, 426] on span "[PERSON_NAME]" at bounding box center [358, 433] width 94 height 17
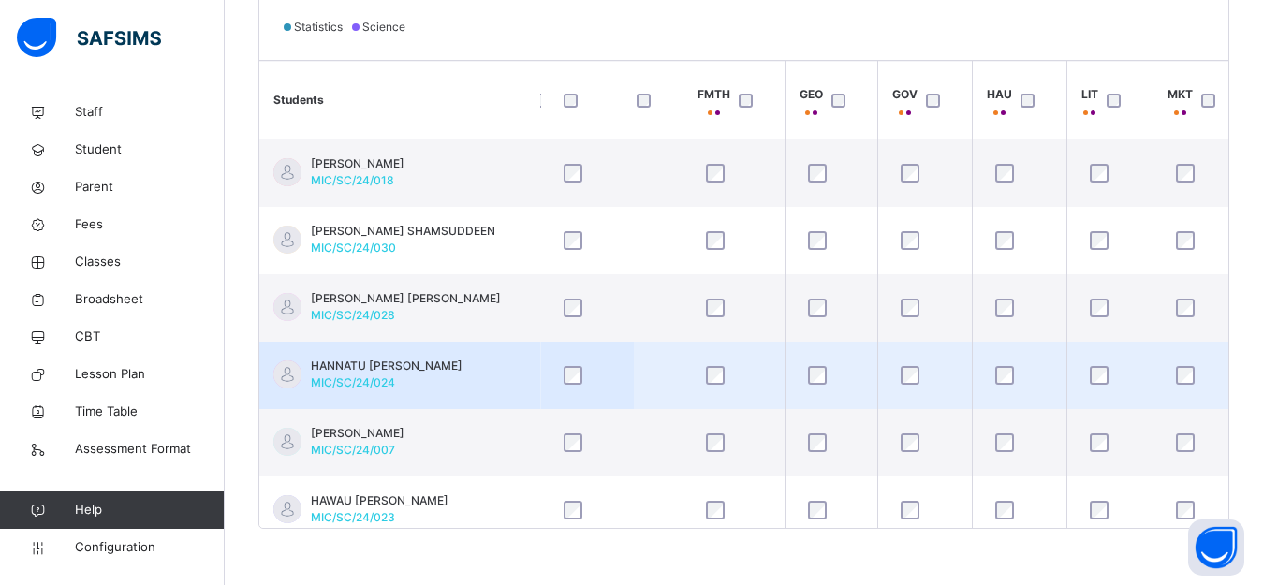
scroll to position [922, 1121]
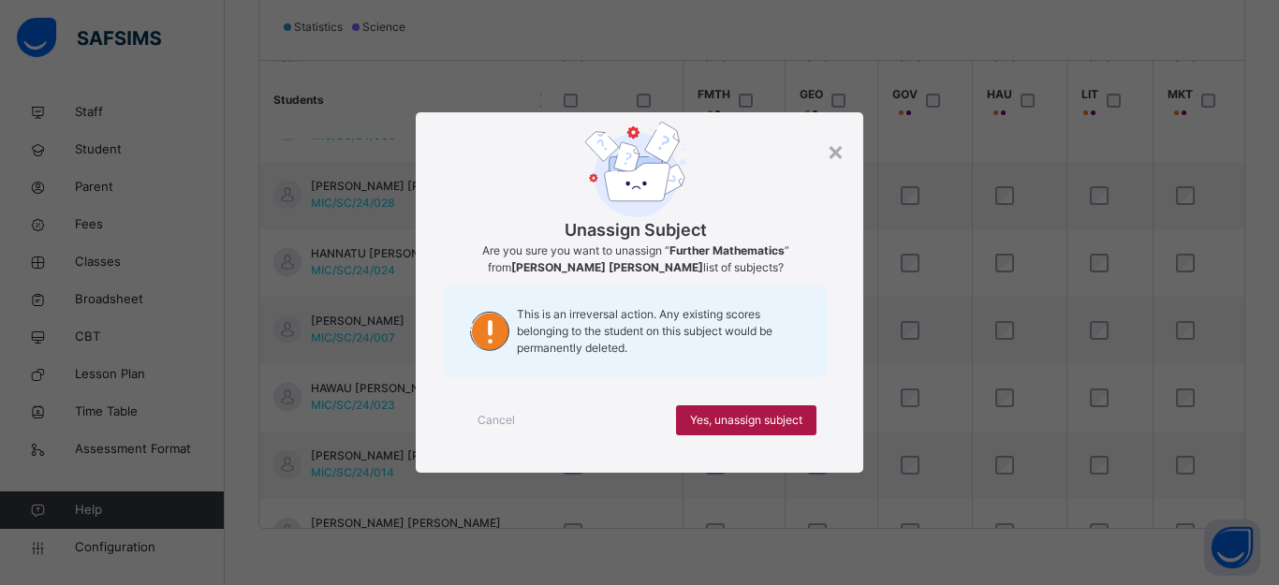
click at [720, 417] on span "Yes, unassign subject" at bounding box center [746, 420] width 112 height 17
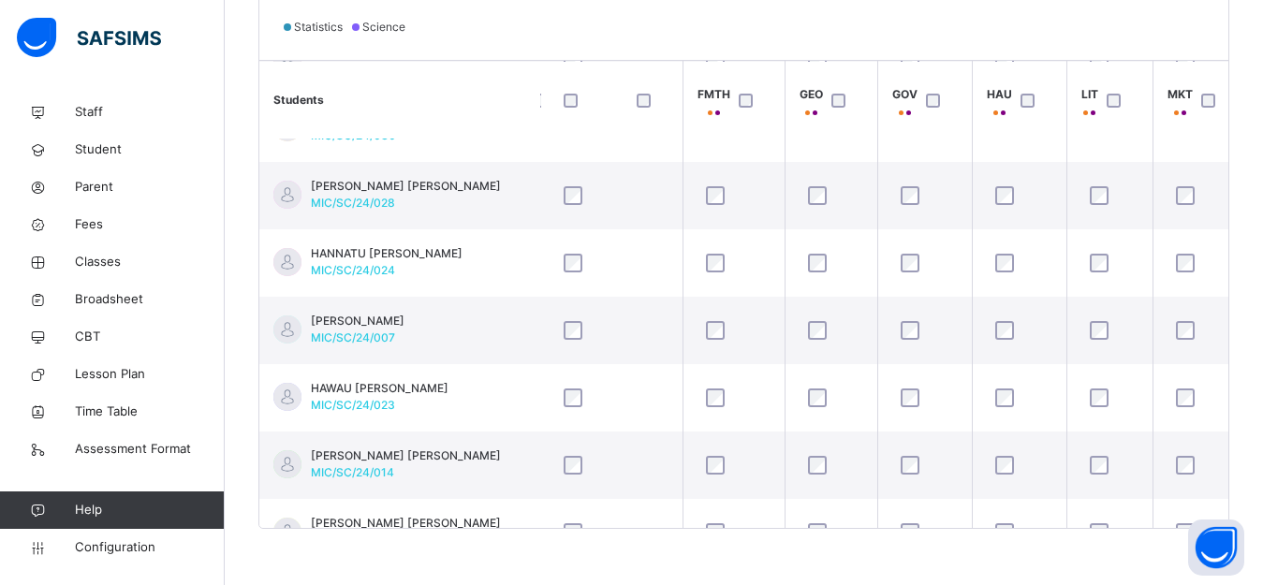
scroll to position [1323, 1121]
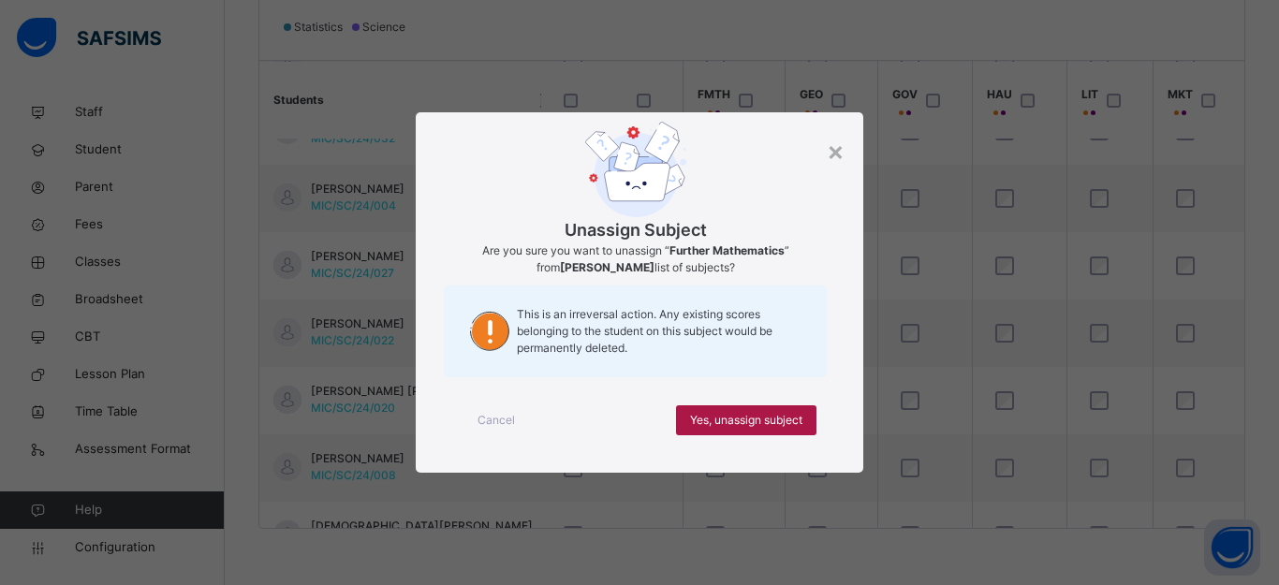
click at [747, 417] on span "Yes, unassign subject" at bounding box center [746, 420] width 112 height 17
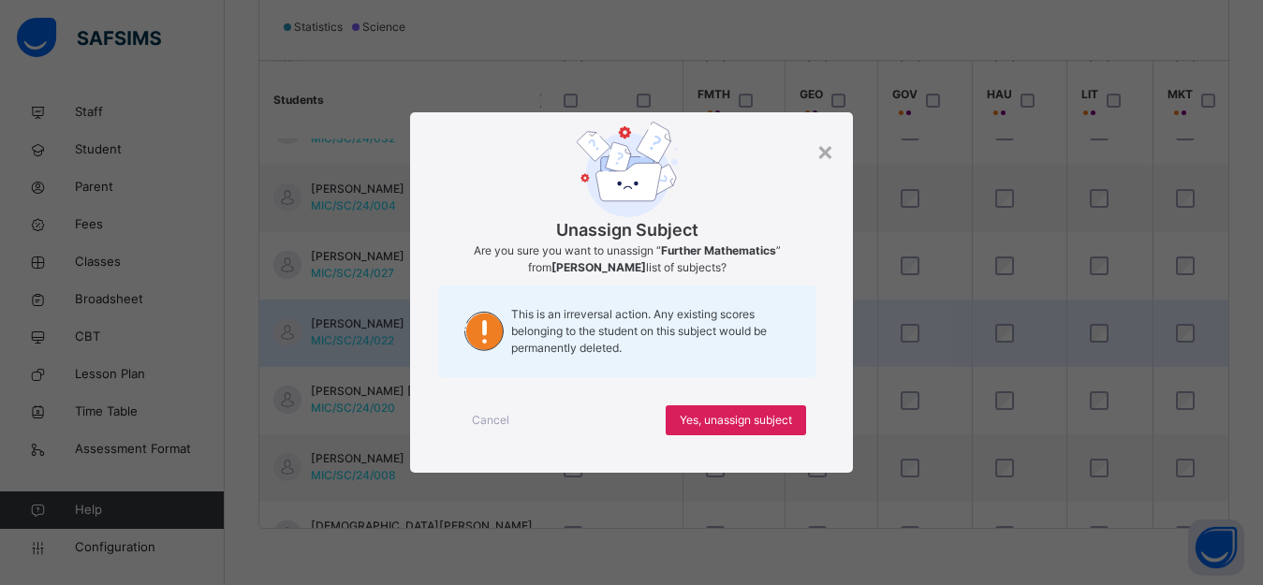
click at [736, 417] on span "Yes, unassign subject" at bounding box center [736, 420] width 112 height 17
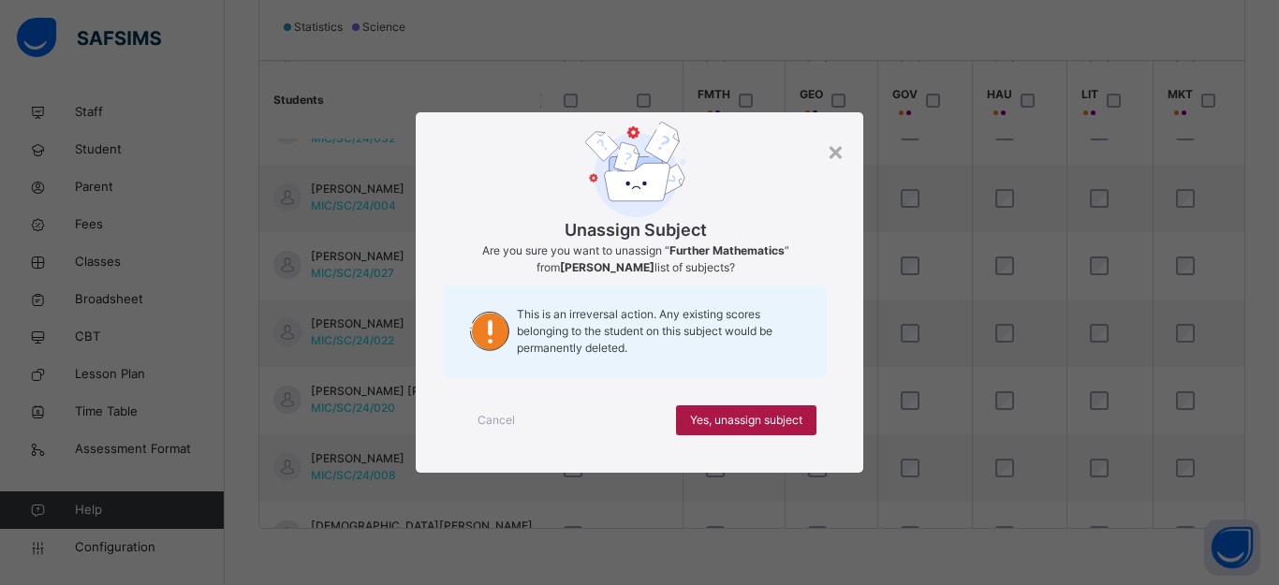
click at [739, 410] on div "Yes, unassign subject" at bounding box center [746, 421] width 140 height 30
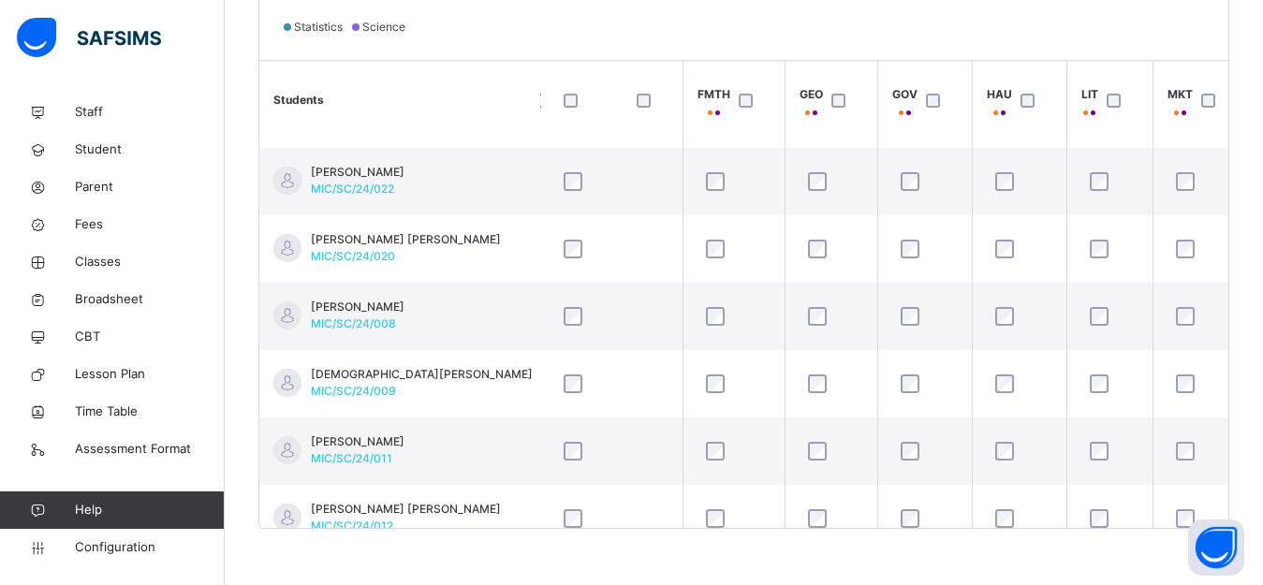
scroll to position [1551, 1121]
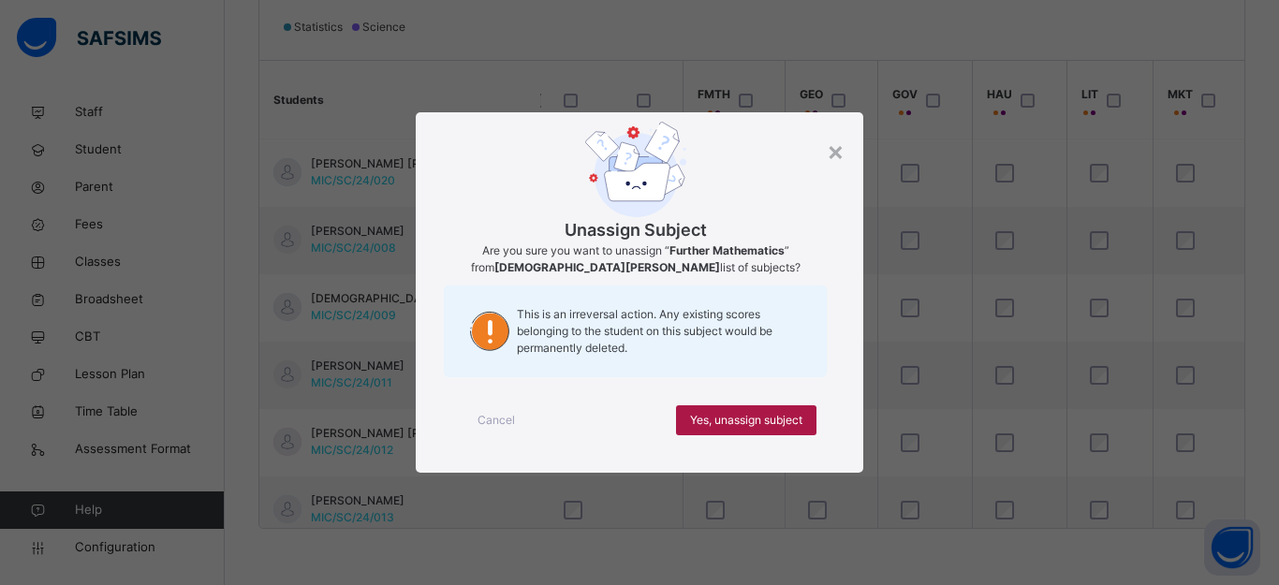
click at [736, 416] on span "Yes, unassign subject" at bounding box center [746, 420] width 112 height 17
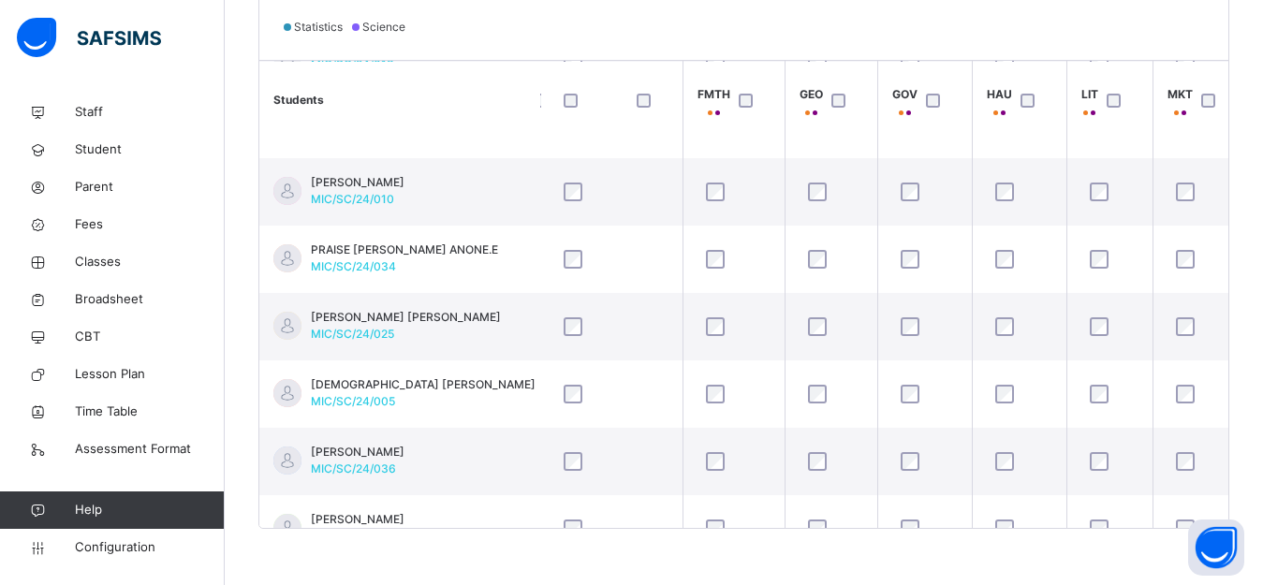
scroll to position [1602, 1121]
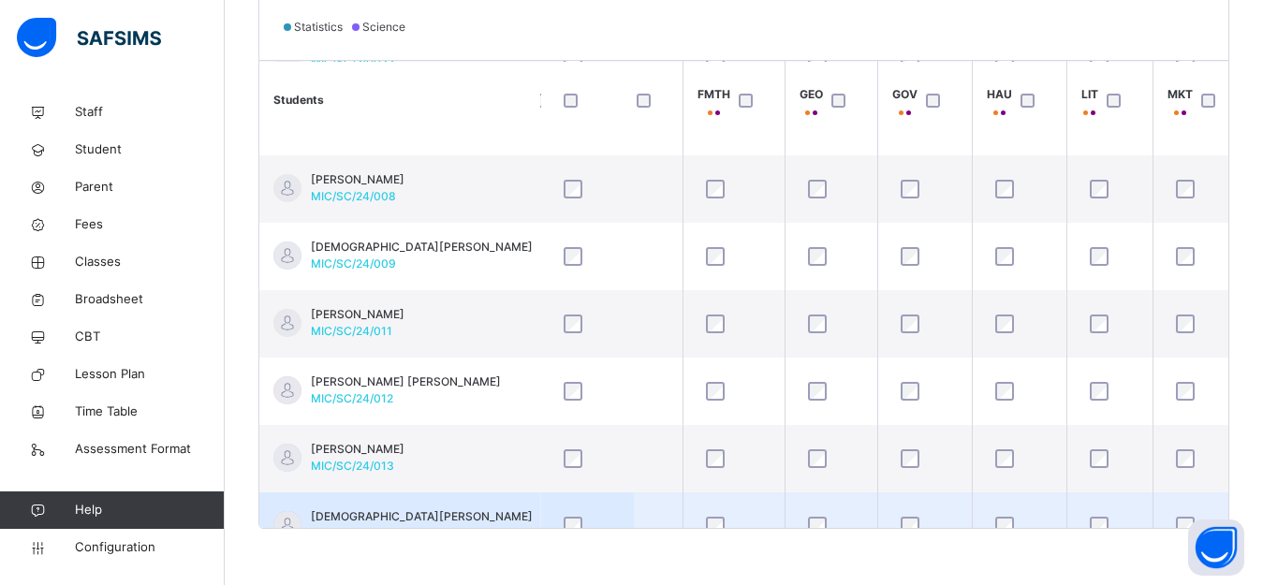
click at [347, 507] on td "MUHAMMAD USMAN IBRAHIM MIC/SC/24/006" at bounding box center [399, 526] width 281 height 67
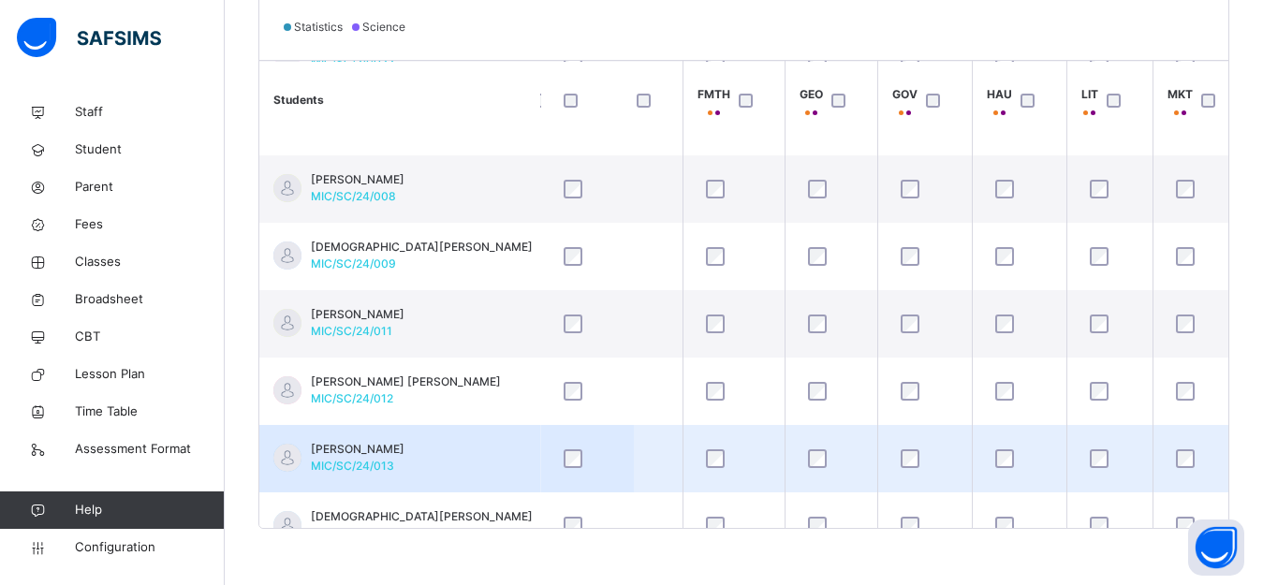
scroll to position [1640, 1121]
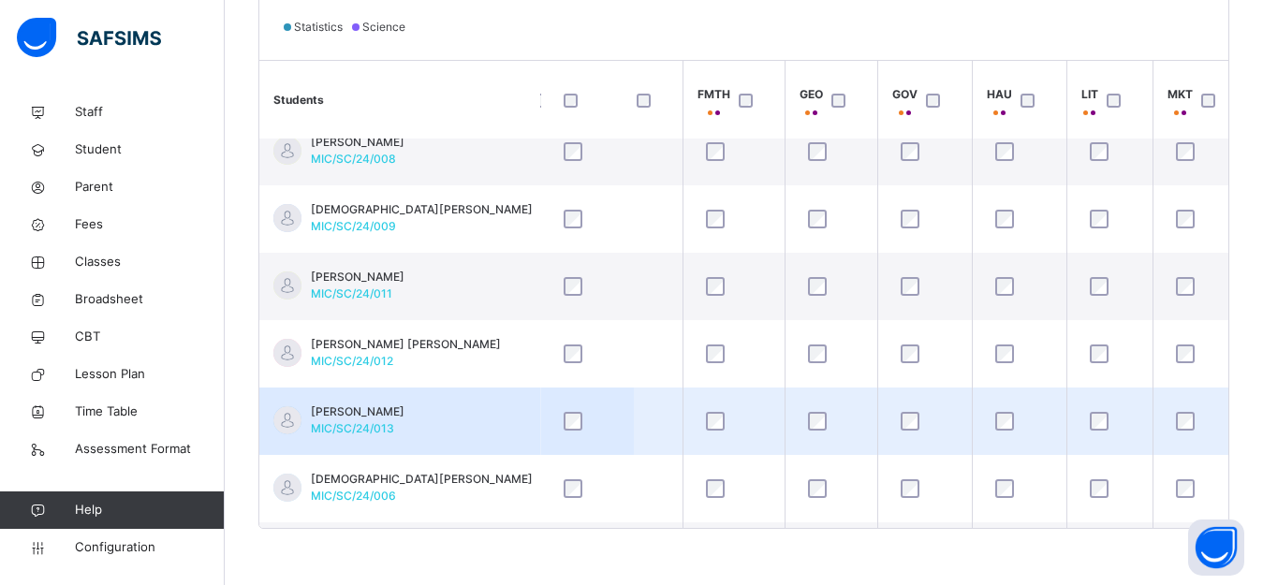
click at [346, 445] on td "MUHAMMAD SULAIMAN ABUBAKAR MIC/SC/24/013" at bounding box center [399, 421] width 281 height 67
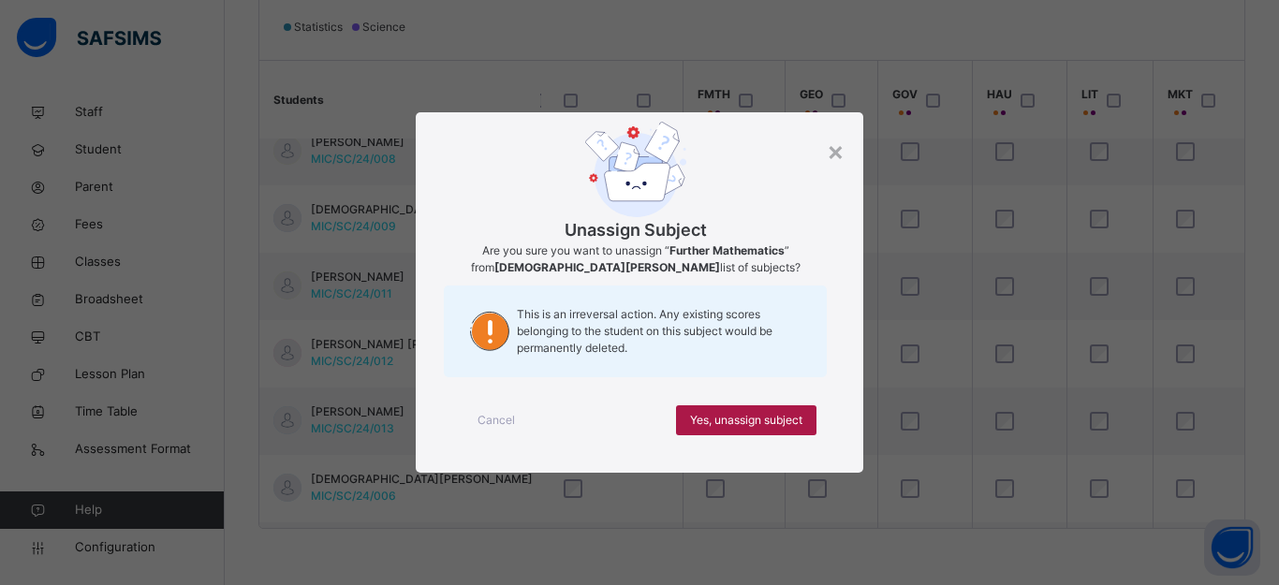
click at [734, 413] on span "Yes, unassign subject" at bounding box center [746, 420] width 112 height 17
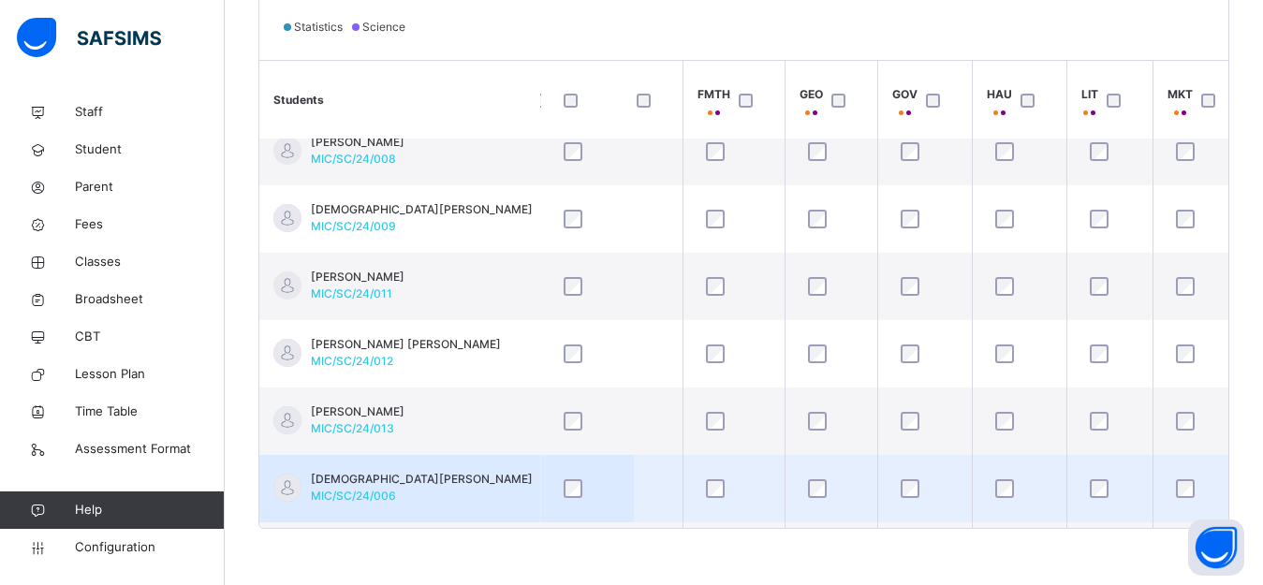
click at [276, 457] on td "MUHAMMAD USMAN IBRAHIM MIC/SC/24/006" at bounding box center [399, 488] width 281 height 67
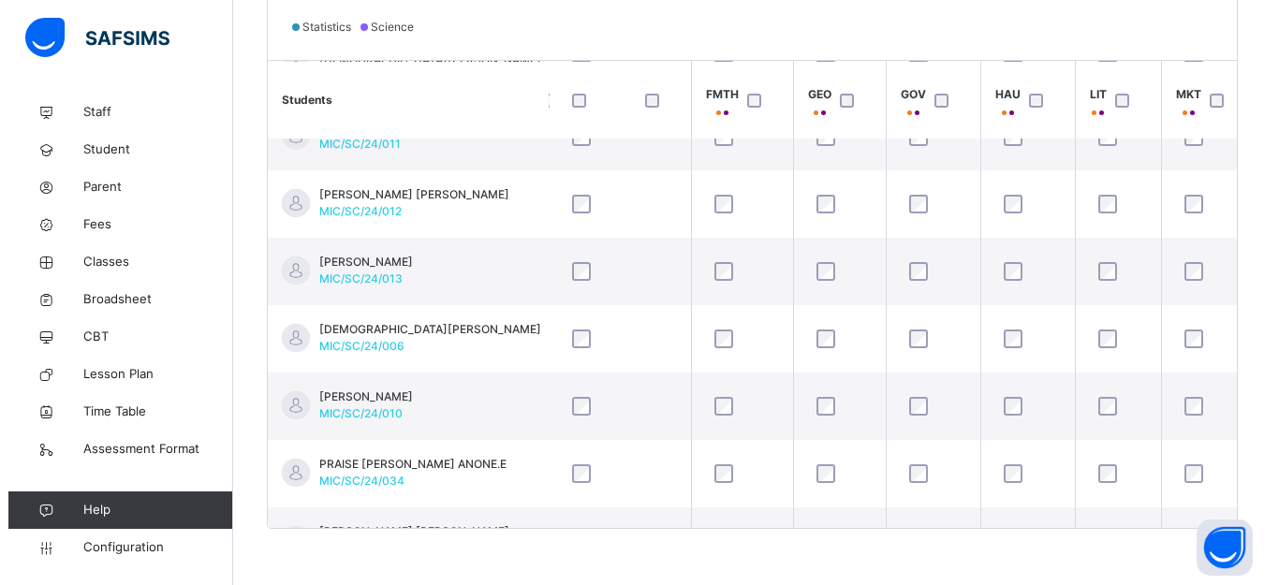
scroll to position [2046, 1121]
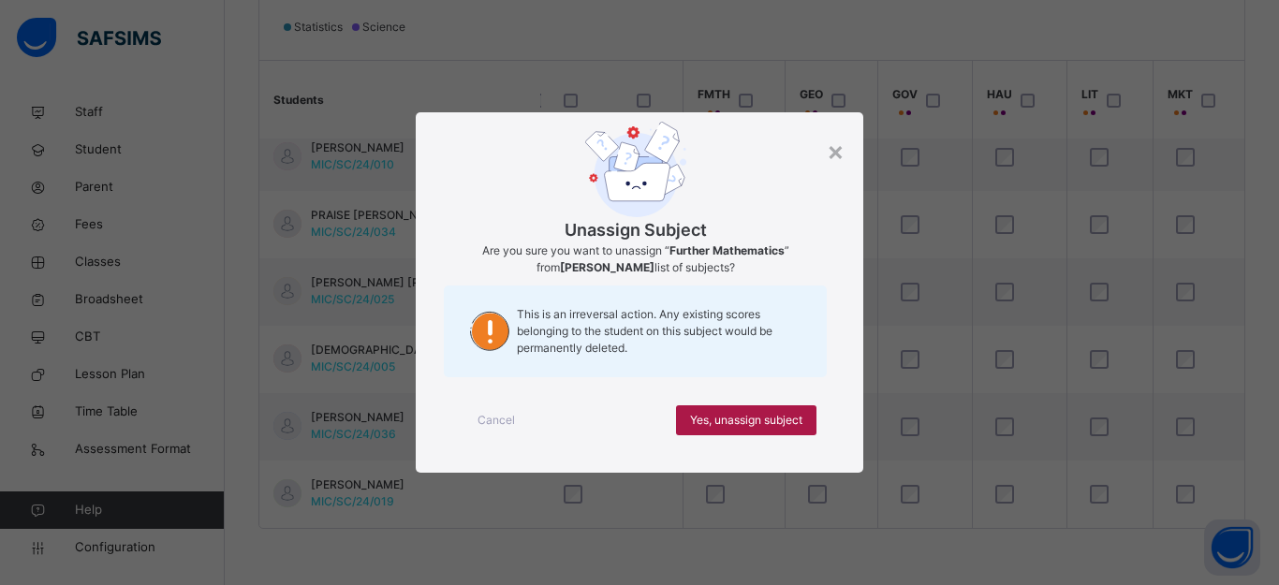
click at [720, 421] on span "Yes, unassign subject" at bounding box center [746, 420] width 112 height 17
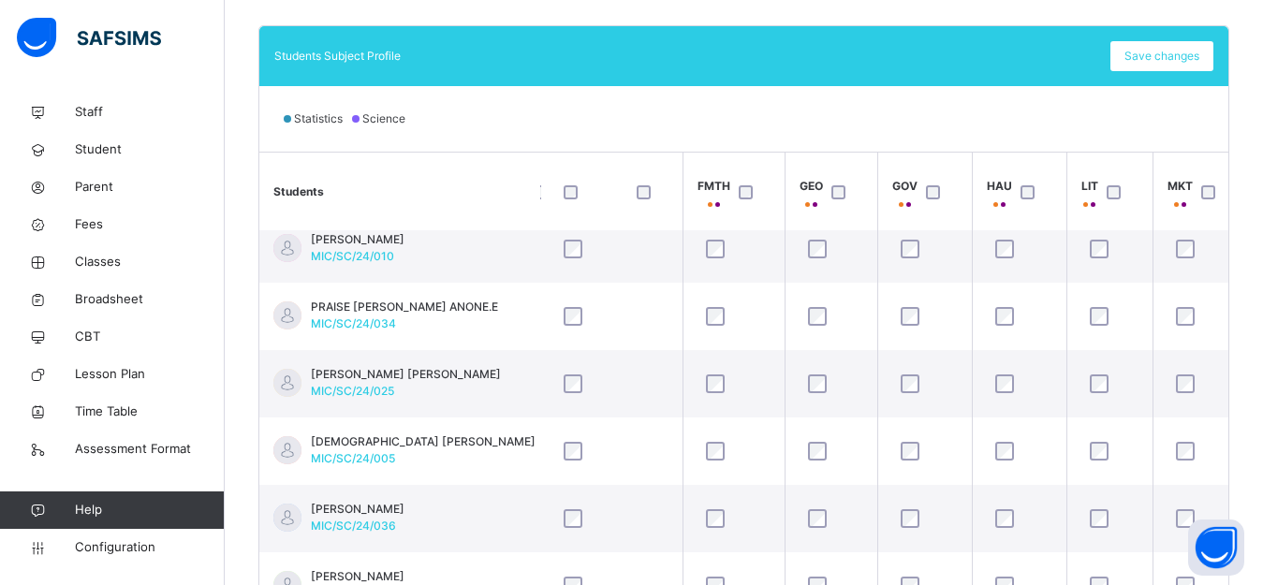
scroll to position [526, 0]
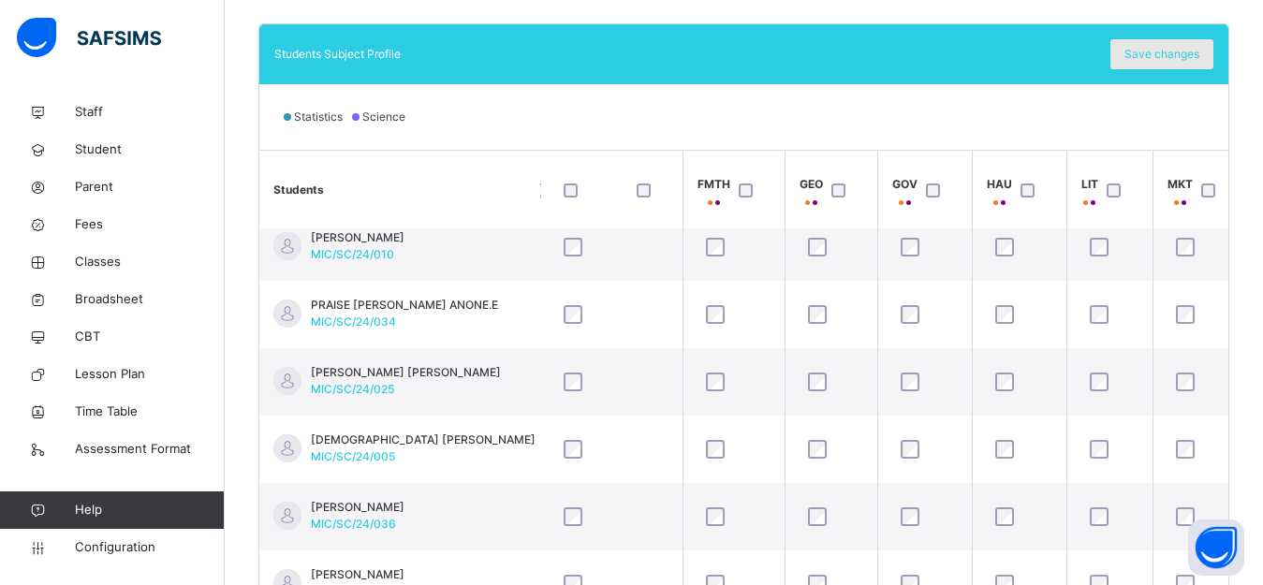
click at [1170, 50] on span "Save changes" at bounding box center [1162, 54] width 75 height 17
click at [1187, 52] on span "Save changes" at bounding box center [1162, 54] width 75 height 17
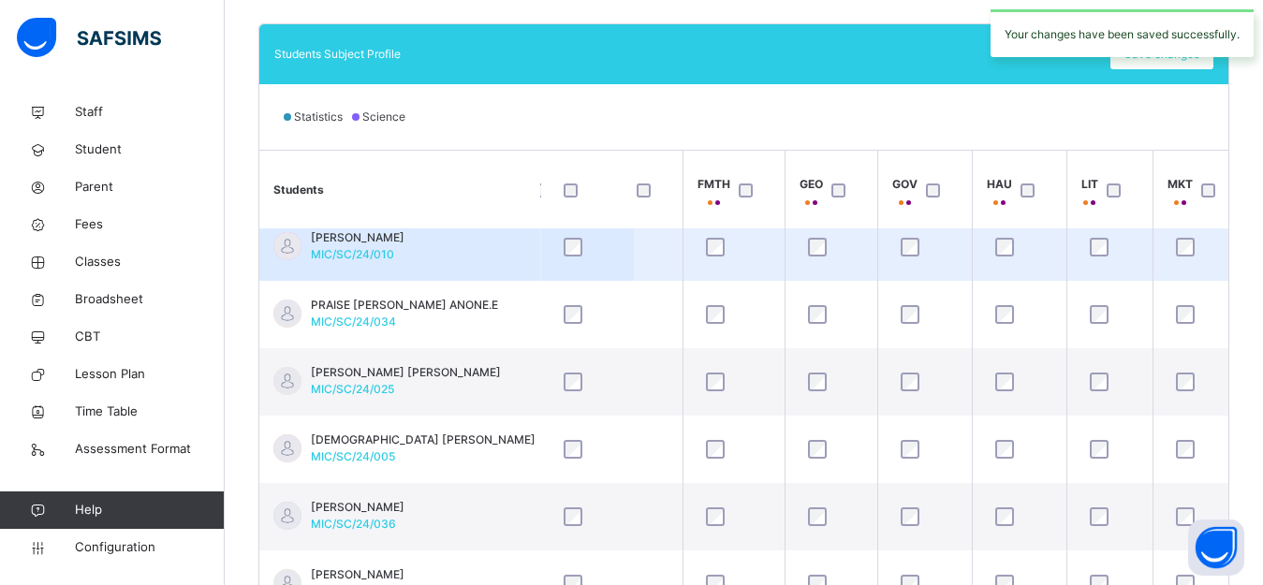
click at [463, 248] on td "[PERSON_NAME] MIC/SC/24/010" at bounding box center [399, 247] width 281 height 67
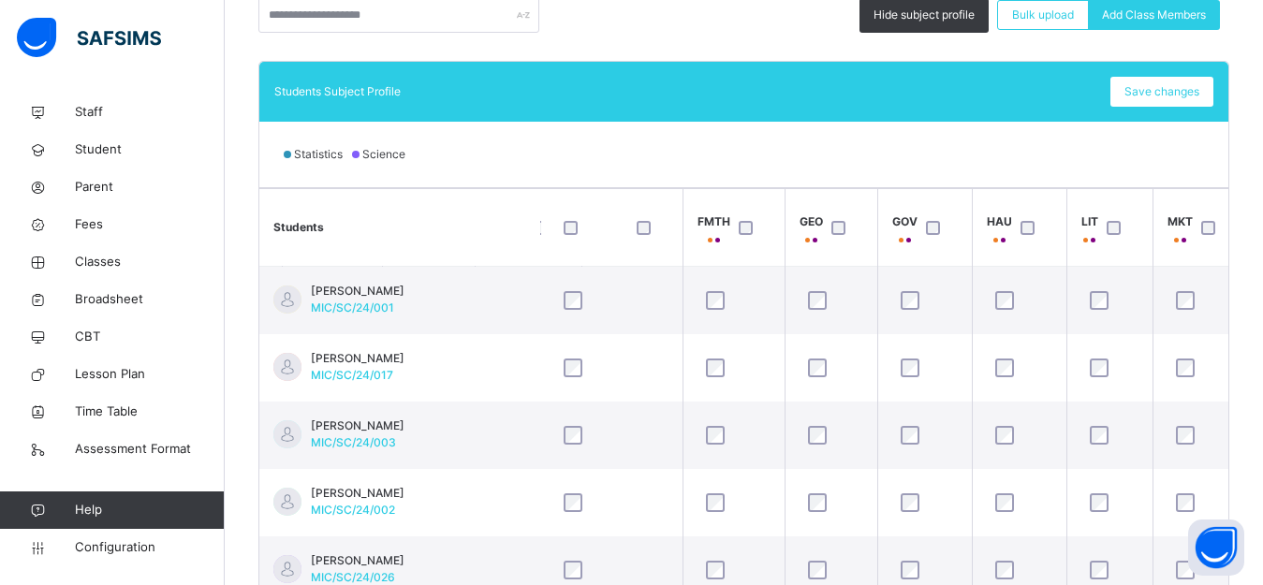
scroll to position [616, 0]
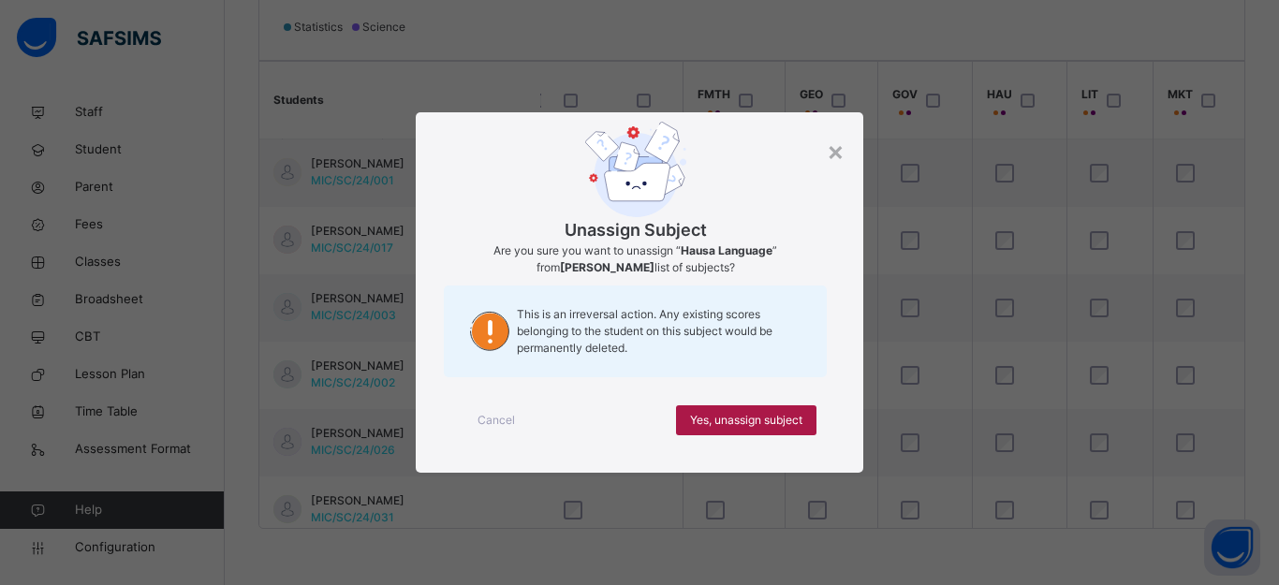
click at [777, 414] on span "Yes, unassign subject" at bounding box center [746, 420] width 112 height 17
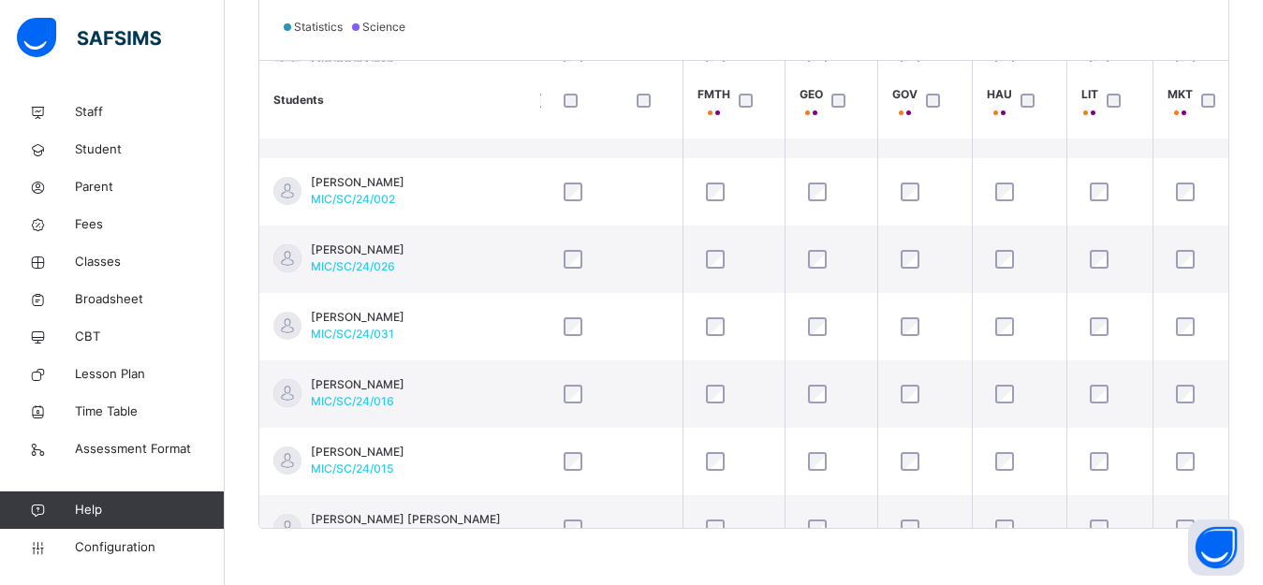
scroll to position [189, 1121]
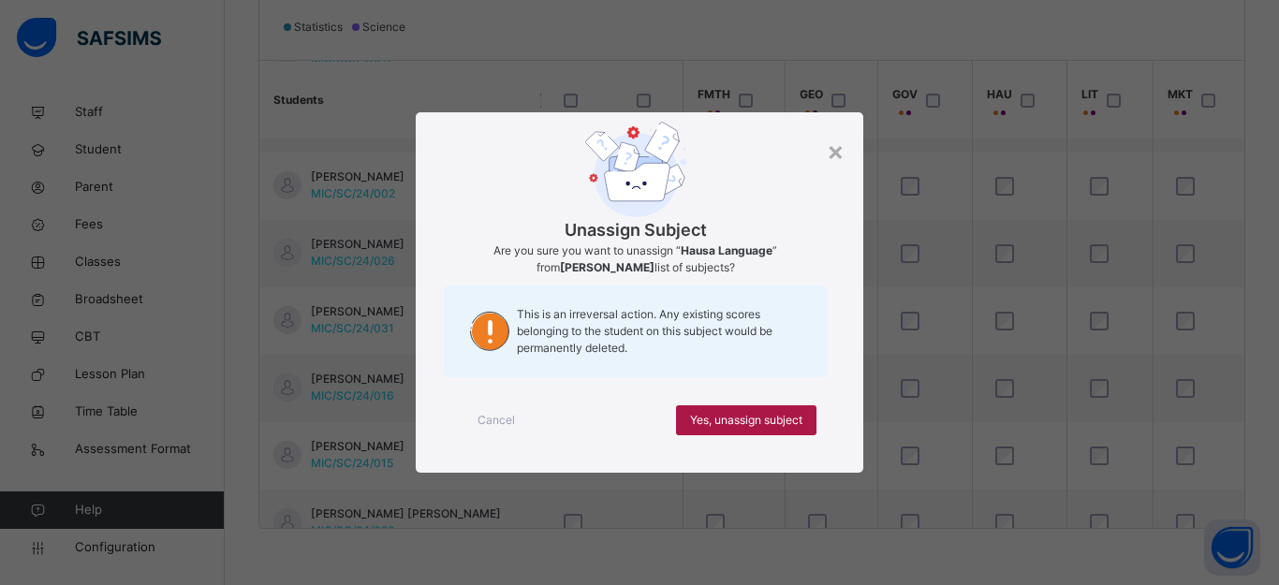
click at [775, 414] on span "Yes, unassign subject" at bounding box center [746, 420] width 112 height 17
click at [767, 420] on span "Yes, unassign subject" at bounding box center [746, 420] width 112 height 17
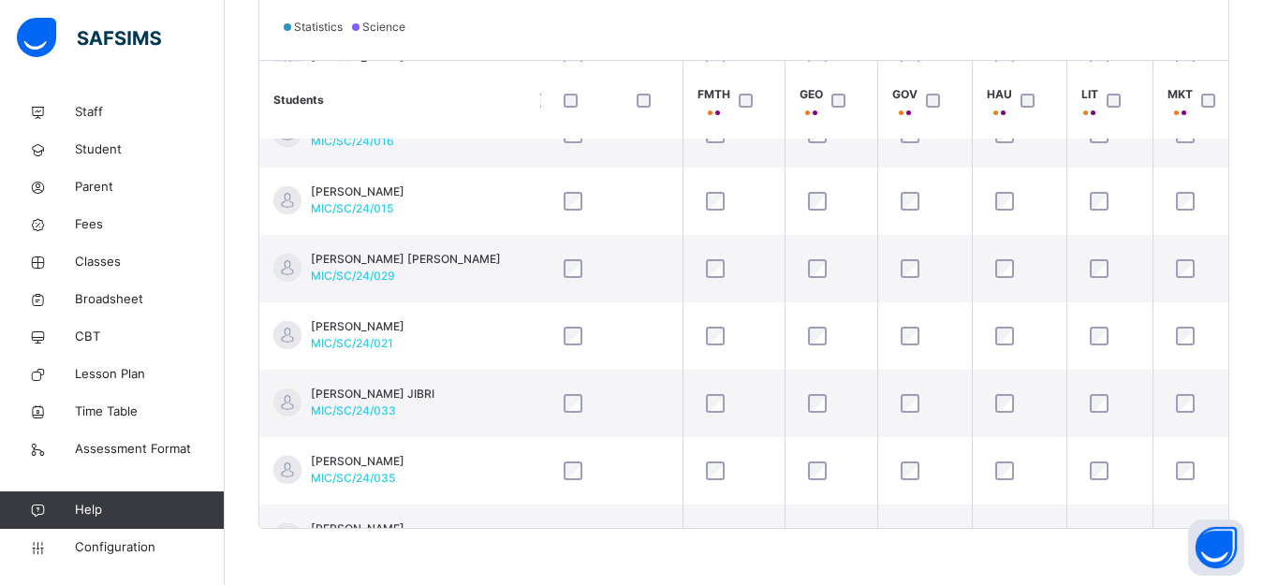
scroll to position [449, 1121]
